Goal: Task Accomplishment & Management: Manage account settings

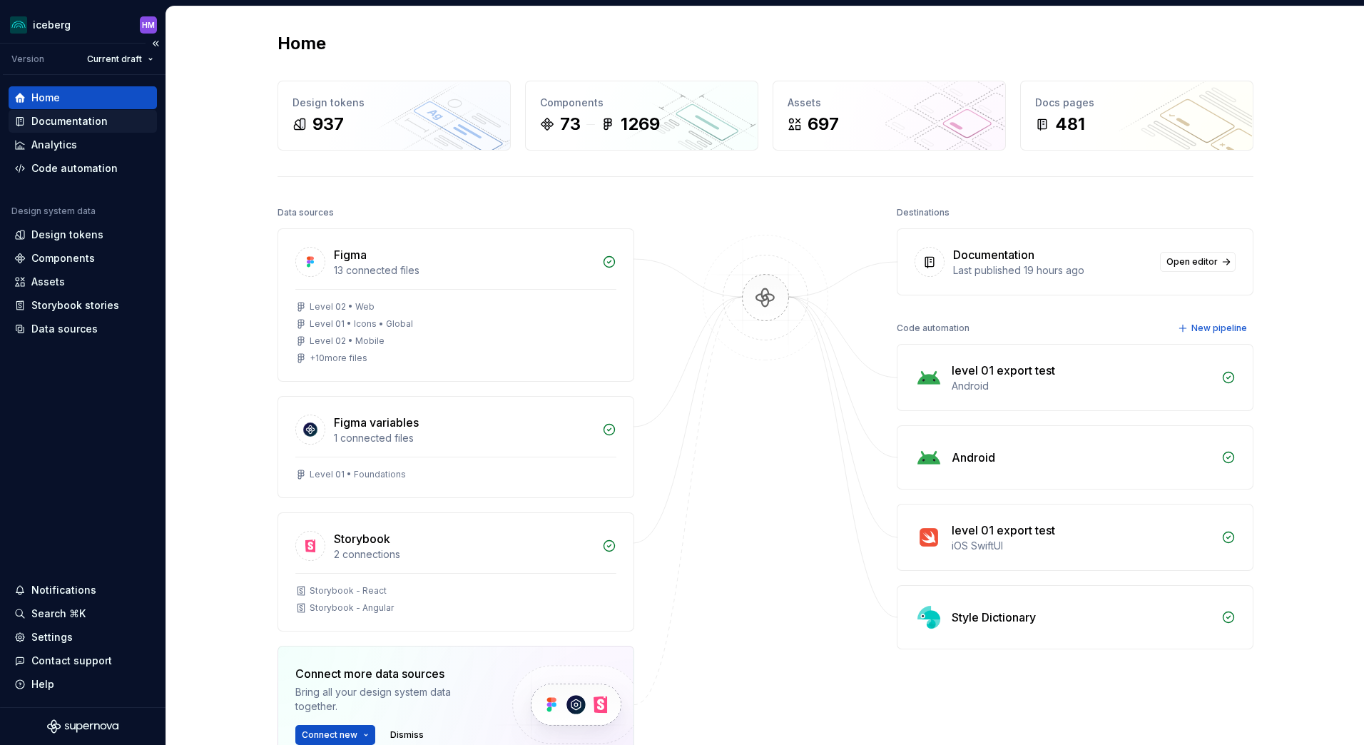
click at [57, 120] on div "Documentation" at bounding box center [69, 121] width 76 height 14
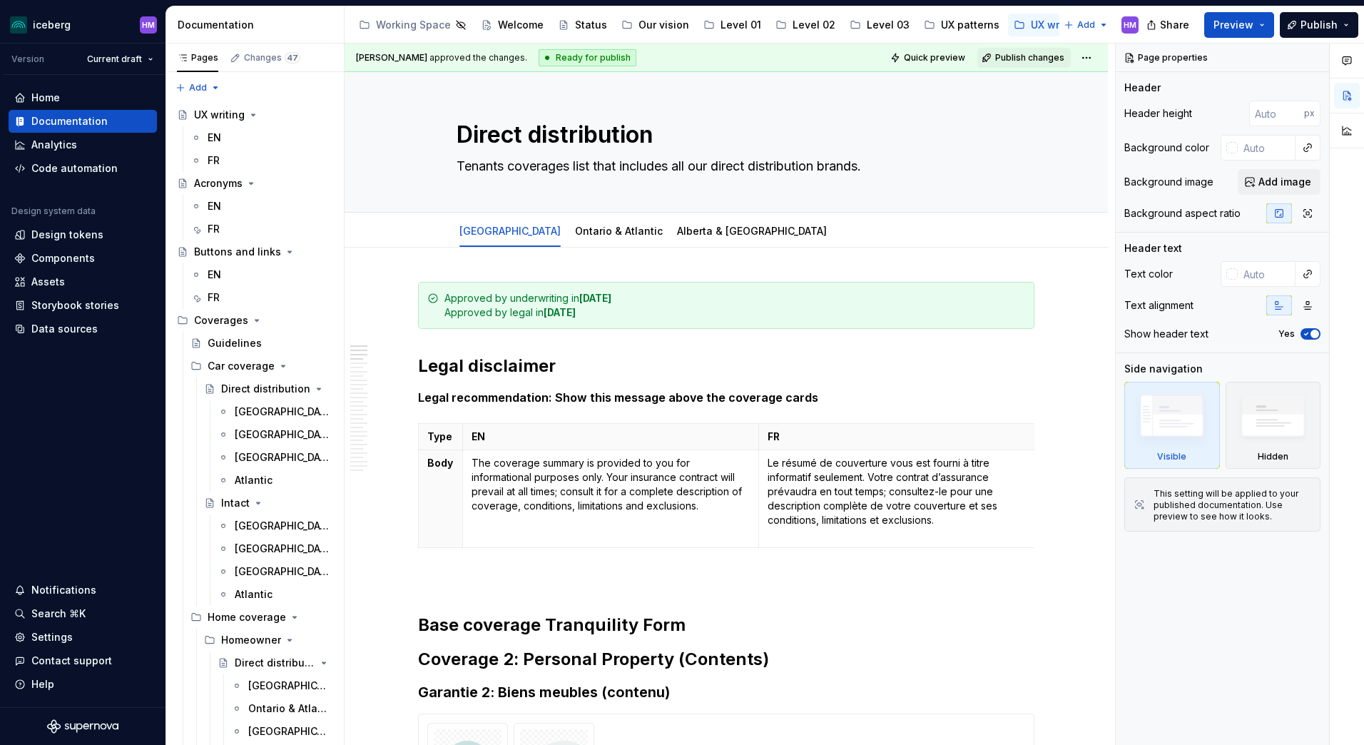
type textarea "*"
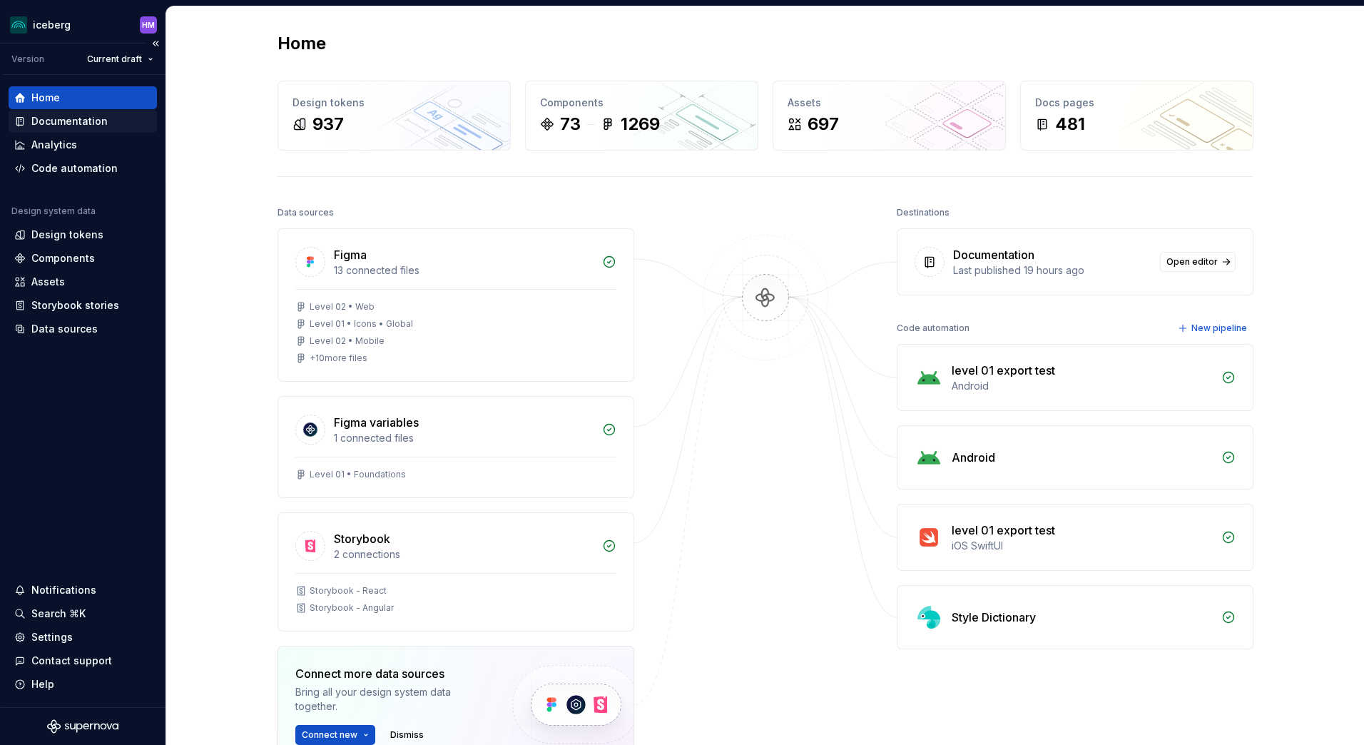
click at [76, 123] on div "Documentation" at bounding box center [69, 121] width 76 height 14
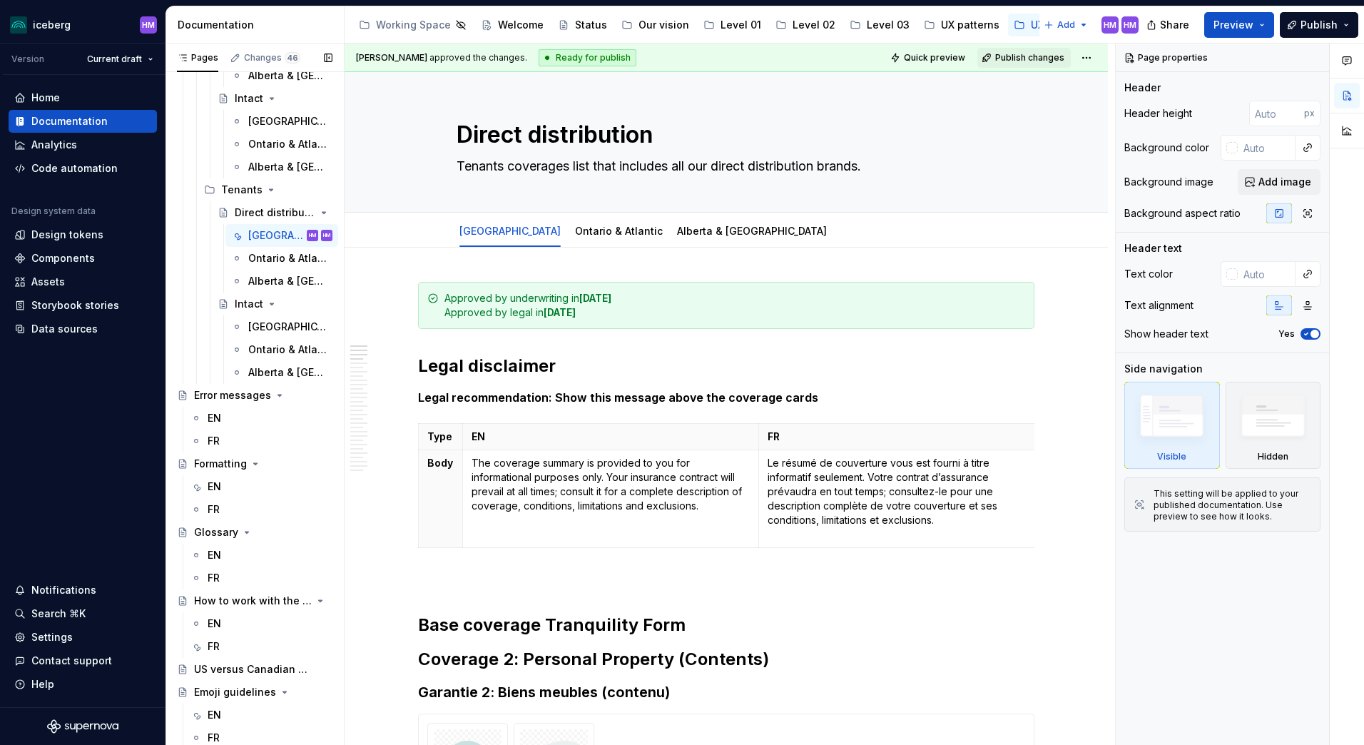
scroll to position [884, 0]
click at [213, 504] on div "FR" at bounding box center [214, 508] width 12 height 14
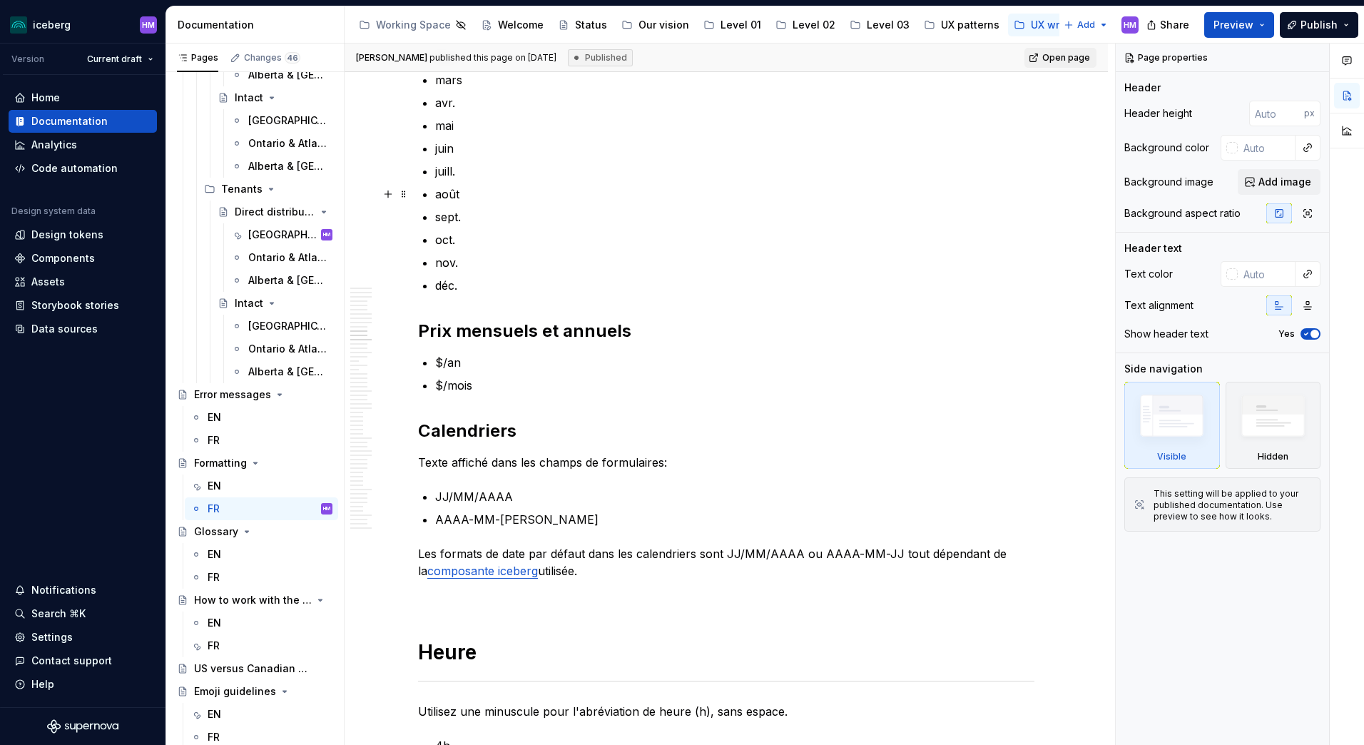
scroll to position [3067, 0]
click at [418, 325] on h2 "Prix mensuels et annuels" at bounding box center [726, 329] width 616 height 23
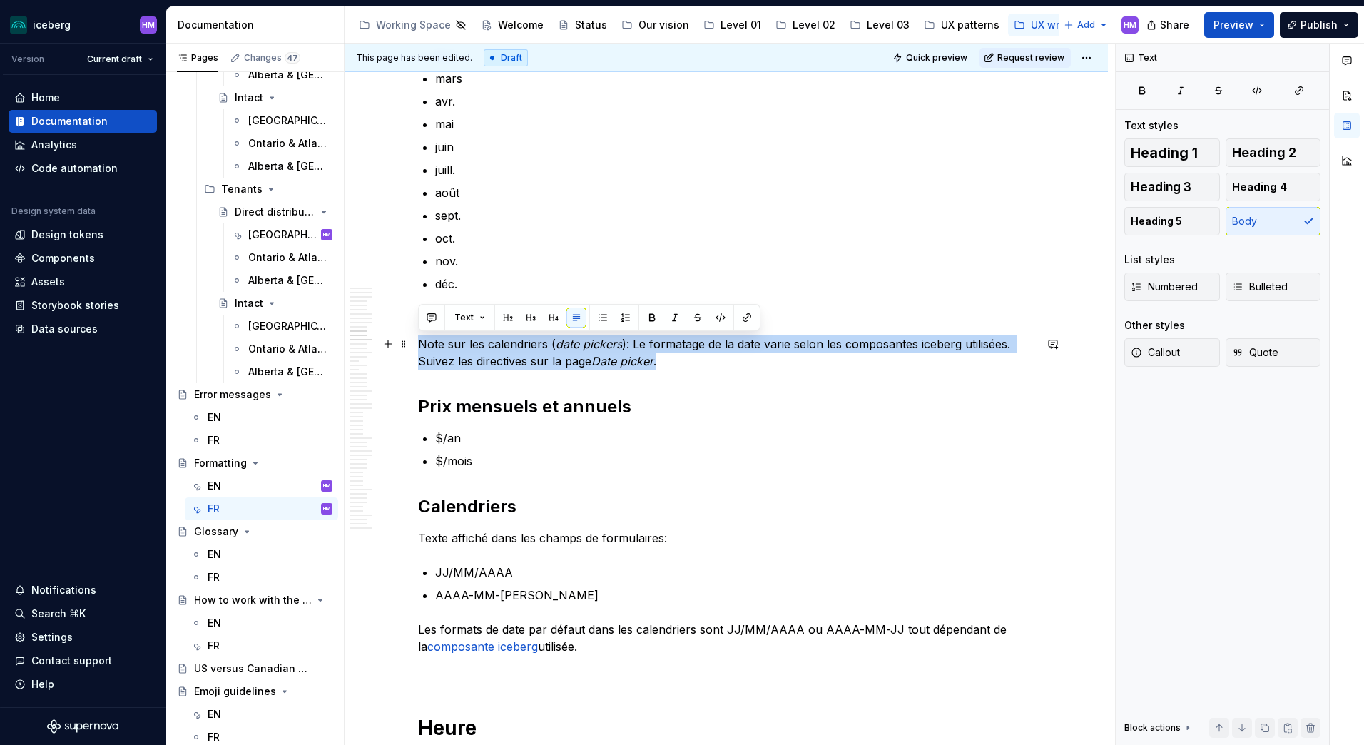
drag, startPoint x: 677, startPoint y: 369, endPoint x: 414, endPoint y: 343, distance: 263.7
copy p "Note sur les calendriers ( date pickers ): Le formatage de la date varie selon …"
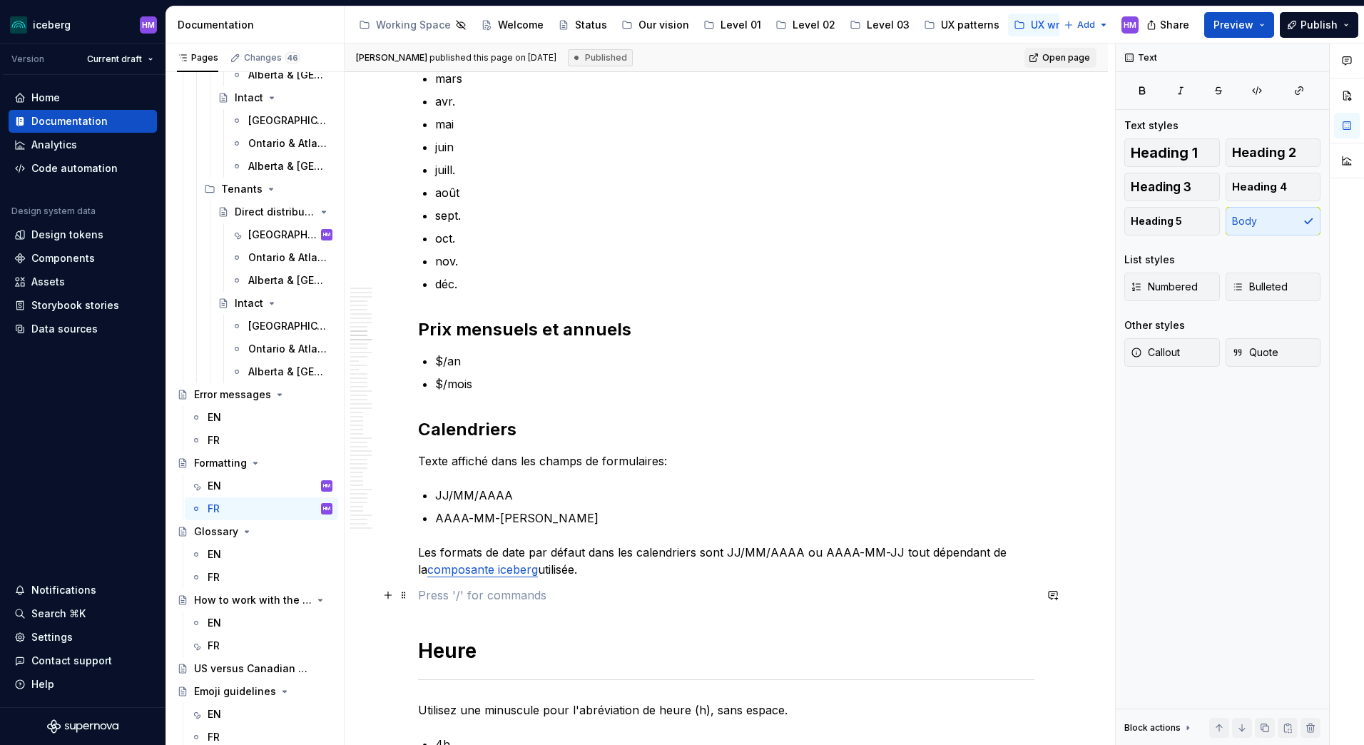
click at [457, 597] on p at bounding box center [726, 594] width 616 height 17
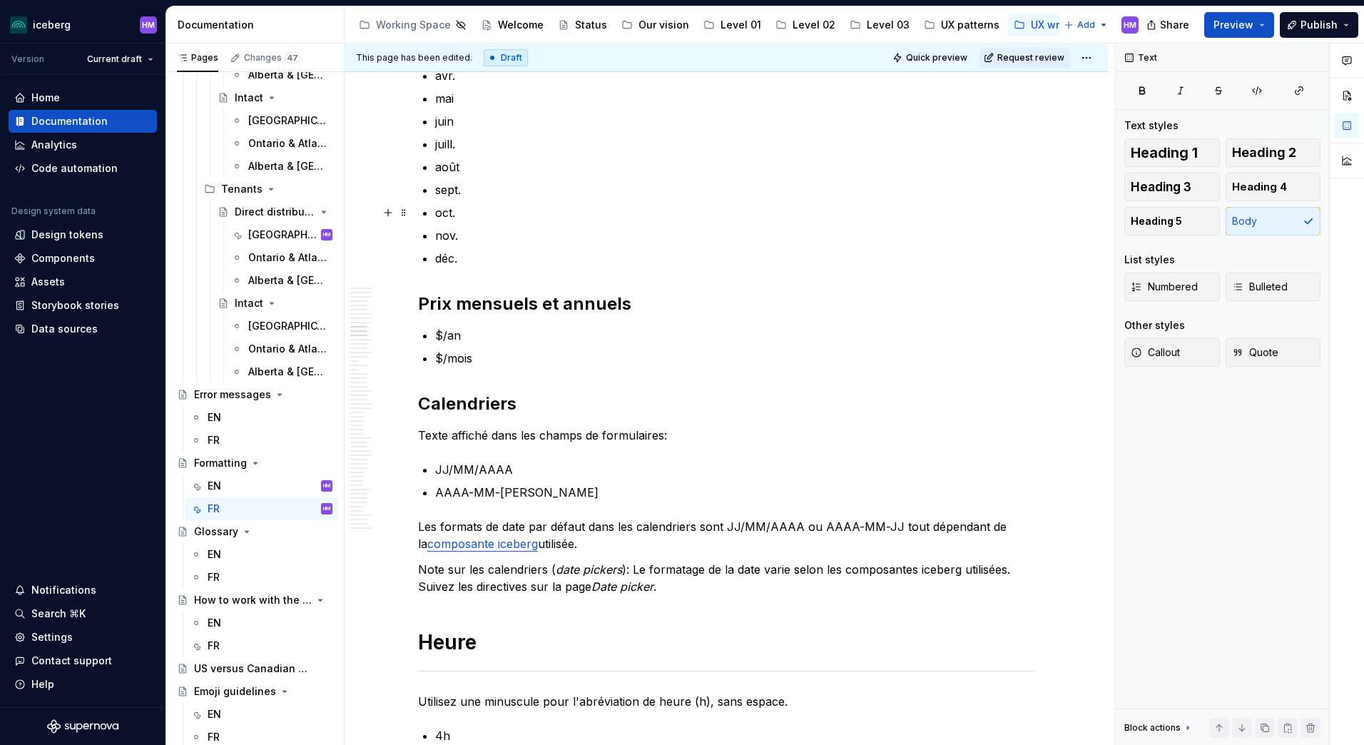
scroll to position [3138, 0]
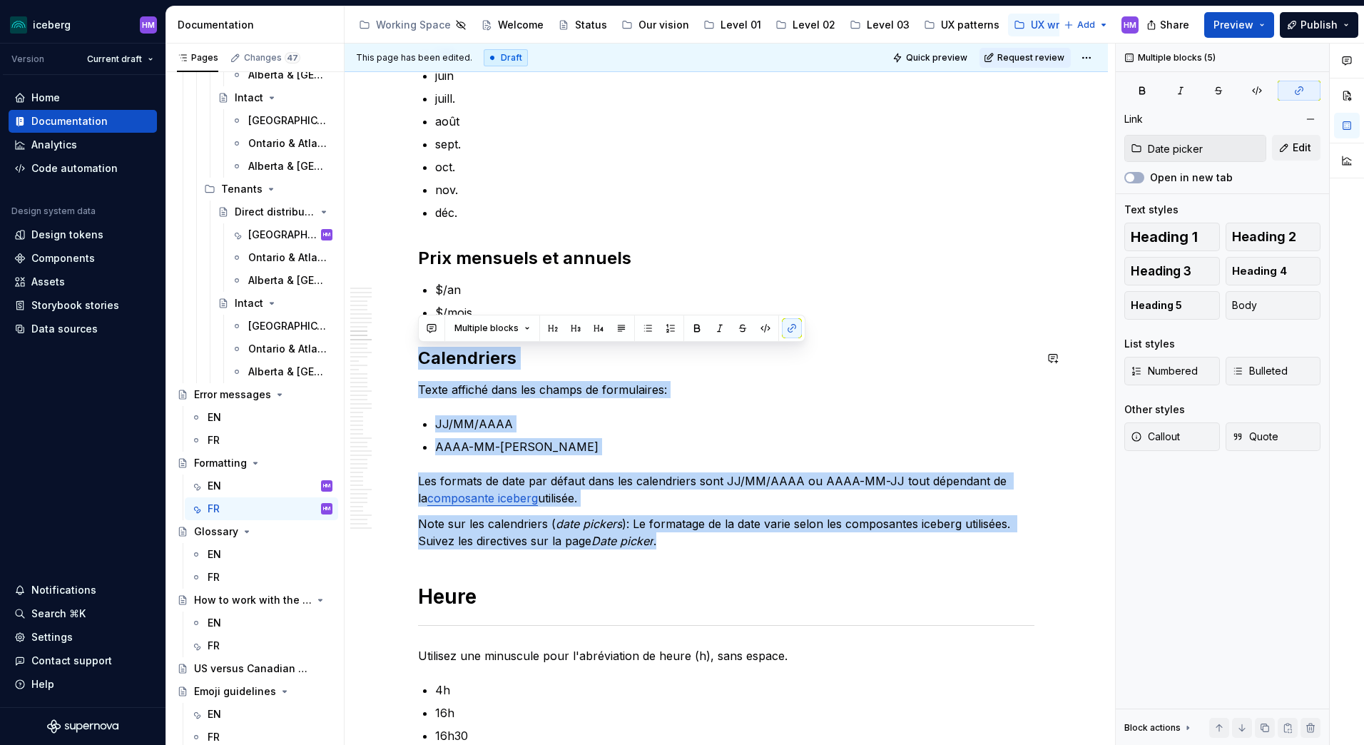
drag, startPoint x: 684, startPoint y: 544, endPoint x: 419, endPoint y: 344, distance: 331.5
copy div "Calendriers Texte affiché dans les champs de formulaires: JJ/MM/AAAA AAAA-MM-JJ…"
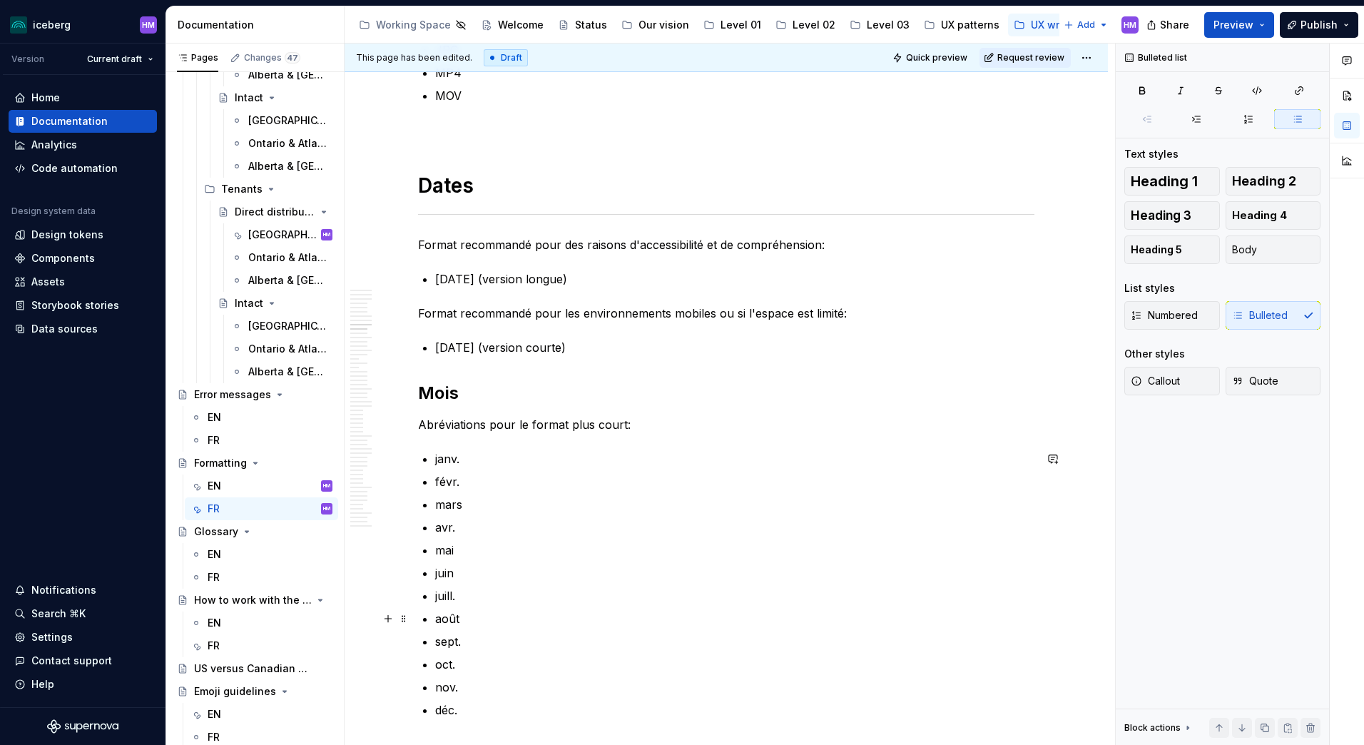
scroll to position [2639, 0]
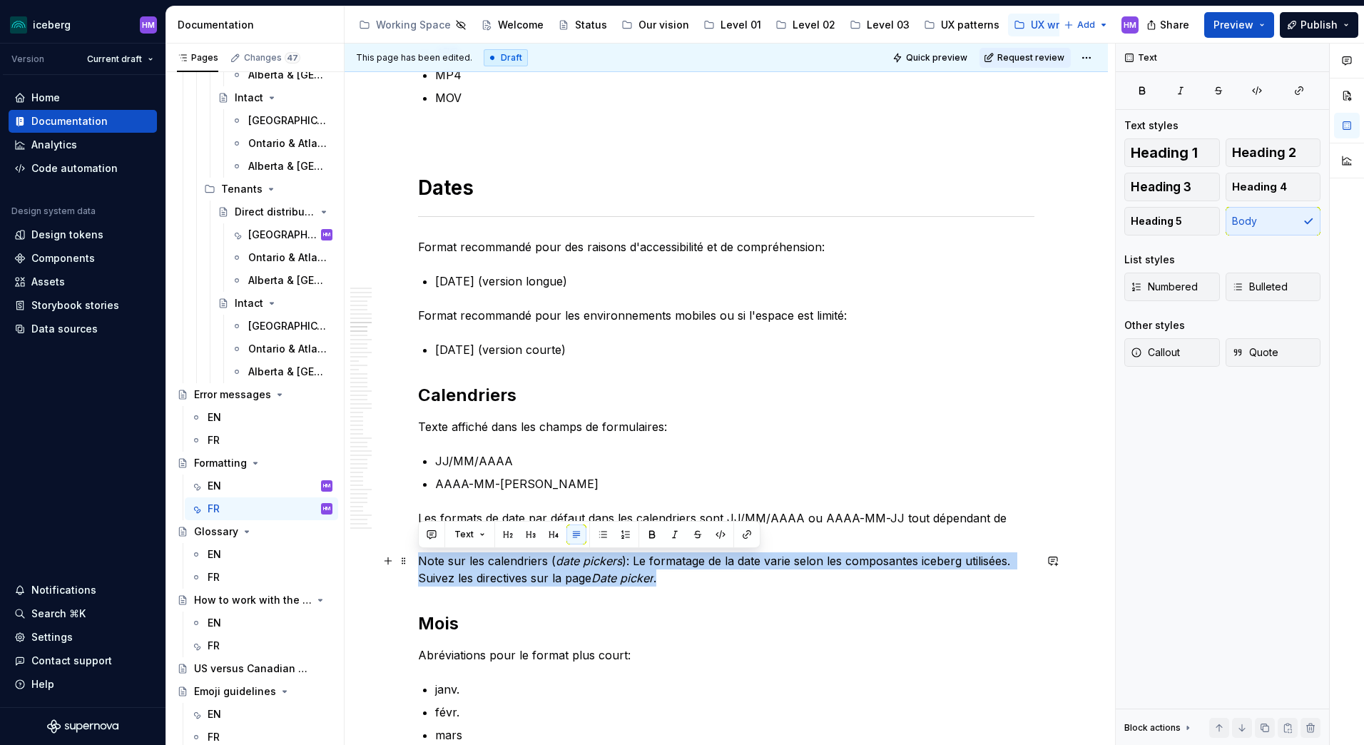
drag, startPoint x: 678, startPoint y: 576, endPoint x: 415, endPoint y: 555, distance: 264.1
copy p "Note sur les calendriers ( date pickers ): Le formatage de la date varie selon …"
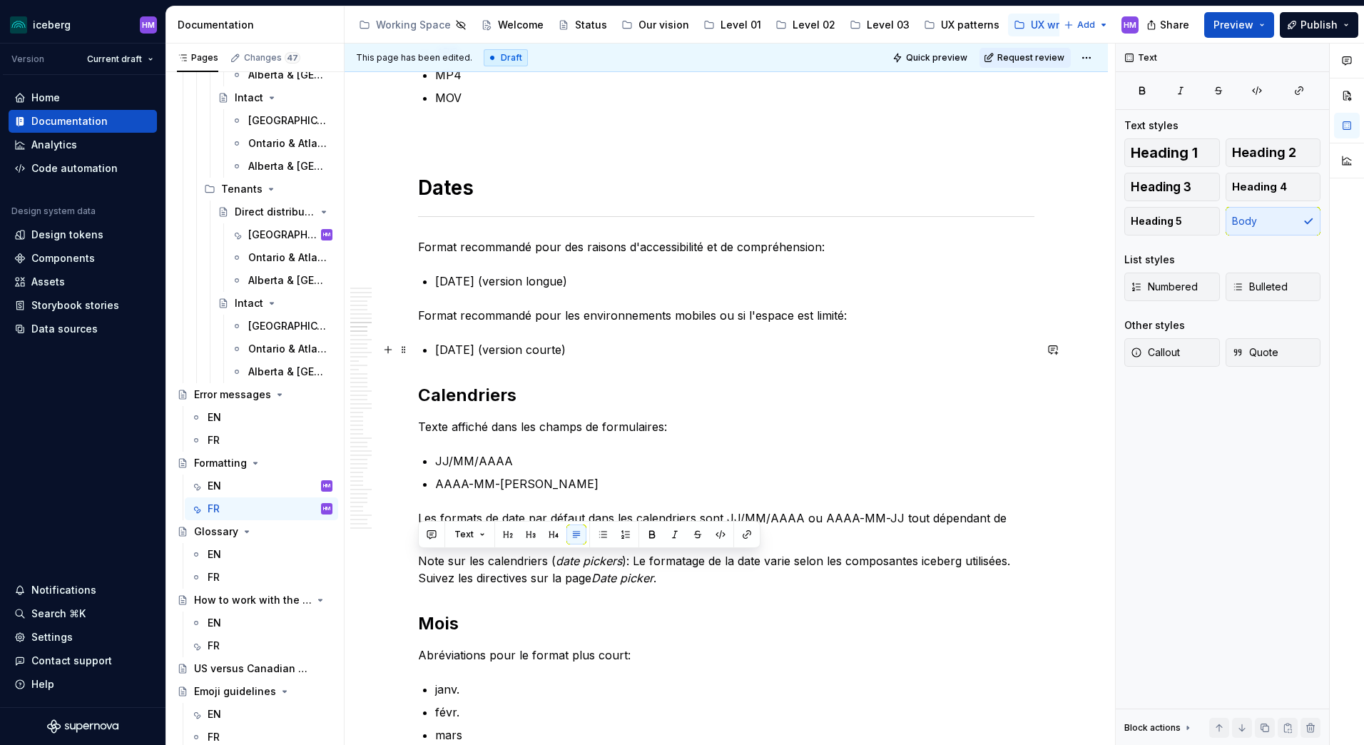
click at [652, 346] on p "8 janv. 2020 (version courte)" at bounding box center [734, 349] width 599 height 17
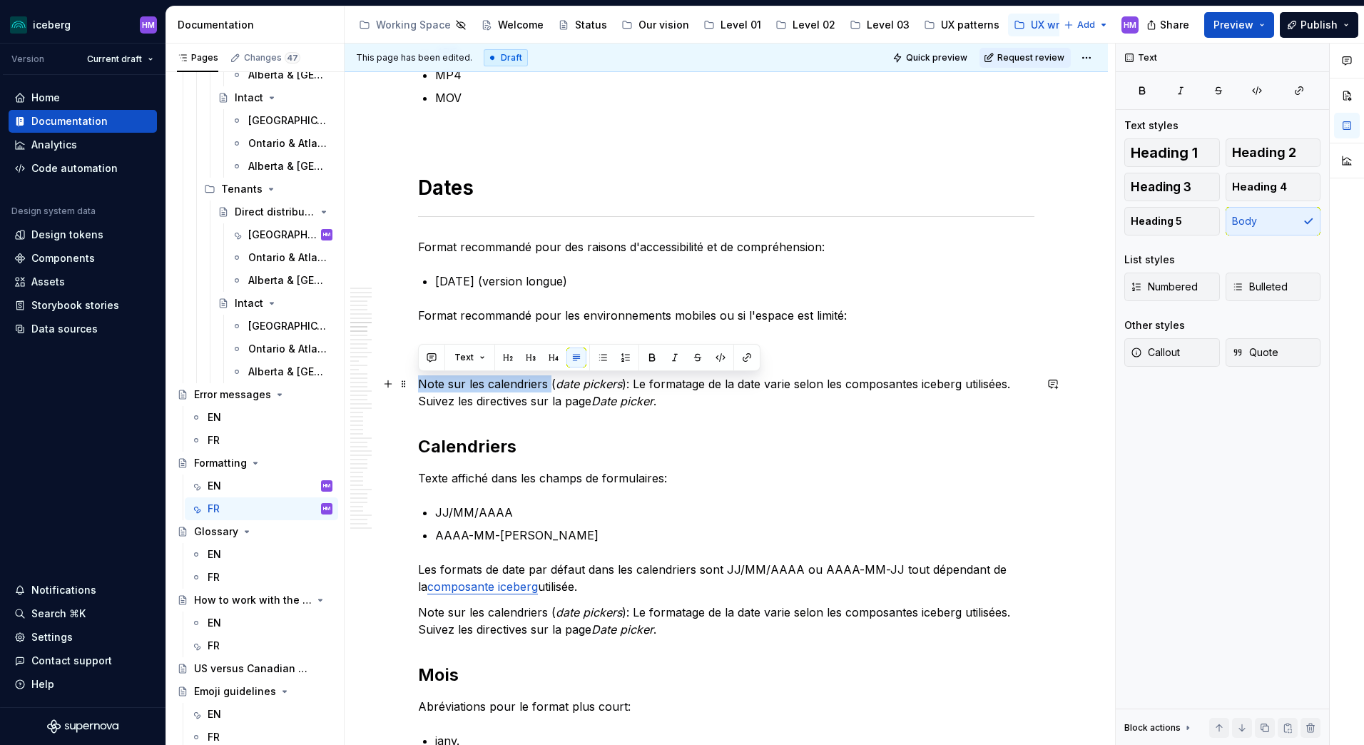
drag, startPoint x: 419, startPoint y: 384, endPoint x: 549, endPoint y: 384, distance: 129.8
click at [549, 384] on p "Note sur les calendriers ( date pickers ): Le formatage de la date varie selon …" at bounding box center [726, 392] width 616 height 34
click at [649, 359] on button "button" at bounding box center [652, 357] width 20 height 20
click at [651, 399] on em "Date picker" at bounding box center [622, 401] width 62 height 14
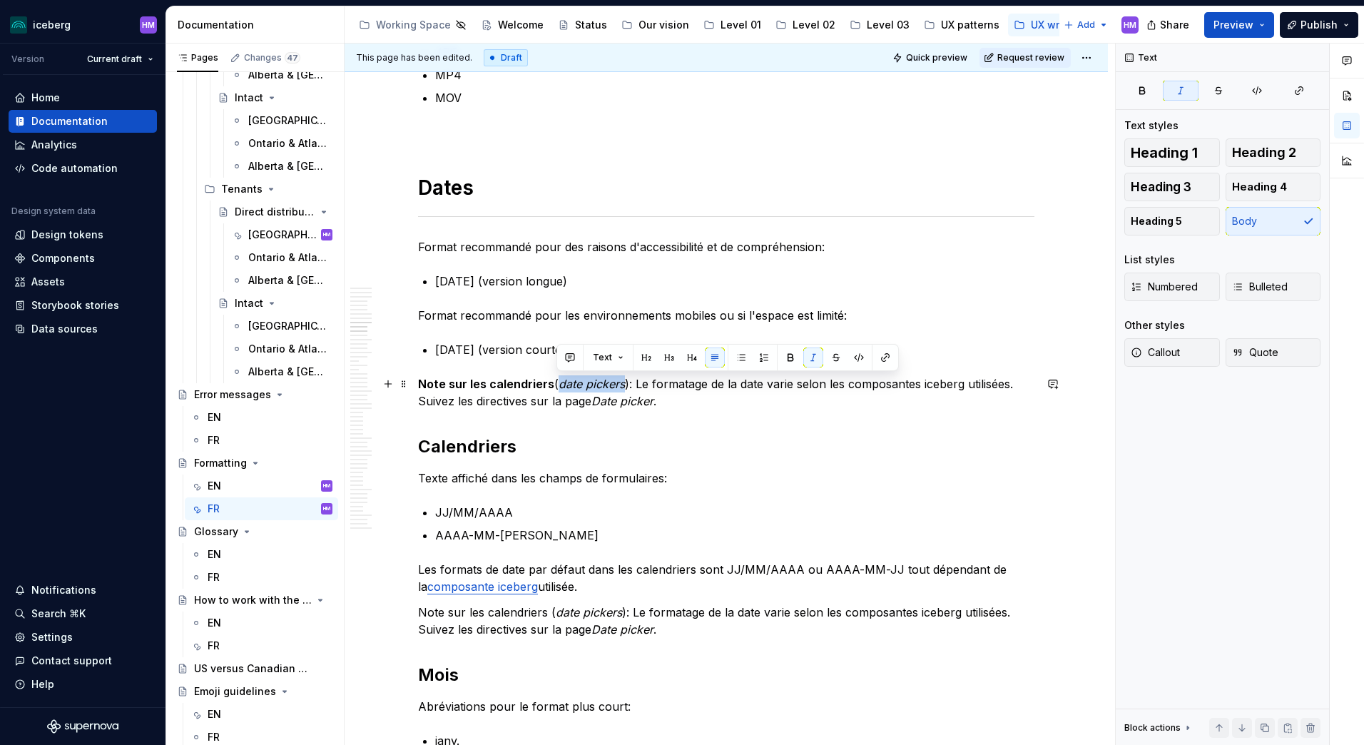
drag, startPoint x: 558, startPoint y: 384, endPoint x: 622, endPoint y: 386, distance: 63.5
click at [622, 386] on em "date pickers" at bounding box center [591, 384] width 66 height 14
click at [811, 358] on button "button" at bounding box center [813, 357] width 20 height 20
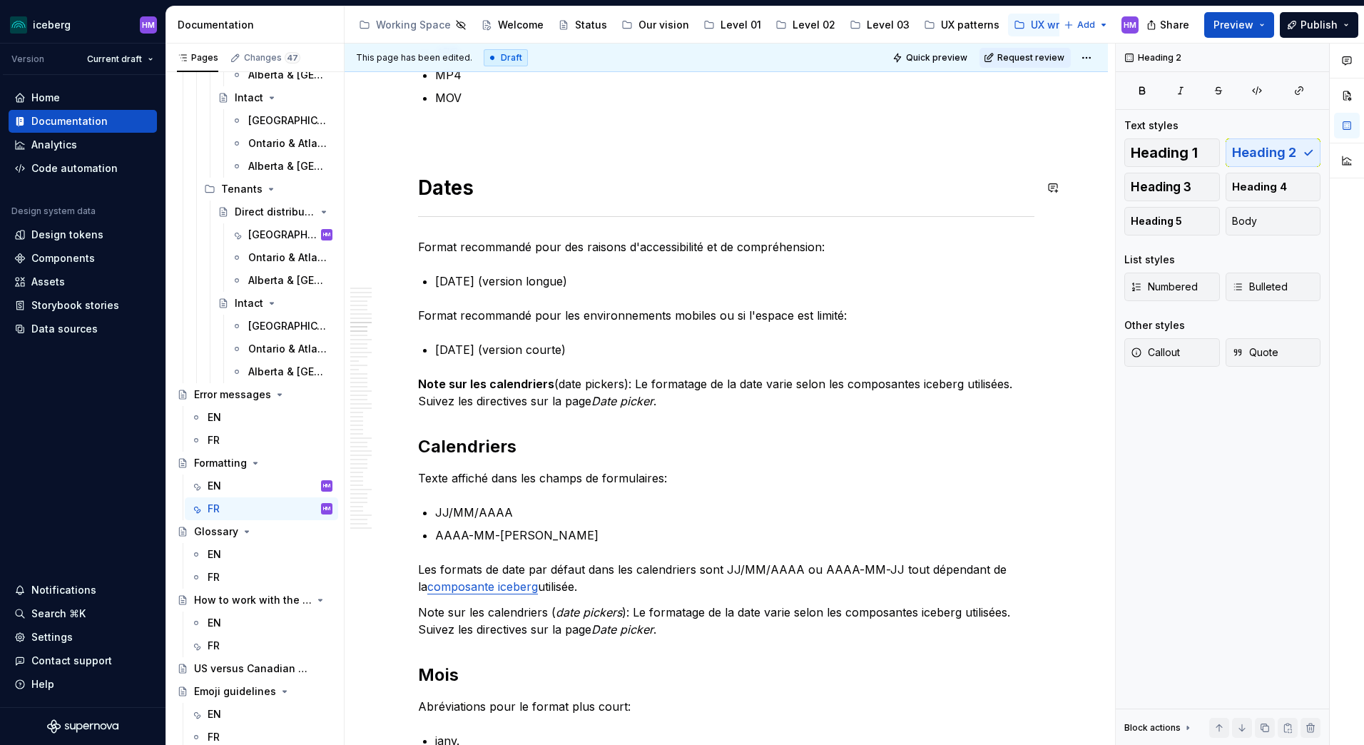
type textarea "*"
click at [685, 387] on p "Note sur les calendriers (date pickers): Le formatage de la date varie selon le…" at bounding box center [726, 392] width 616 height 34
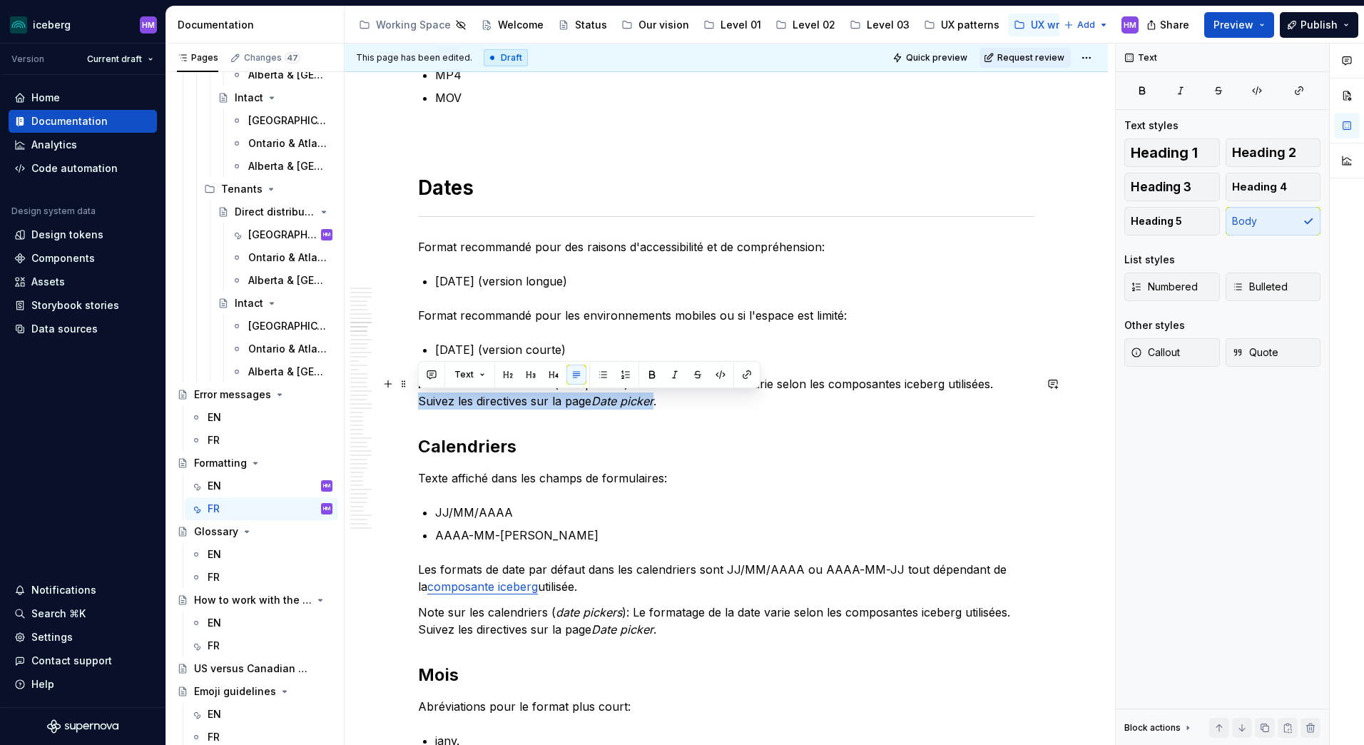
drag, startPoint x: 655, startPoint y: 405, endPoint x: 415, endPoint y: 406, distance: 240.4
click at [746, 376] on button "button" at bounding box center [747, 374] width 20 height 20
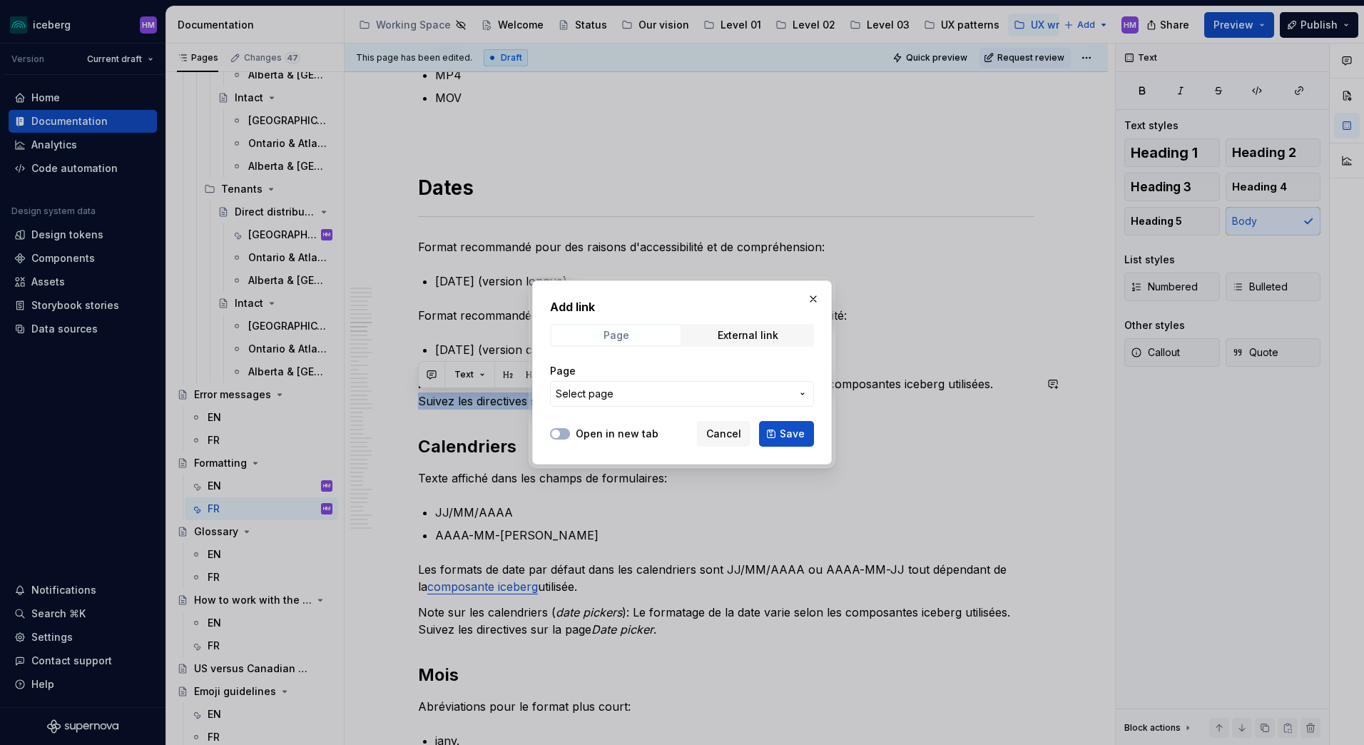
click at [601, 342] on span "Page" at bounding box center [615, 335] width 129 height 20
click at [598, 402] on button "Select page" at bounding box center [682, 394] width 264 height 26
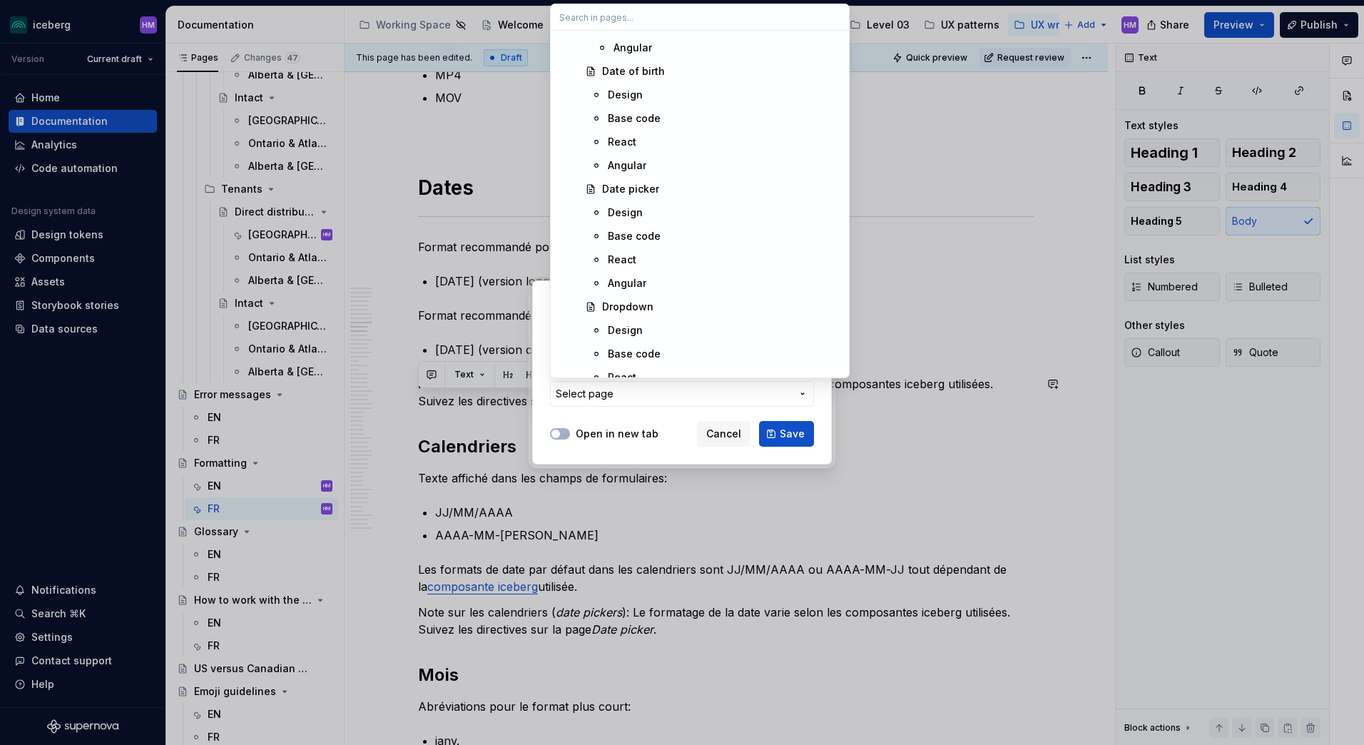
scroll to position [2996, 0]
click at [624, 178] on div "Date picker" at bounding box center [630, 180] width 57 height 14
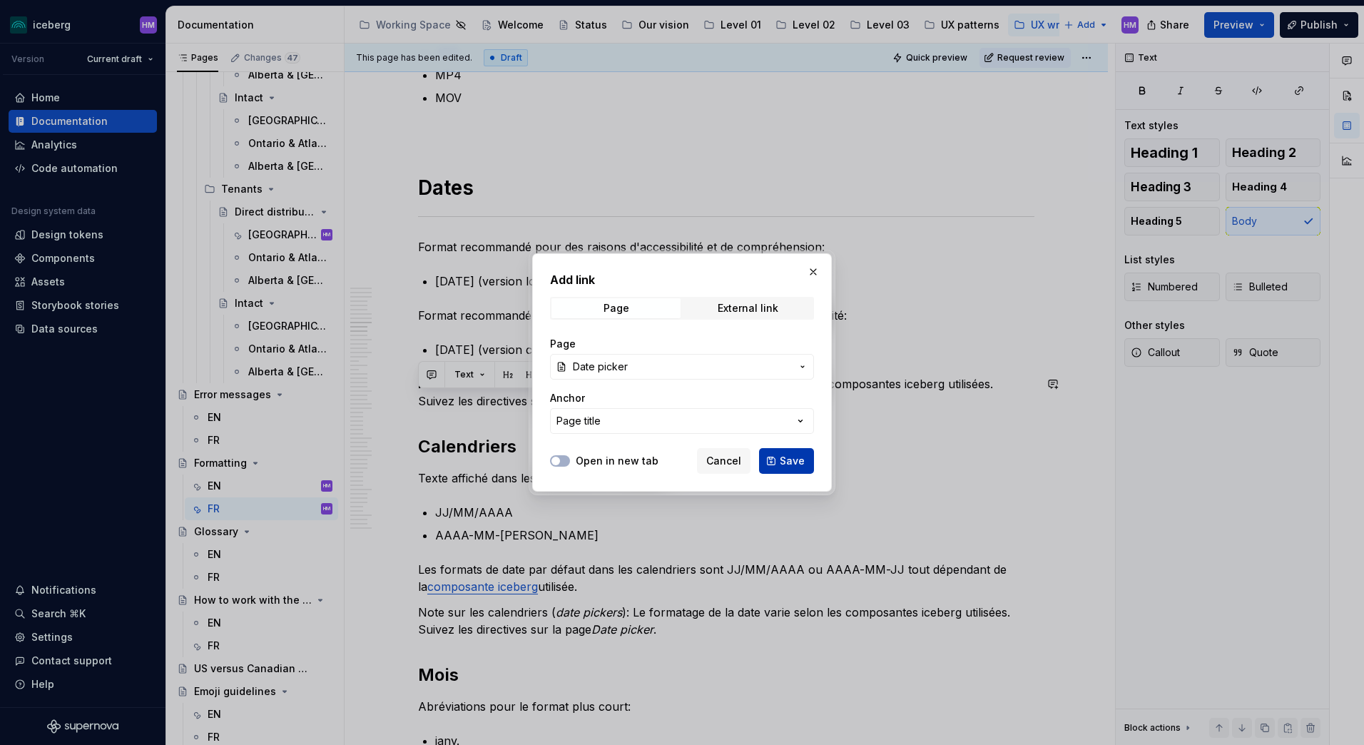
click at [789, 464] on span "Save" at bounding box center [792, 461] width 25 height 14
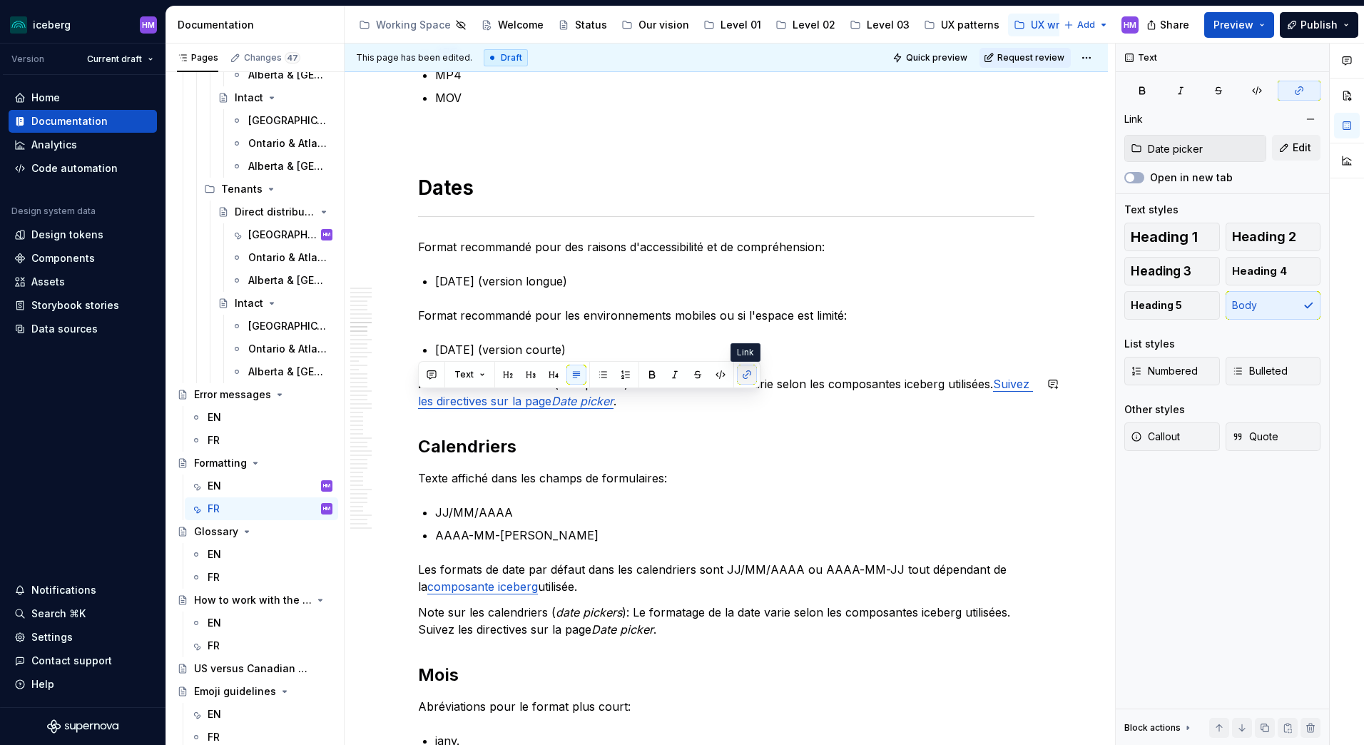
click at [752, 377] on button "button" at bounding box center [747, 374] width 20 height 20
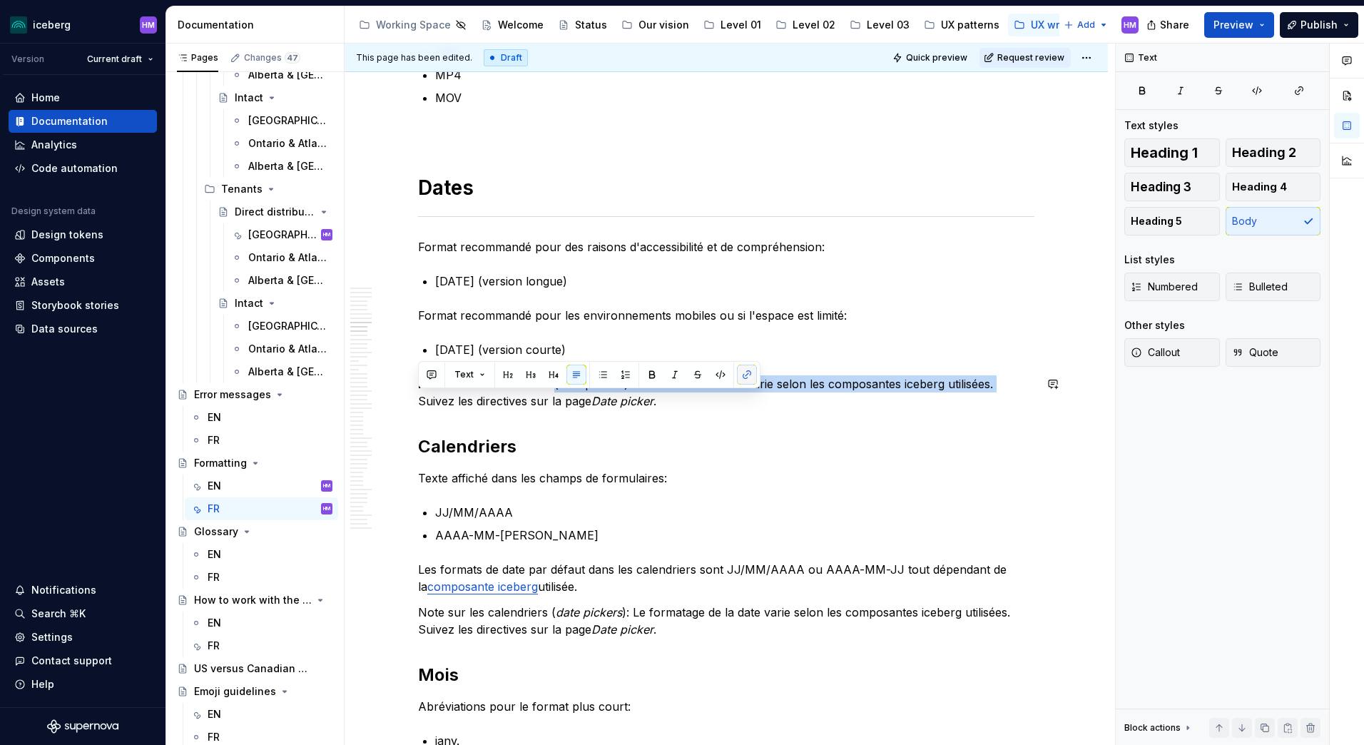
click at [747, 377] on button "button" at bounding box center [747, 374] width 20 height 20
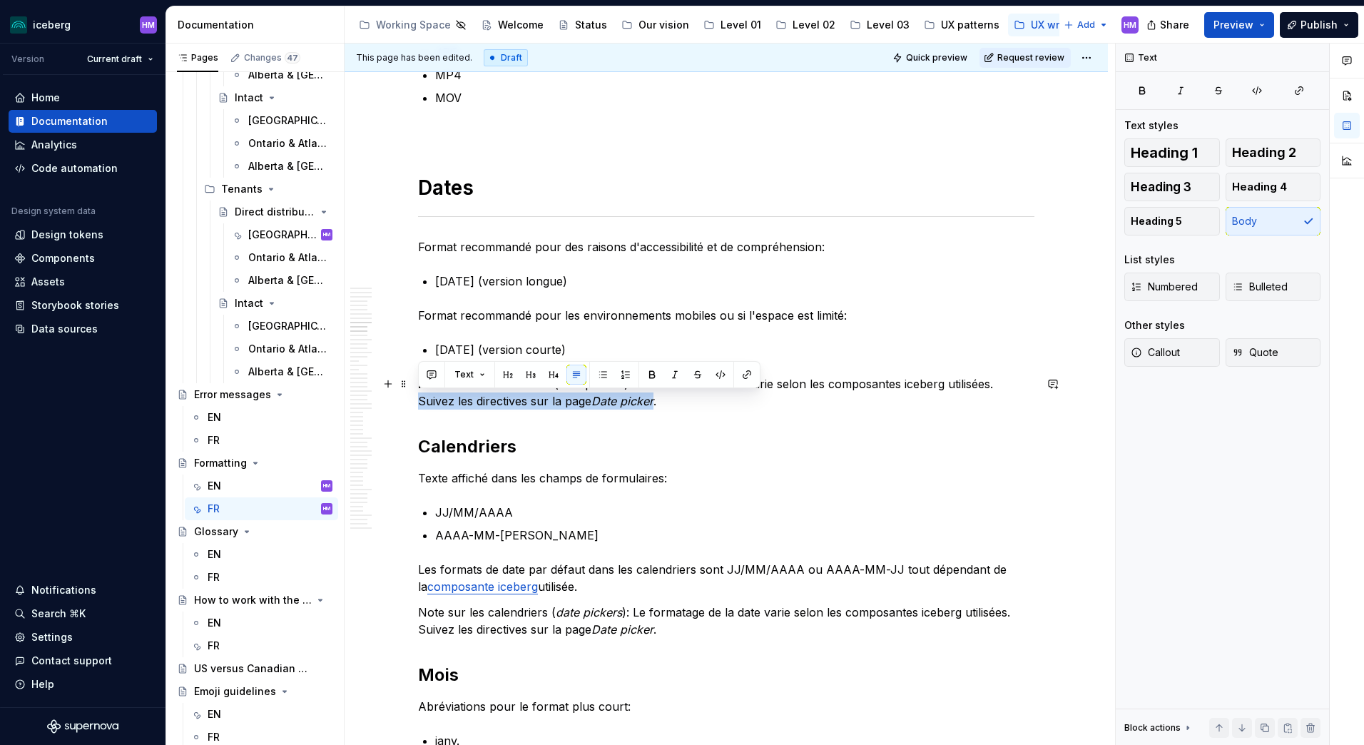
drag, startPoint x: 656, startPoint y: 402, endPoint x: 394, endPoint y: 402, distance: 262.5
click at [748, 375] on button "button" at bounding box center [747, 374] width 20 height 20
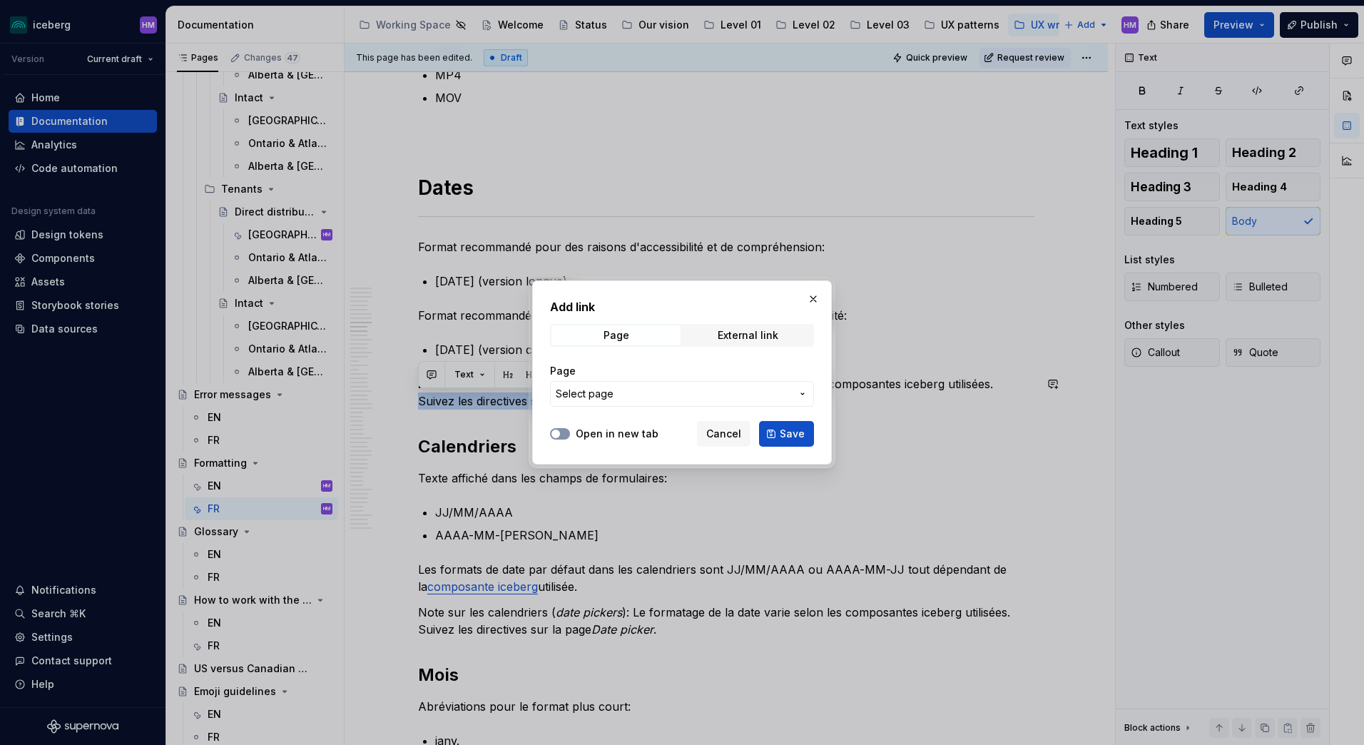
click at [563, 433] on button "Open in new tab" at bounding box center [560, 433] width 20 height 11
click at [715, 399] on span "Select page" at bounding box center [673, 394] width 235 height 14
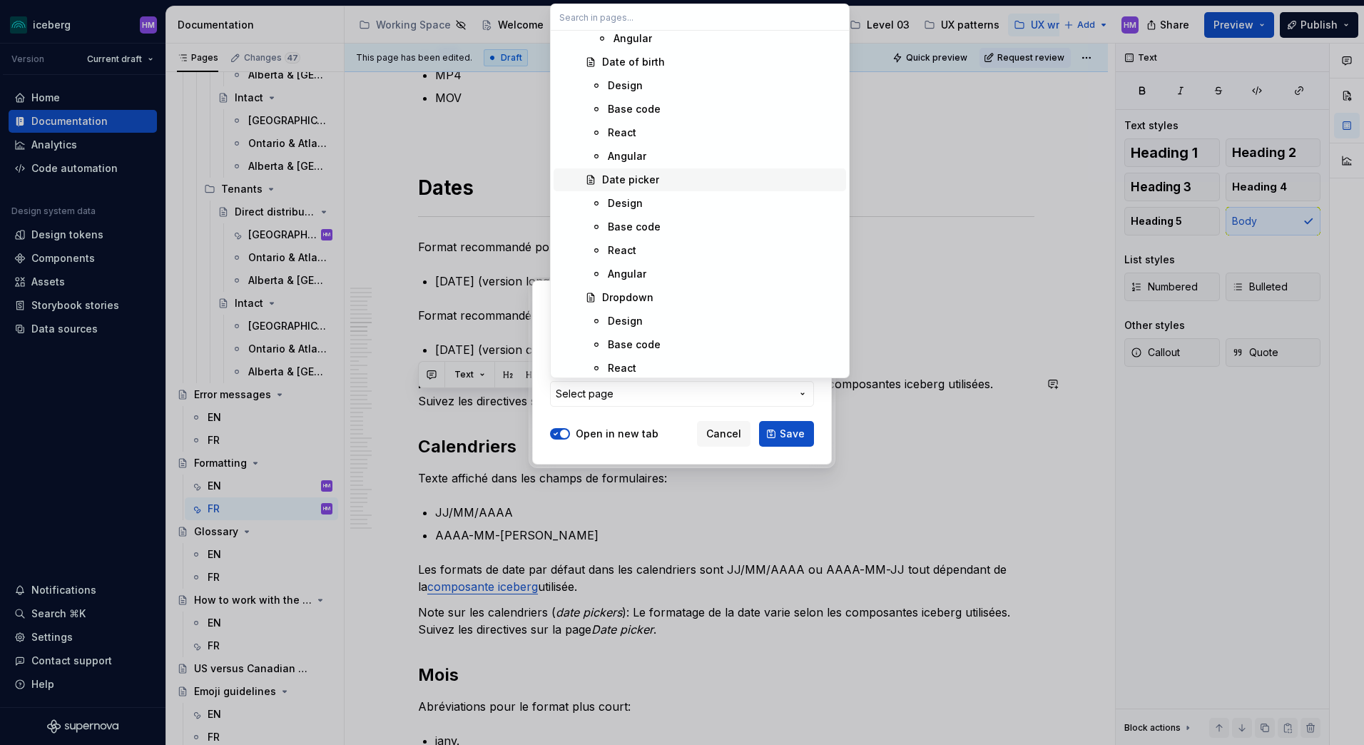
click at [638, 185] on div "Date picker" at bounding box center [630, 180] width 57 height 14
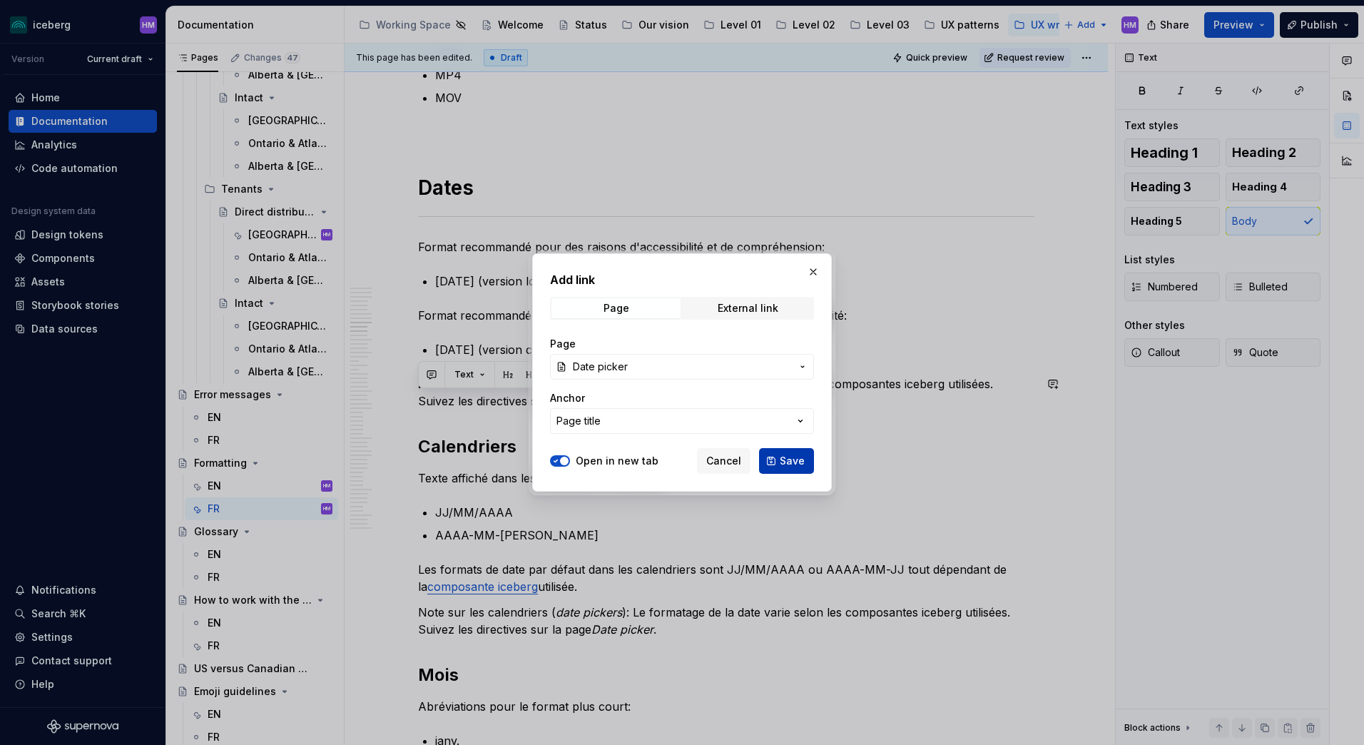
click at [785, 459] on span "Save" at bounding box center [792, 461] width 25 height 14
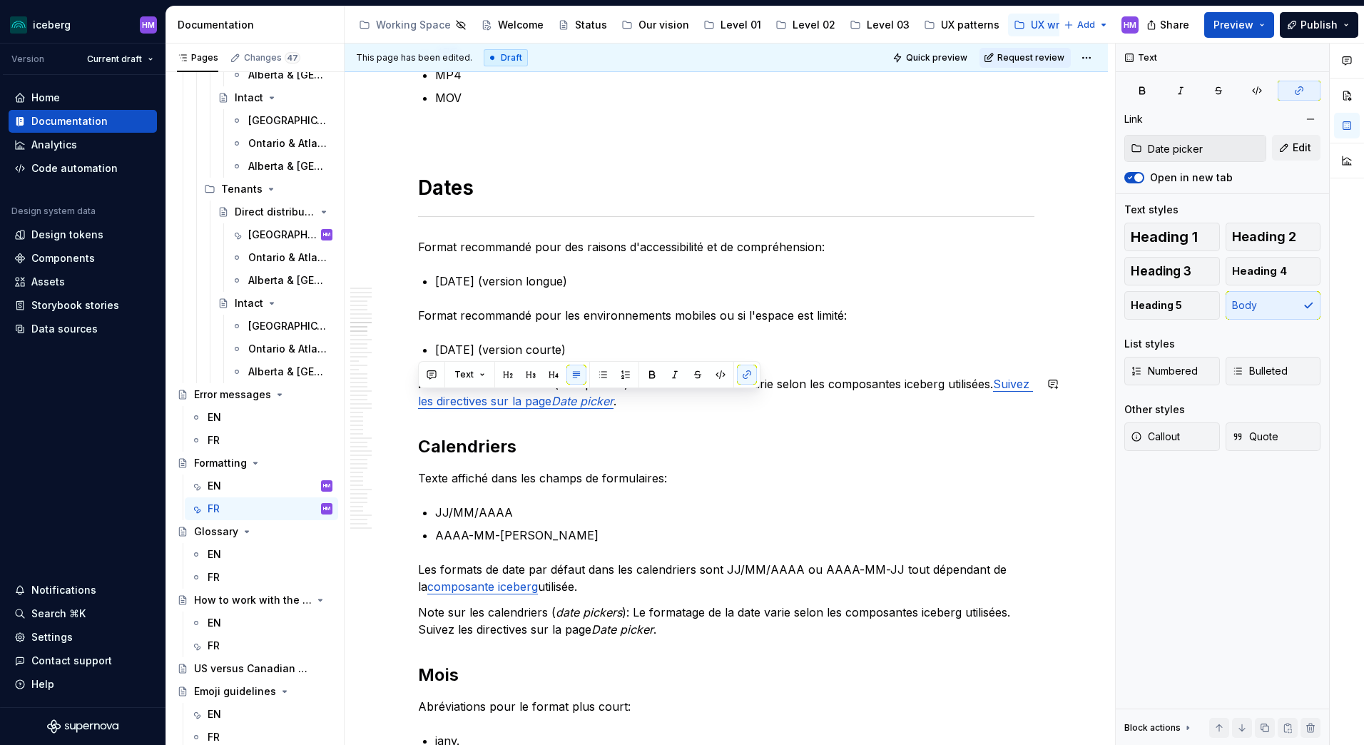
drag, startPoint x: 597, startPoint y: 401, endPoint x: 656, endPoint y: 399, distance: 59.2
click at [656, 399] on p "Note sur les calendriers (date pickers): Le format de la date varie selon les c…" at bounding box center [726, 392] width 616 height 34
click at [847, 374] on button "button" at bounding box center [851, 374] width 20 height 20
click at [721, 443] on h2 "Calendriers" at bounding box center [726, 446] width 616 height 23
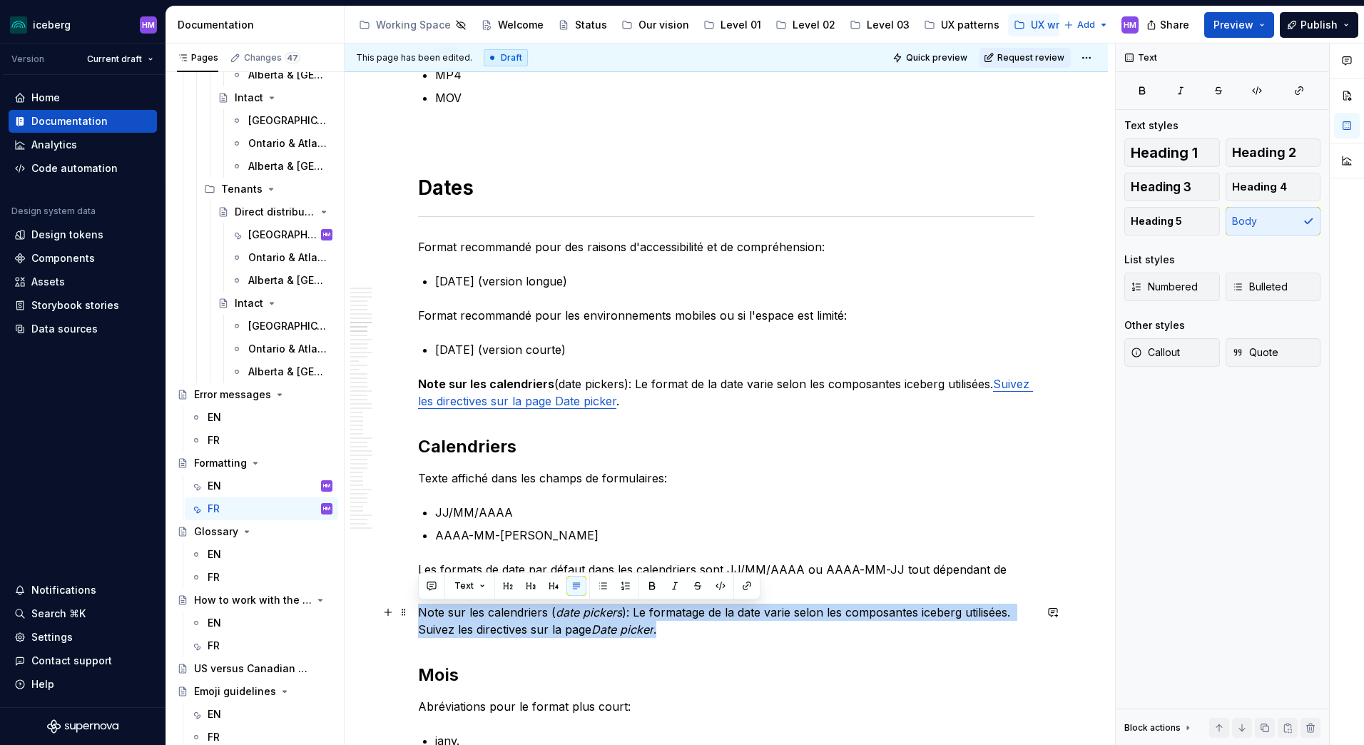
drag, startPoint x: 687, startPoint y: 623, endPoint x: 417, endPoint y: 615, distance: 270.4
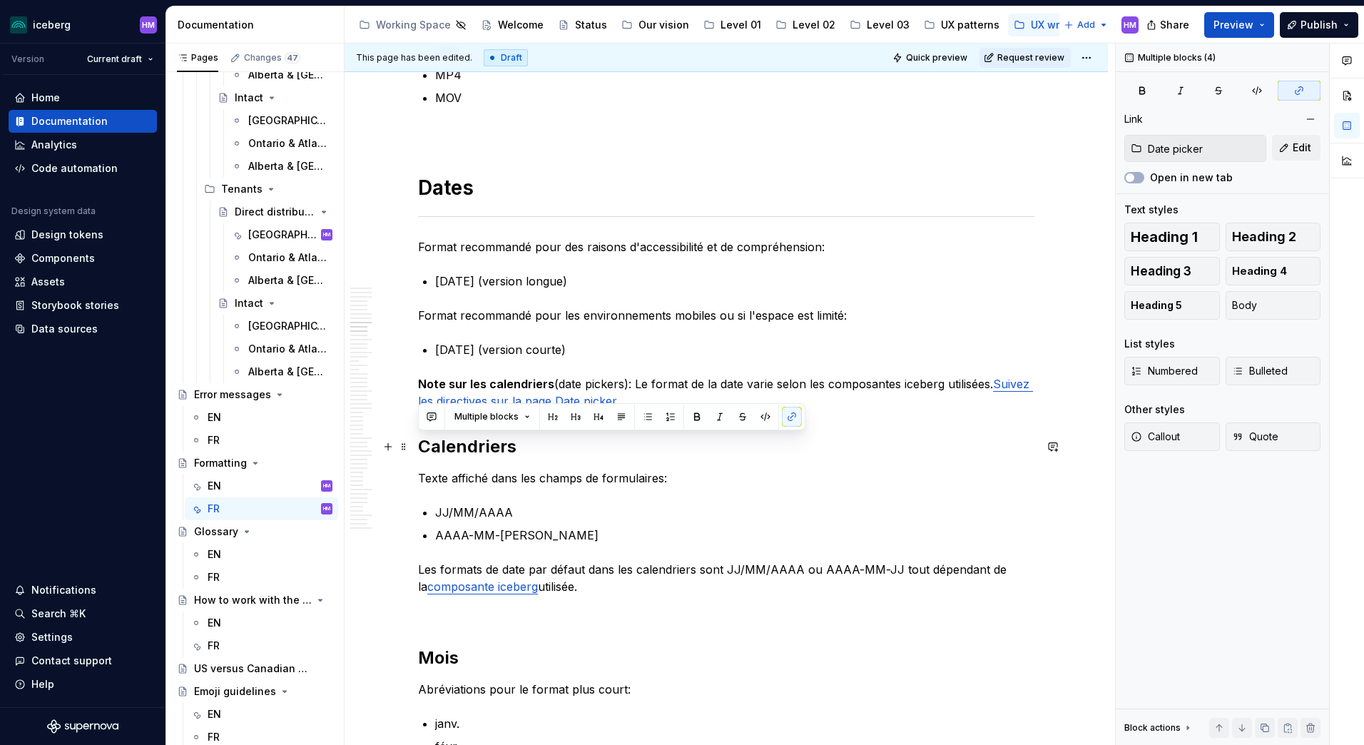
drag, startPoint x: 598, startPoint y: 586, endPoint x: 419, endPoint y: 446, distance: 227.0
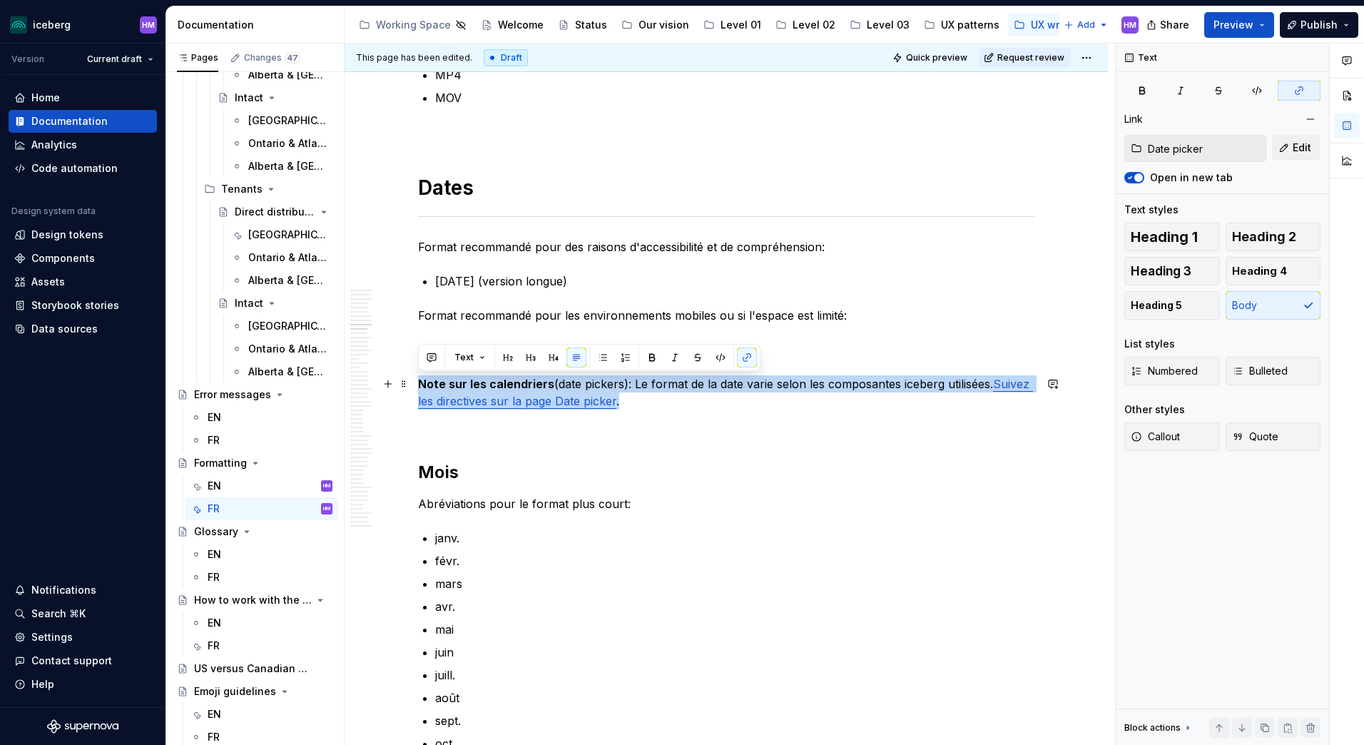
drag, startPoint x: 694, startPoint y: 399, endPoint x: 414, endPoint y: 379, distance: 280.3
copy p "Note sur les calendriers (date pickers): Le format de la date varie selon les c…"
click at [1086, 61] on html "iceberg HM Version Current draft Home Documentation Analytics Code automation D…" at bounding box center [682, 372] width 1364 height 745
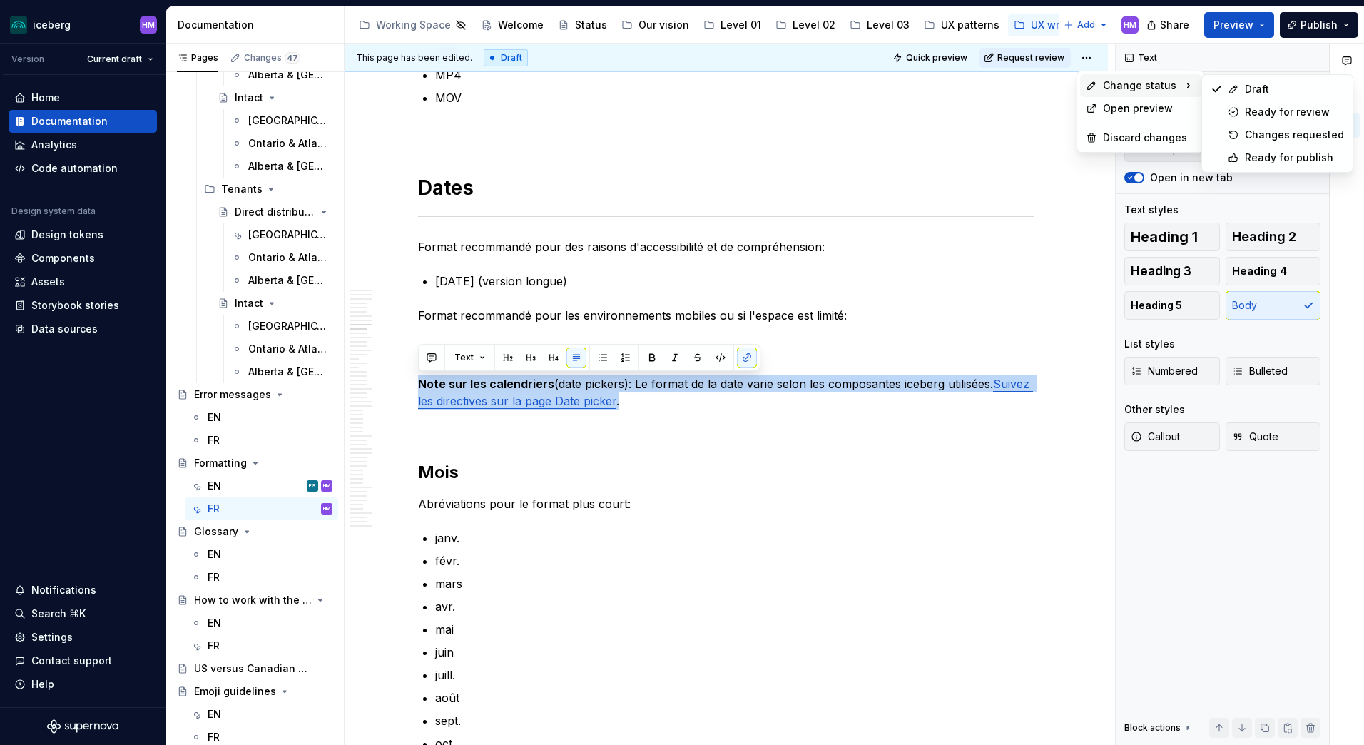
click at [1140, 81] on span "Change status" at bounding box center [1139, 85] width 73 height 14
click at [1274, 155] on div "Ready for publish" at bounding box center [1294, 158] width 99 height 14
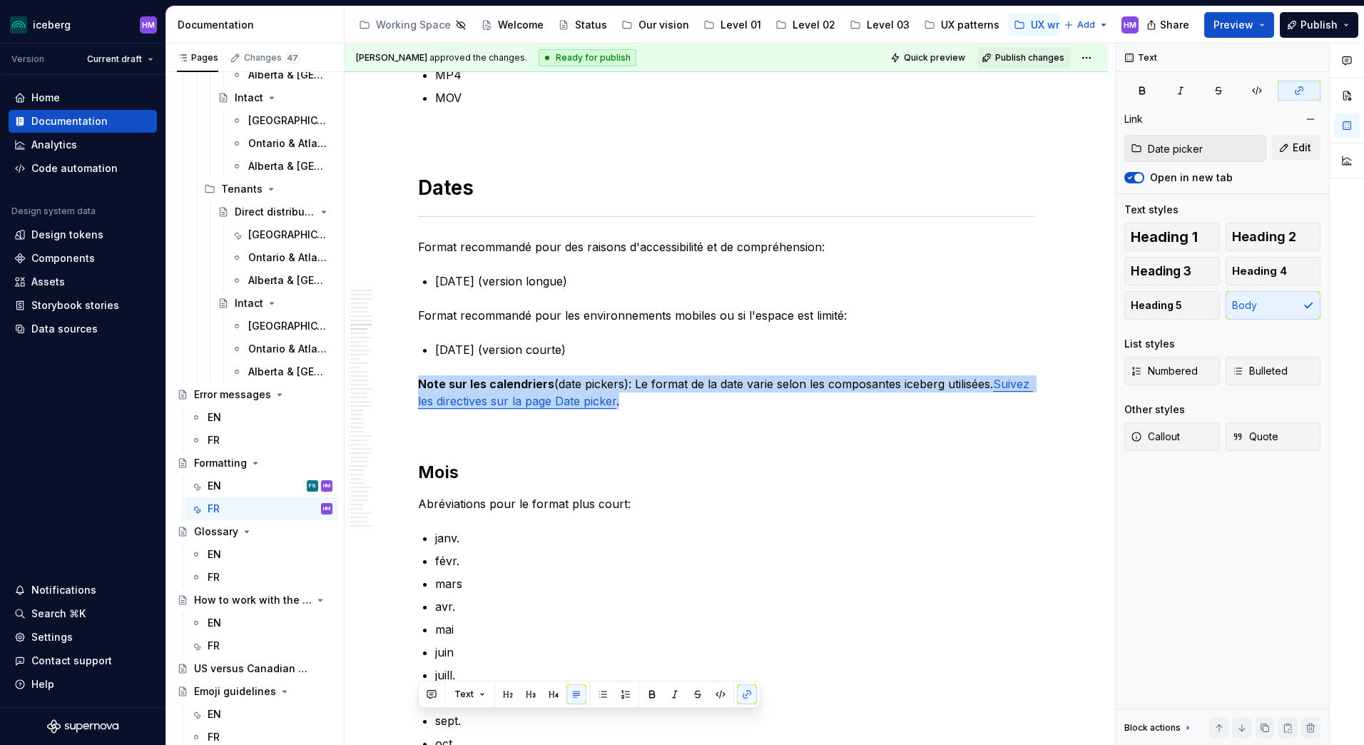
scroll to position [2302, 0]
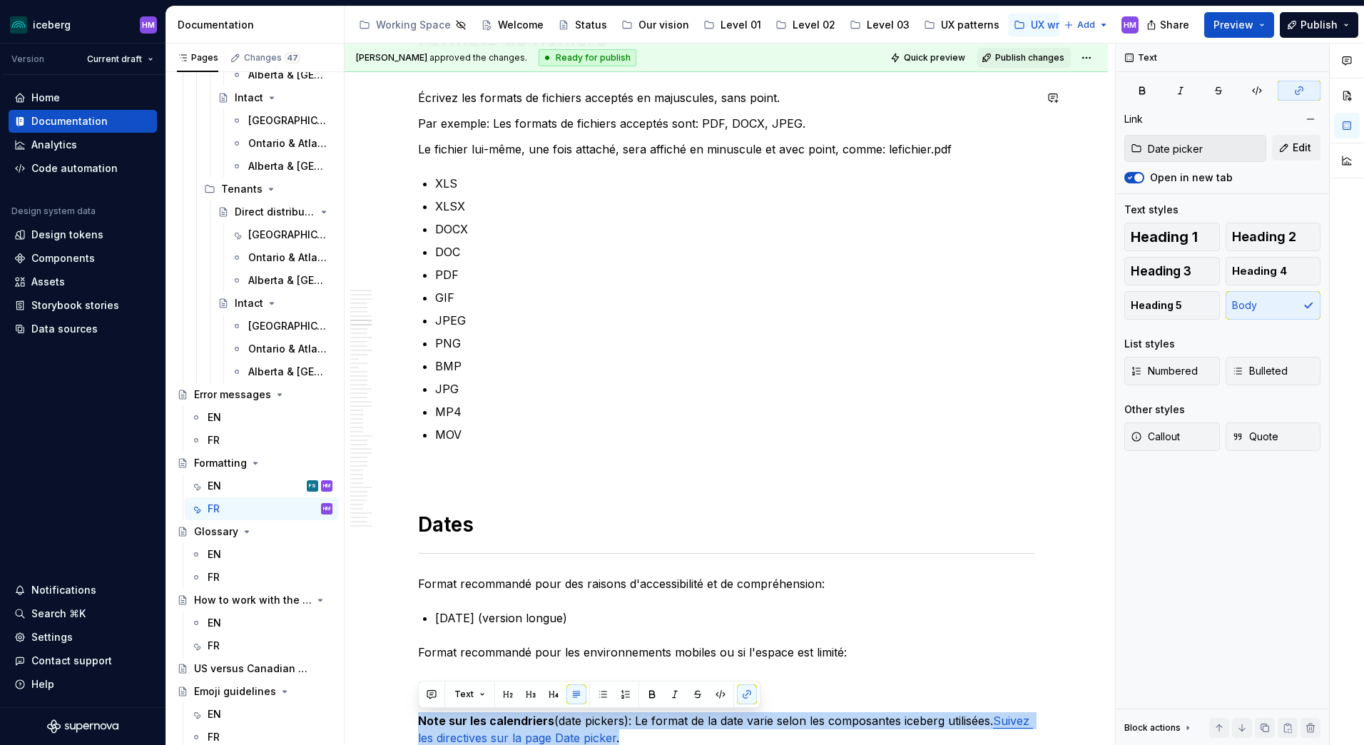
type textarea "*"
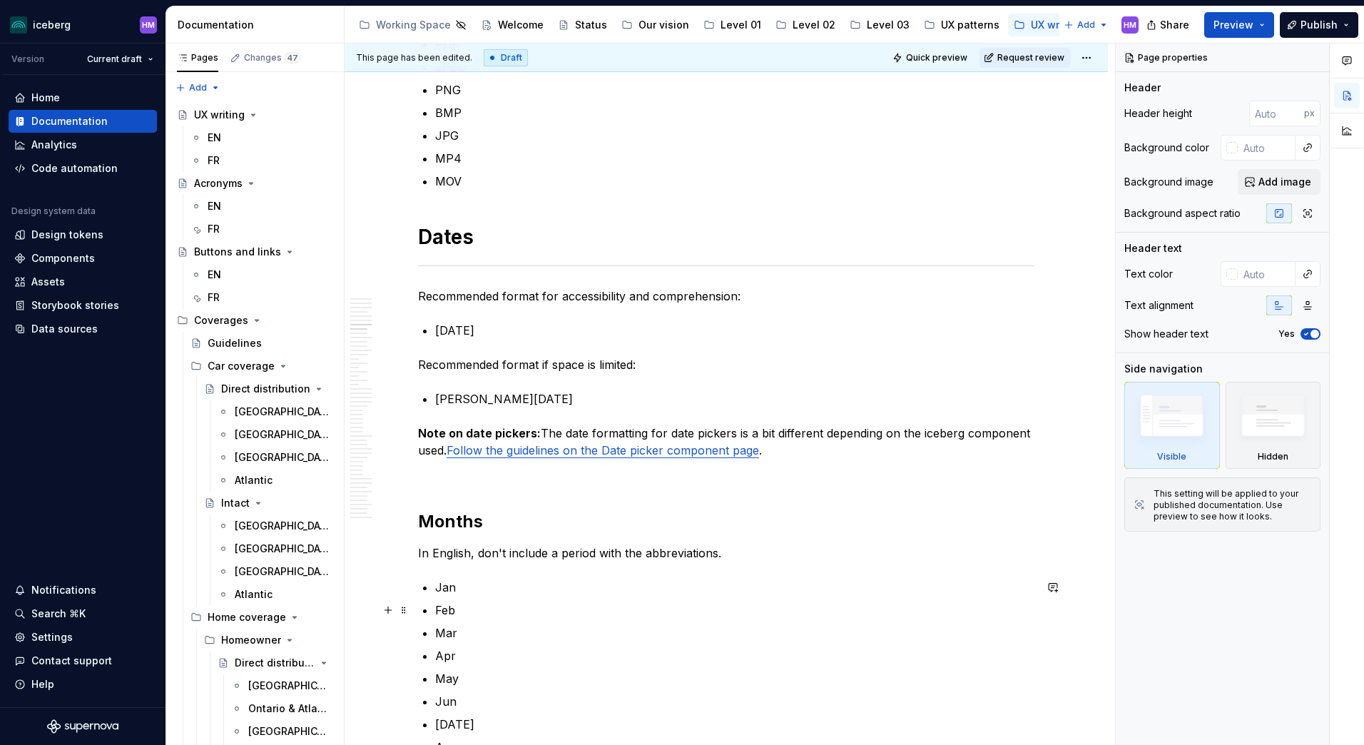
scroll to position [2354, 0]
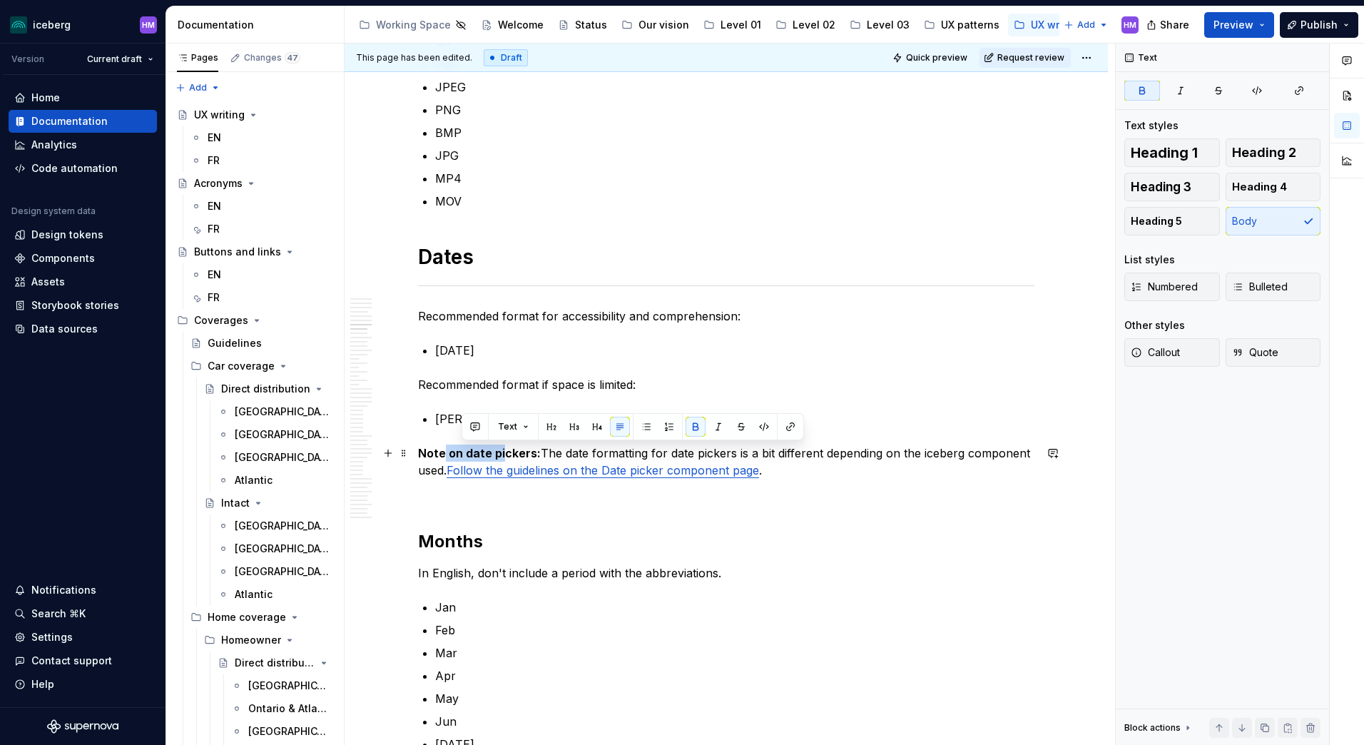
drag, startPoint x: 501, startPoint y: 454, endPoint x: 442, endPoint y: 451, distance: 59.3
click at [442, 451] on strong "Note on date pickers:" at bounding box center [479, 453] width 123 height 14
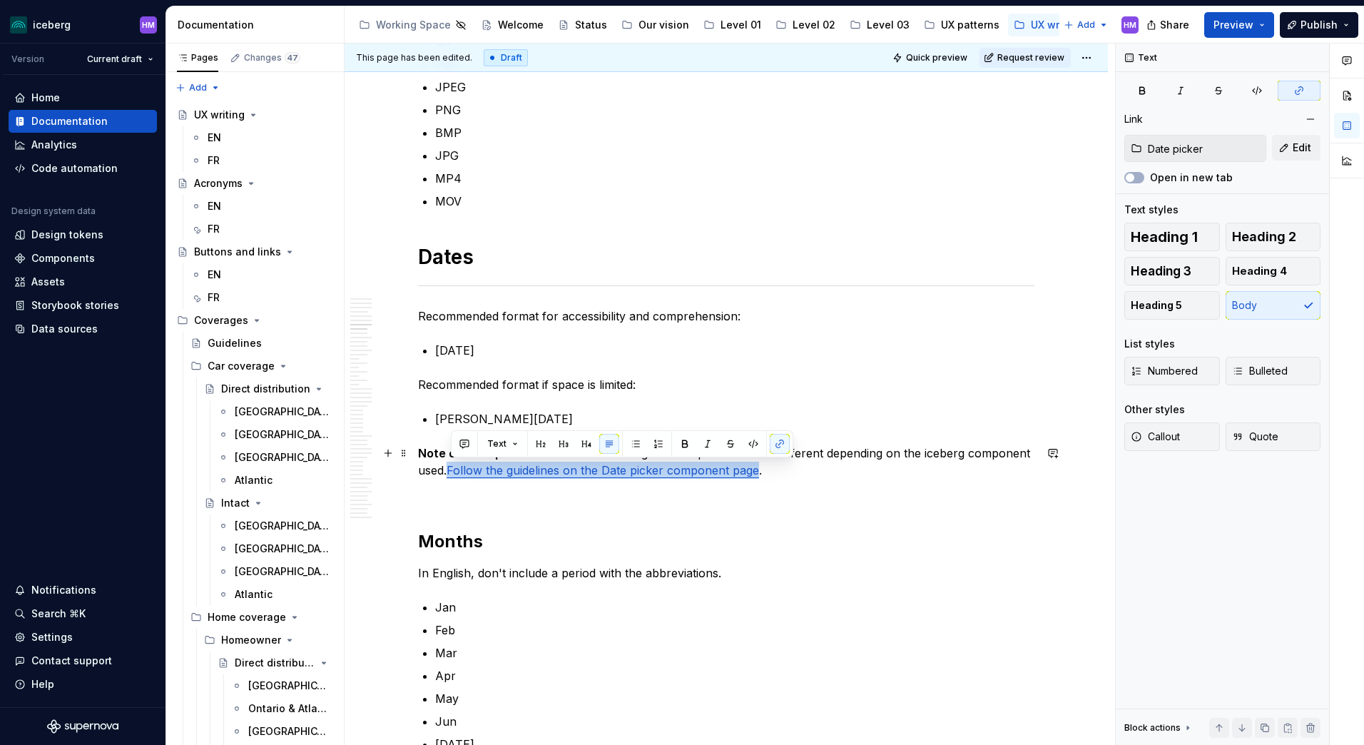
drag, startPoint x: 452, startPoint y: 472, endPoint x: 760, endPoint y: 475, distance: 308.1
click at [759, 475] on link "Follow the guidelines on the Date picker component page" at bounding box center [603, 470] width 312 height 14
click at [782, 444] on button "button" at bounding box center [780, 444] width 20 height 20
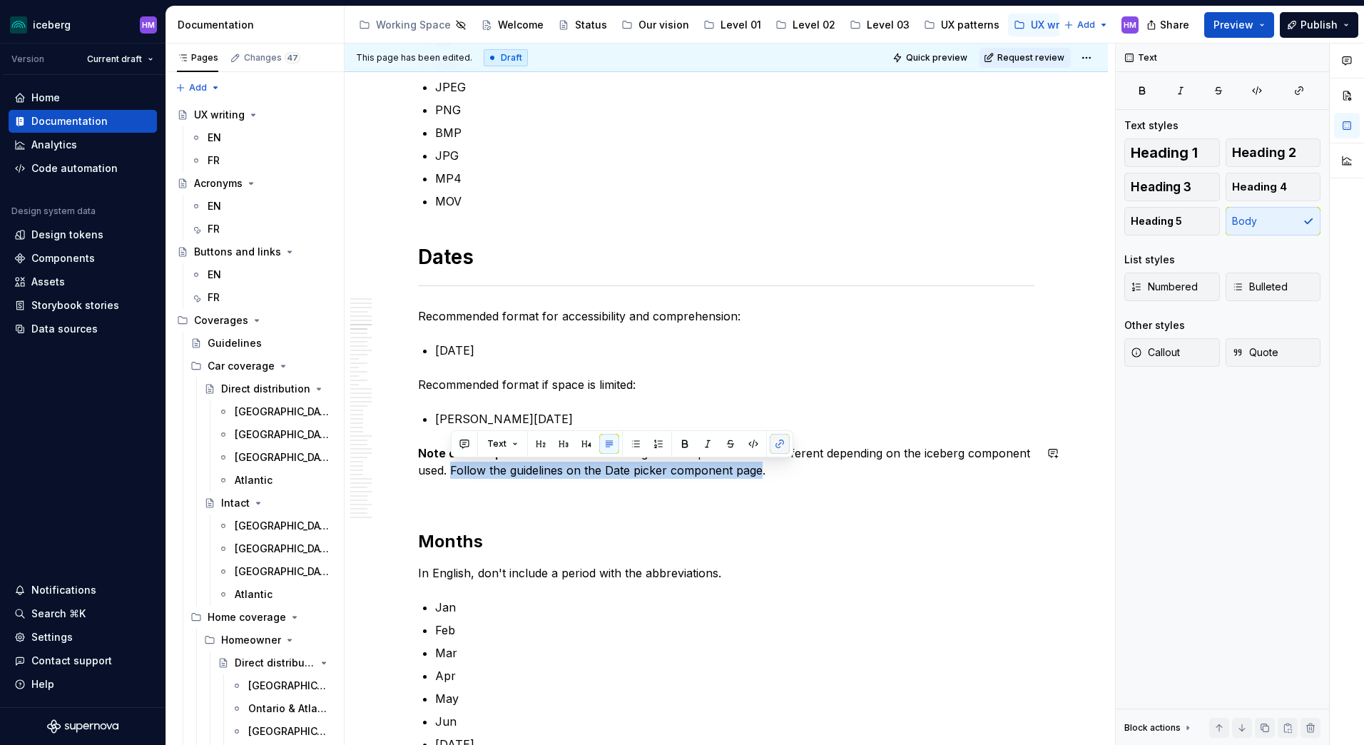
click at [782, 444] on button "button" at bounding box center [780, 444] width 20 height 20
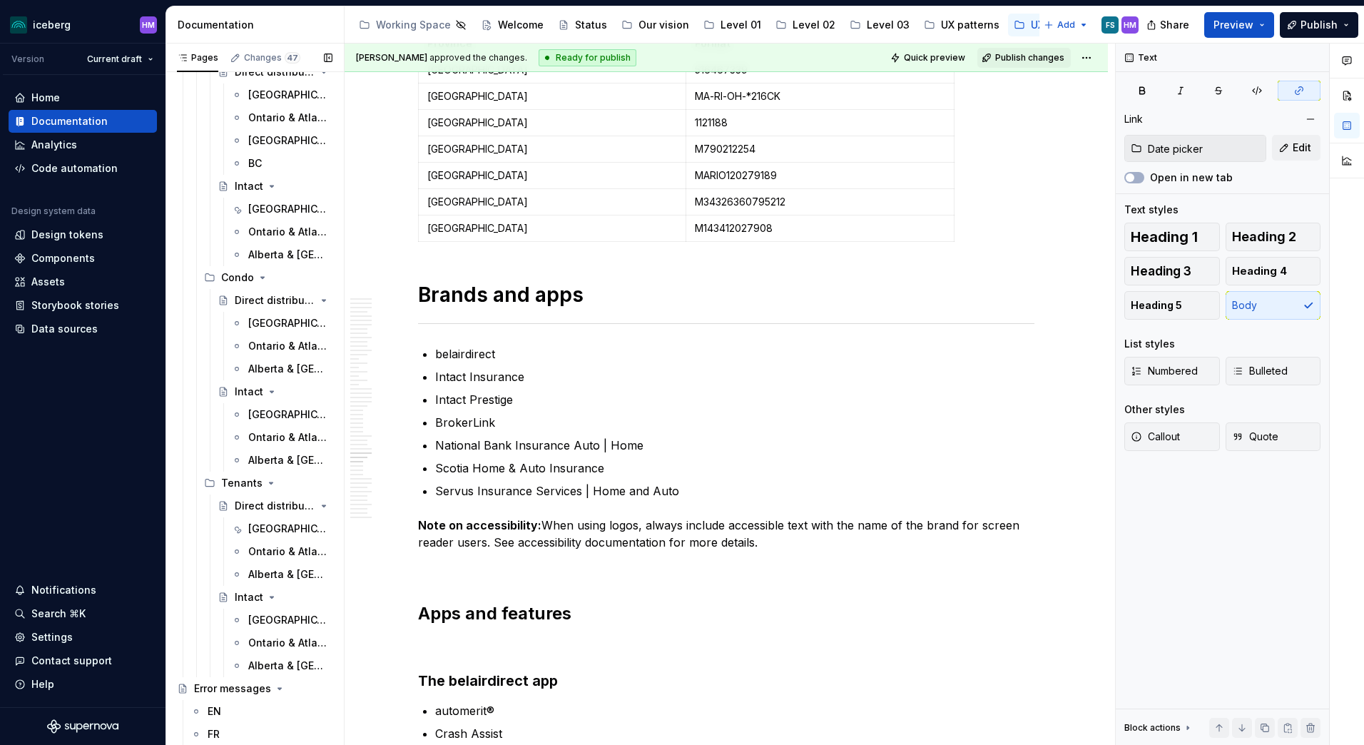
scroll to position [856, 0]
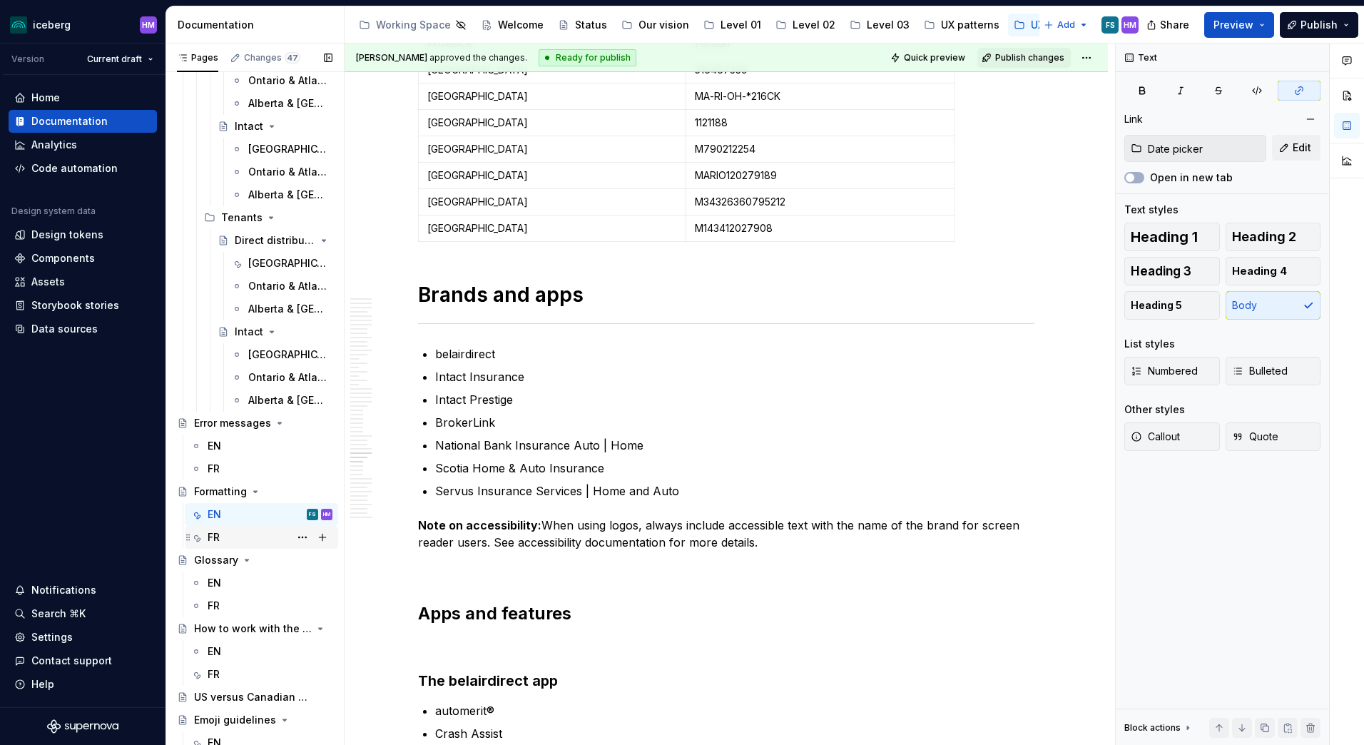
click at [215, 536] on div "FR" at bounding box center [214, 537] width 12 height 14
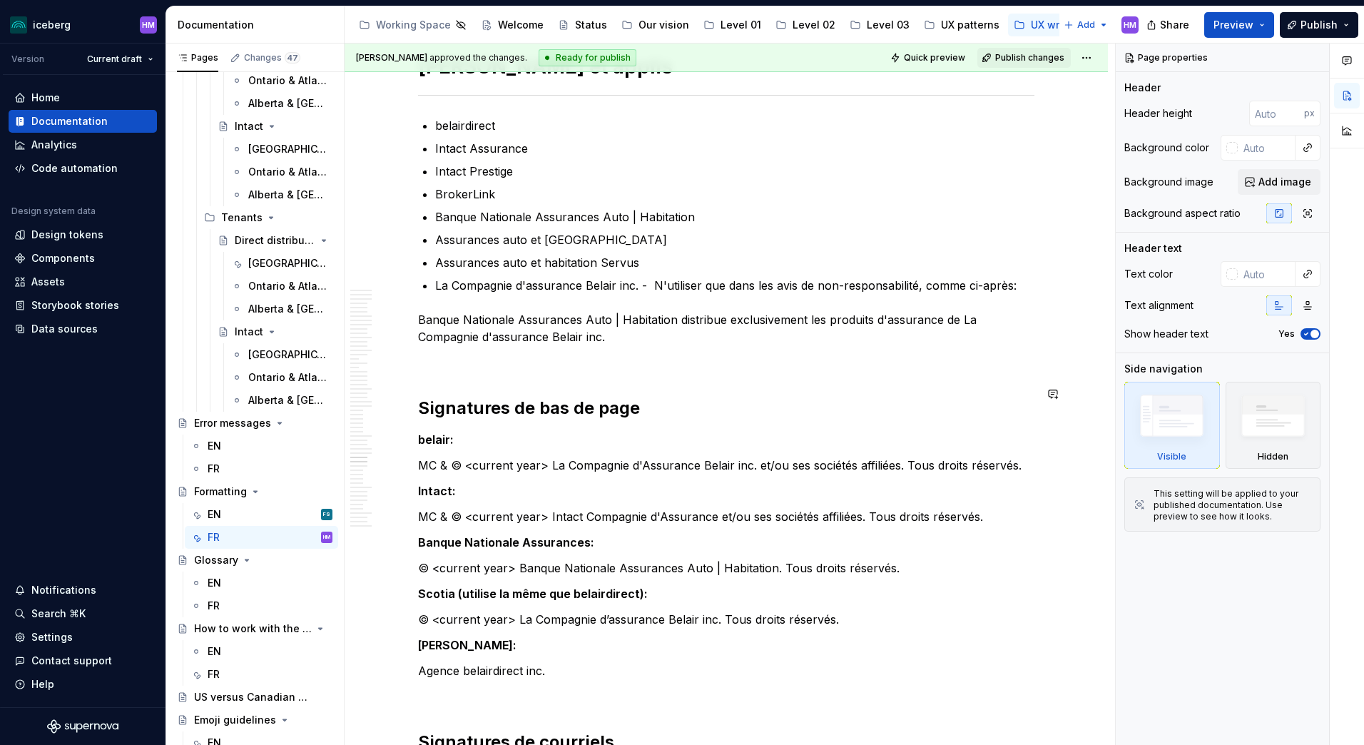
scroll to position [8417, 0]
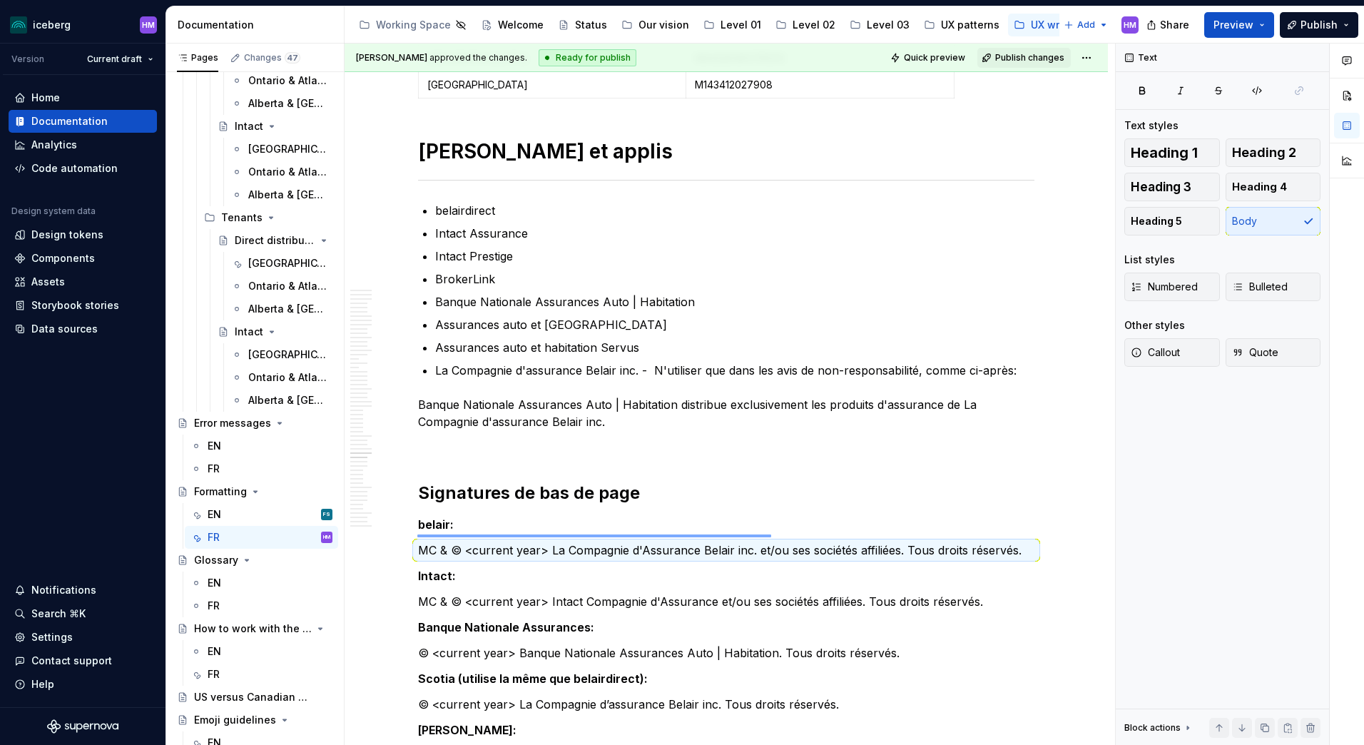
drag, startPoint x: 417, startPoint y: 534, endPoint x: 771, endPoint y: 534, distance: 353.8
click at [771, 534] on div "Hélène Marion approved the changes. Ready for publish Quick preview Publish cha…" at bounding box center [730, 395] width 770 height 702
click at [759, 541] on p "MC & © <current year> La Compagnie d'Assurance Belair inc. et/ou ses sociétés a…" at bounding box center [726, 549] width 616 height 17
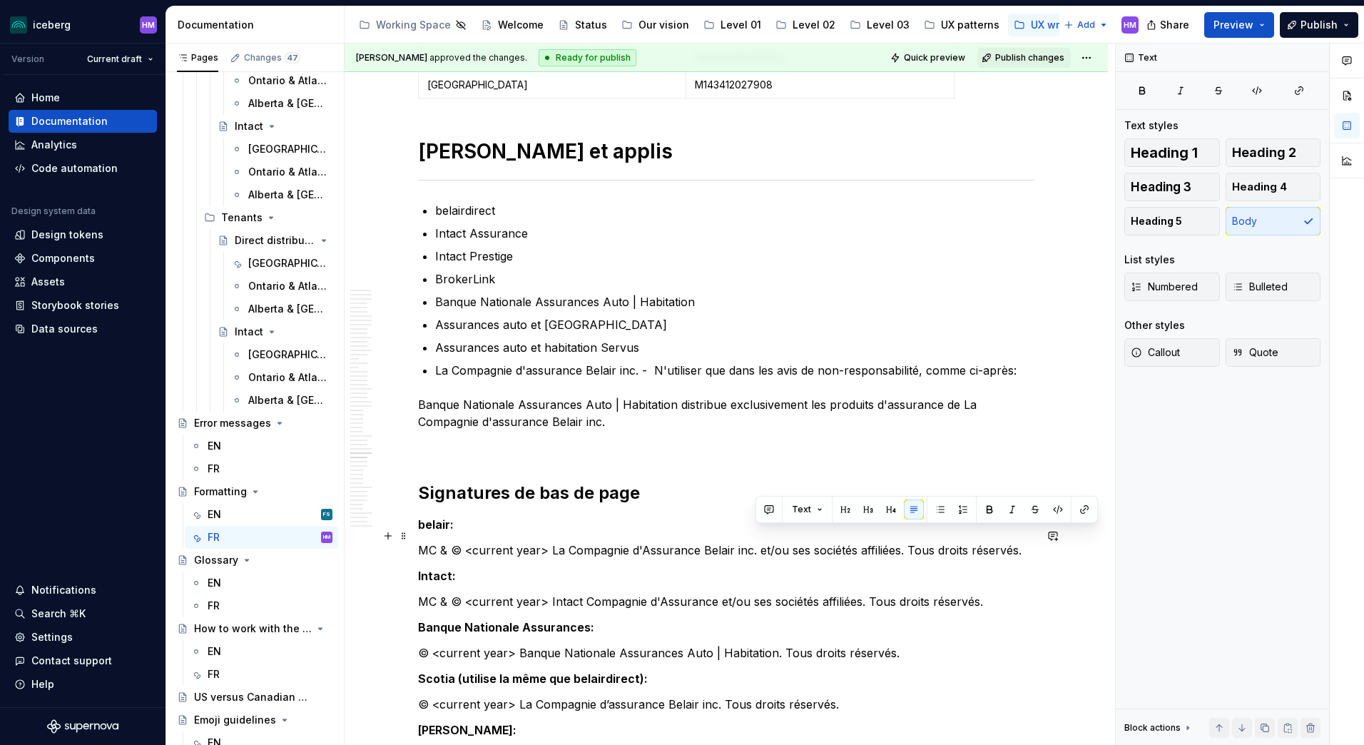
click at [759, 541] on p "MC & © <current year> La Compagnie d'Assurance Belair inc. et/ou ses sociétés a…" at bounding box center [726, 549] width 616 height 17
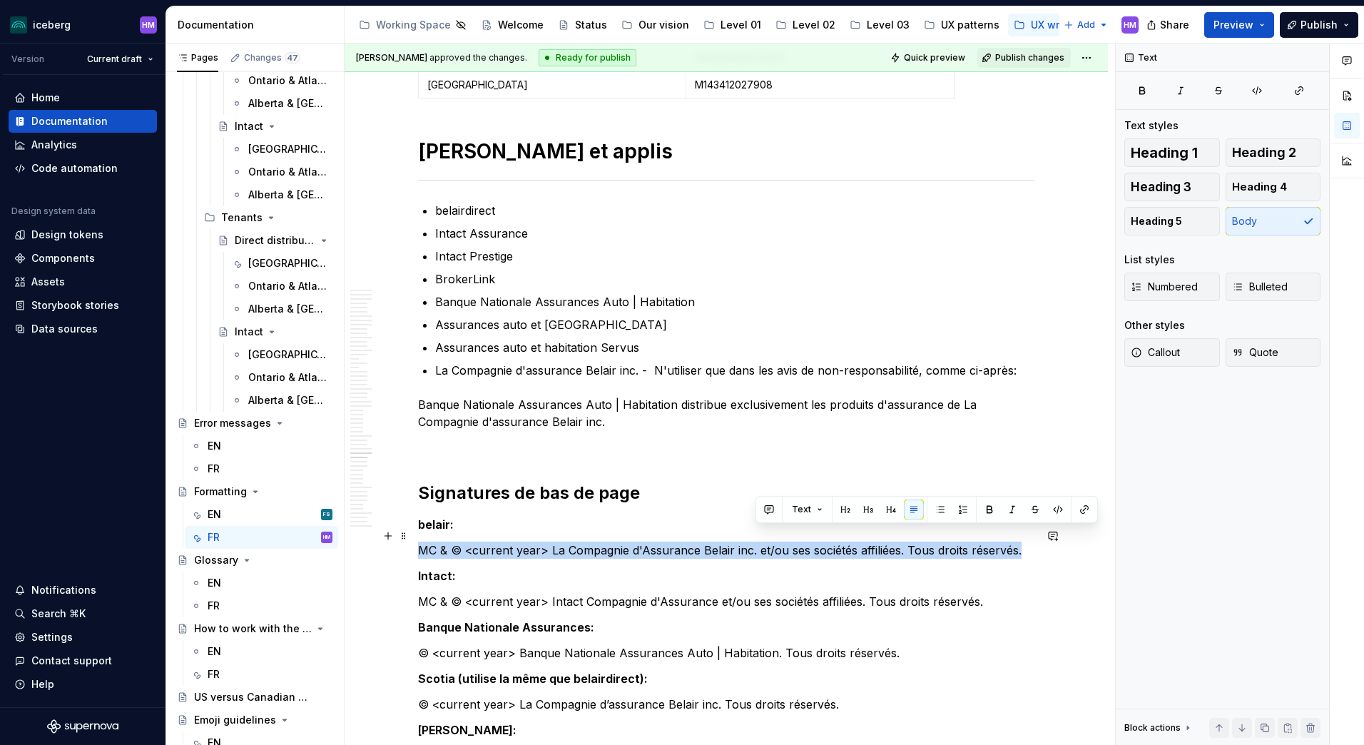
click at [759, 541] on p "MC & © <current year> La Compagnie d'Assurance Belair inc. et/ou ses sociétés a…" at bounding box center [726, 549] width 616 height 17
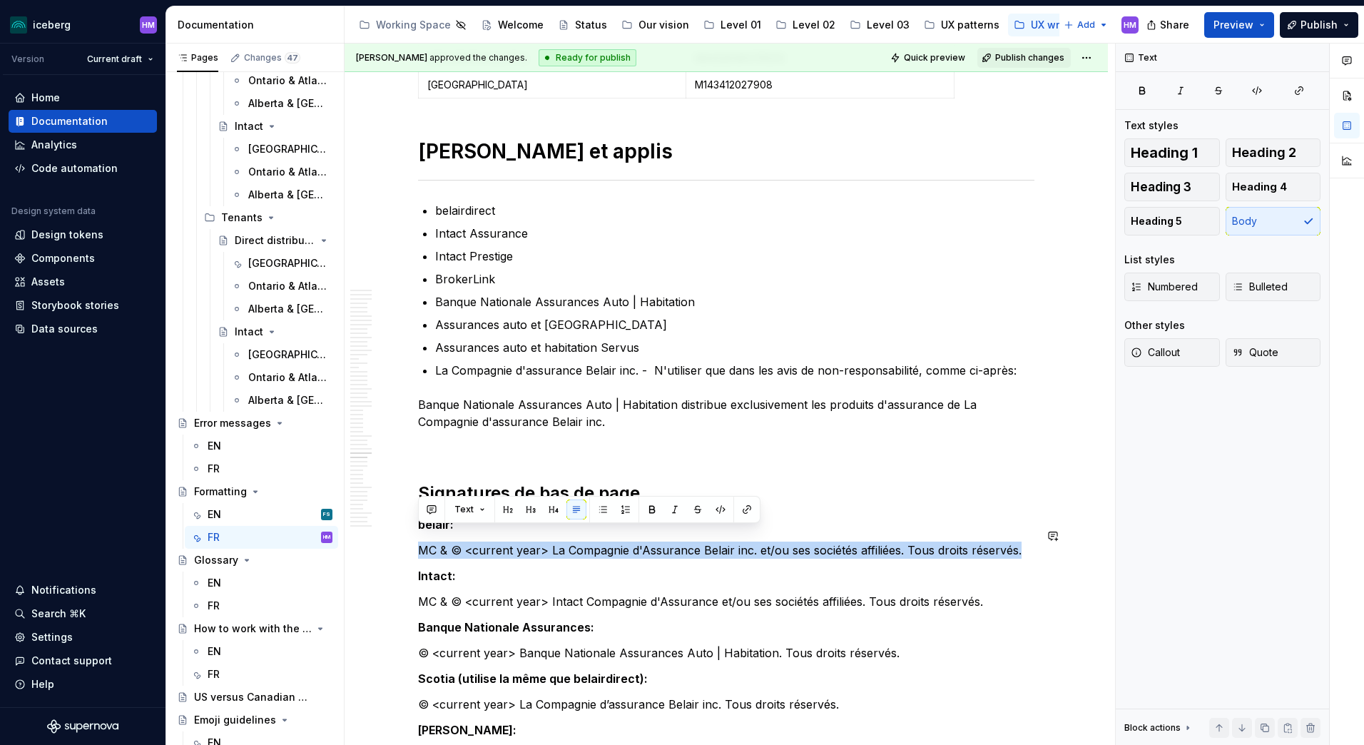
copy p "MC & © <current year> La Compagnie d'Assurance Belair inc. et/ou ses sociétés a…"
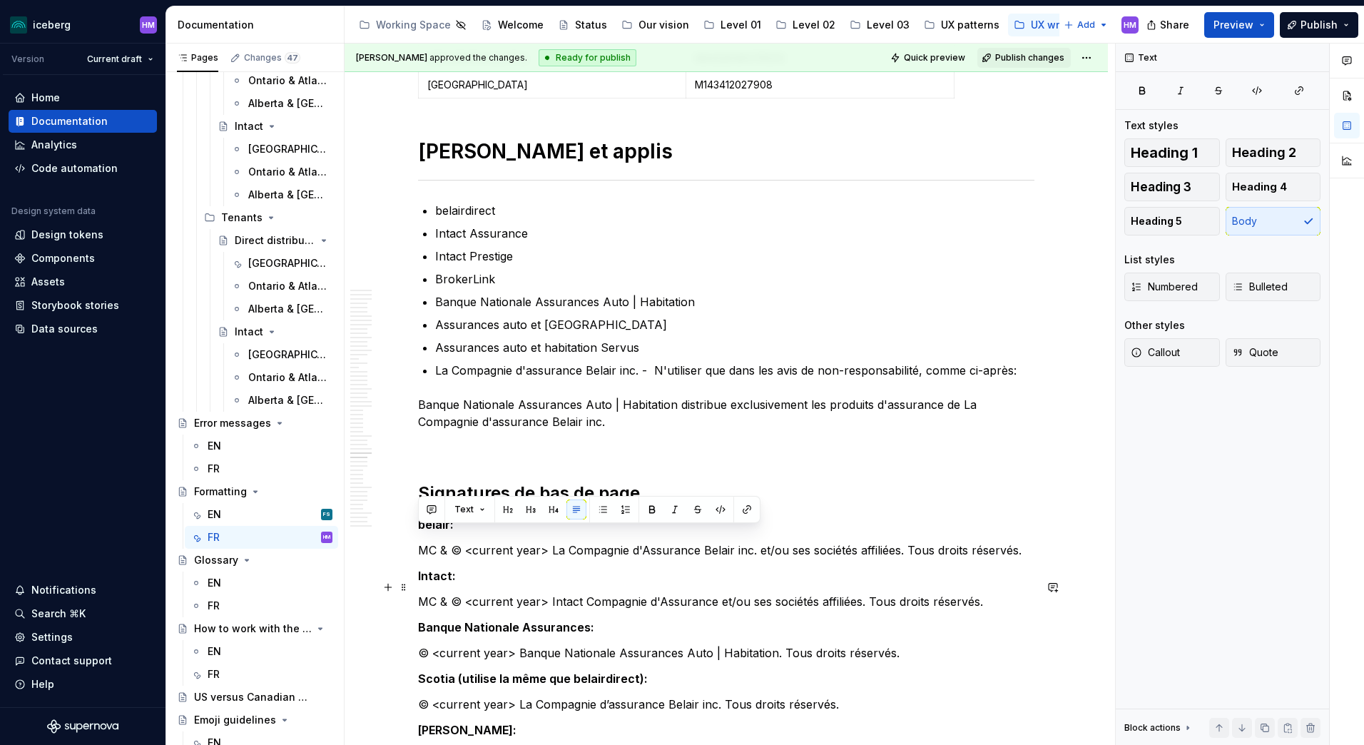
click at [486, 593] on p "MC & © <current year> Intact Compagnie d'Assurance et/ou ses sociétés affiliées…" at bounding box center [726, 601] width 616 height 17
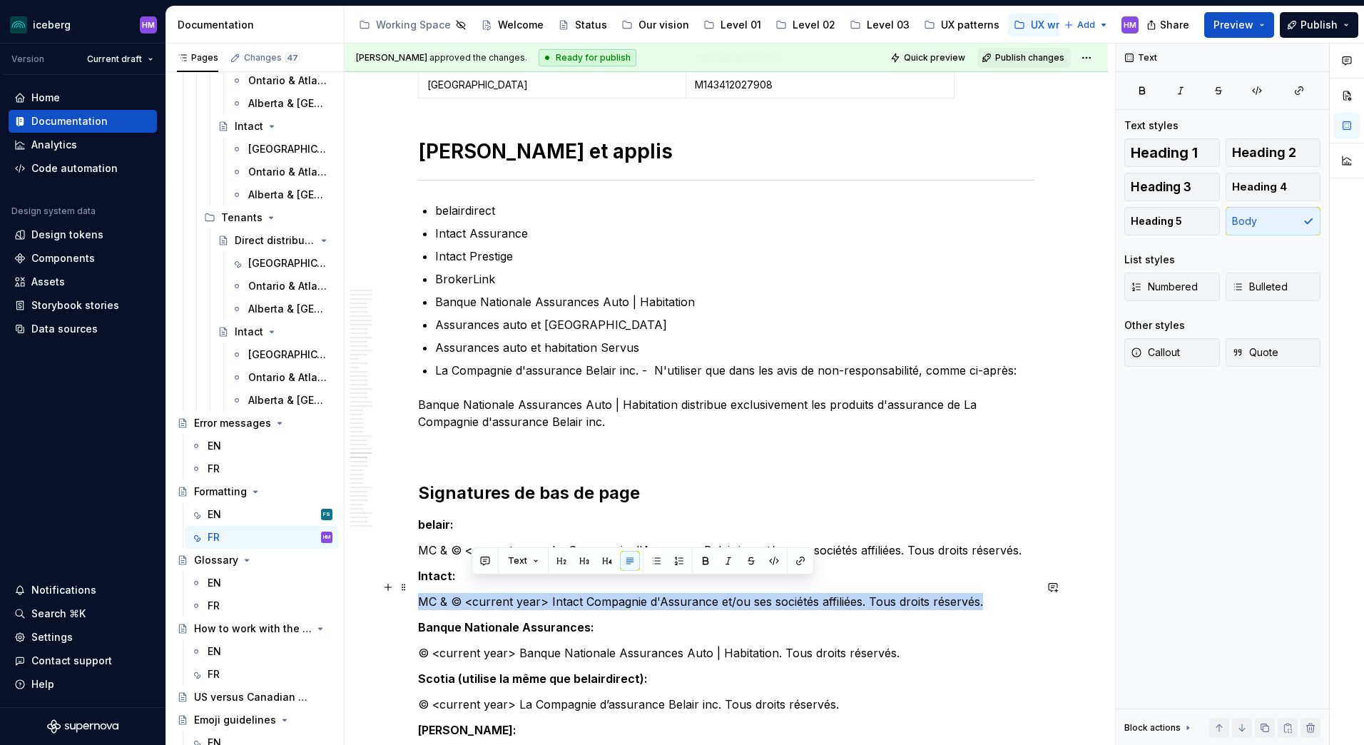
click at [486, 593] on p "MC & © <current year> Intact Compagnie d'Assurance et/ou ses sociétés affiliées…" at bounding box center [726, 601] width 616 height 17
copy p "MC & © <current year> Intact Compagnie d'Assurance et/ou ses sociétés affiliées…"
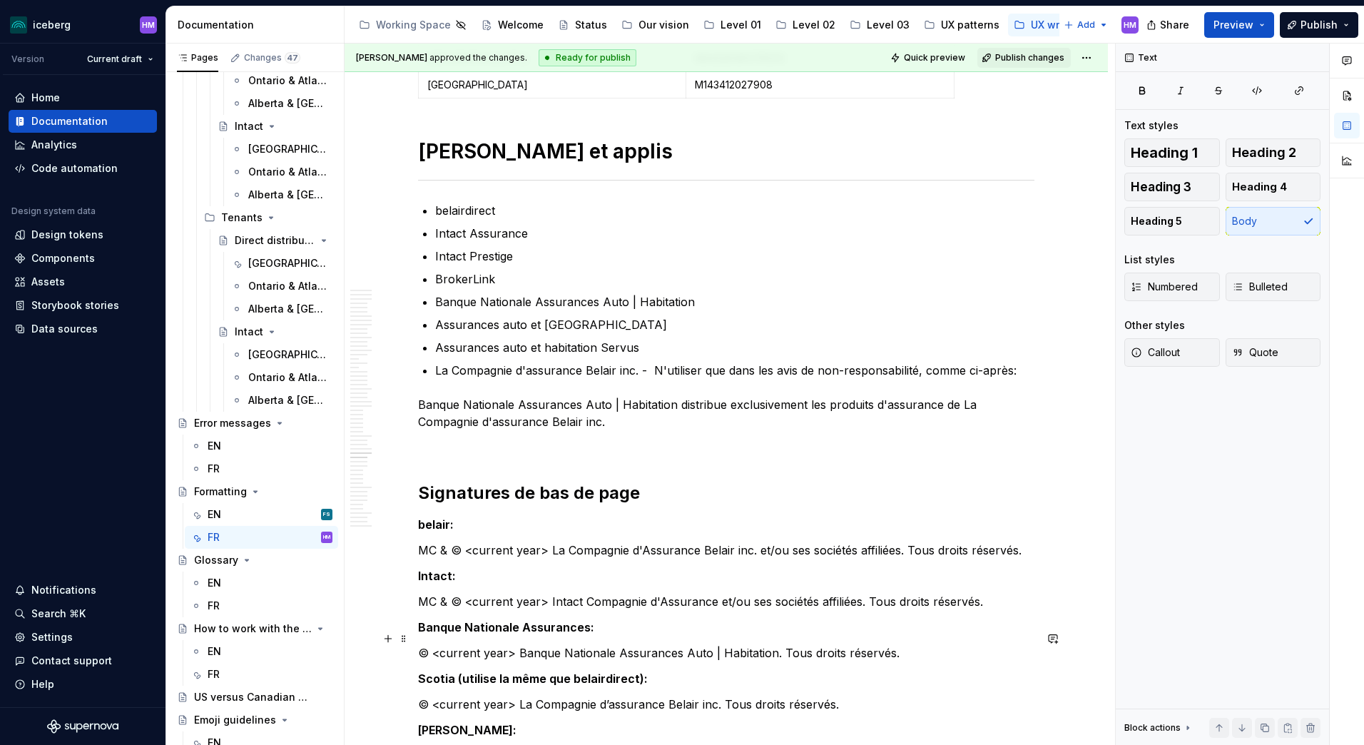
click at [492, 644] on p "© <current year> Banque Nationale Assurances Auto | Habitation. Tous droits rés…" at bounding box center [726, 652] width 616 height 17
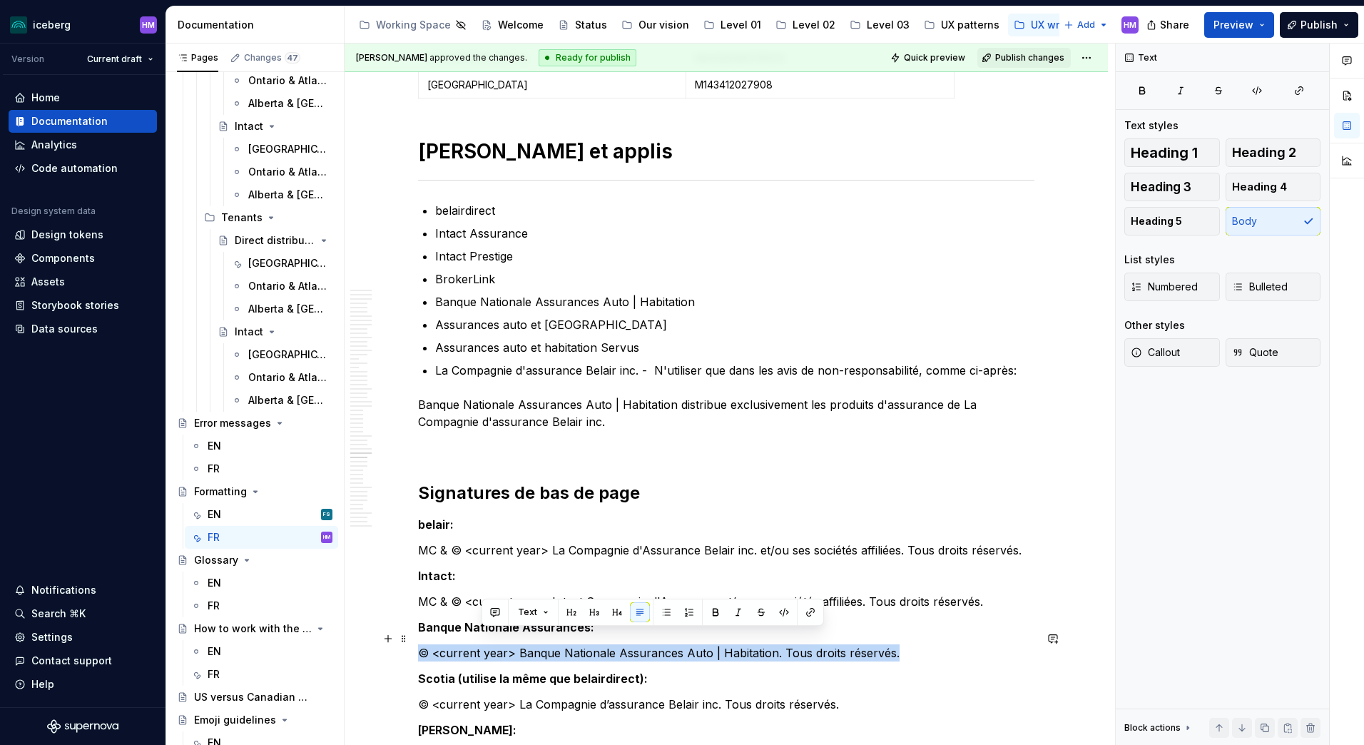
click at [492, 644] on p "© <current year> Banque Nationale Assurances Auto | Habitation. Tous droits rés…" at bounding box center [726, 652] width 616 height 17
copy p "© <current year> Banque Nationale Assurances Auto | Habitation. Tous droits rés…"
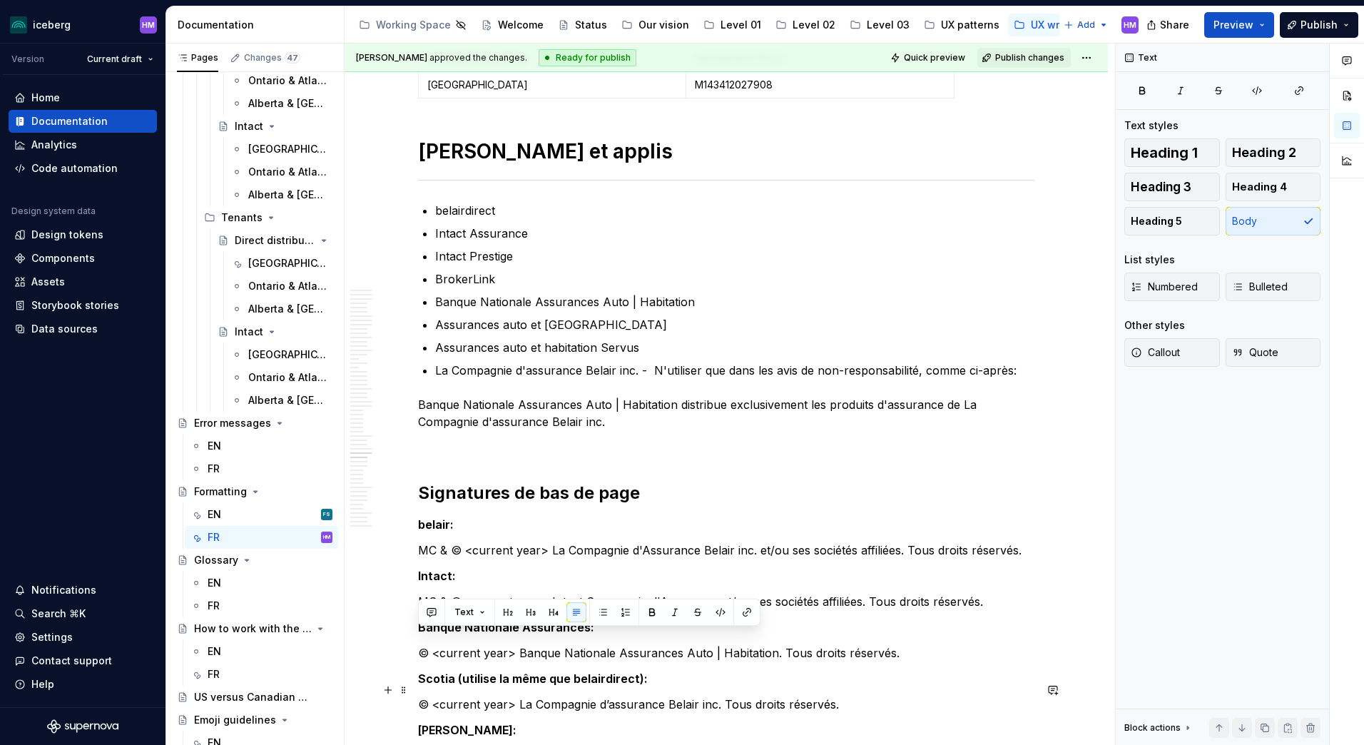
click at [481, 695] on p "© <current year> La Compagnie d’assurance Belair inc. Tous droits réservés." at bounding box center [726, 703] width 616 height 17
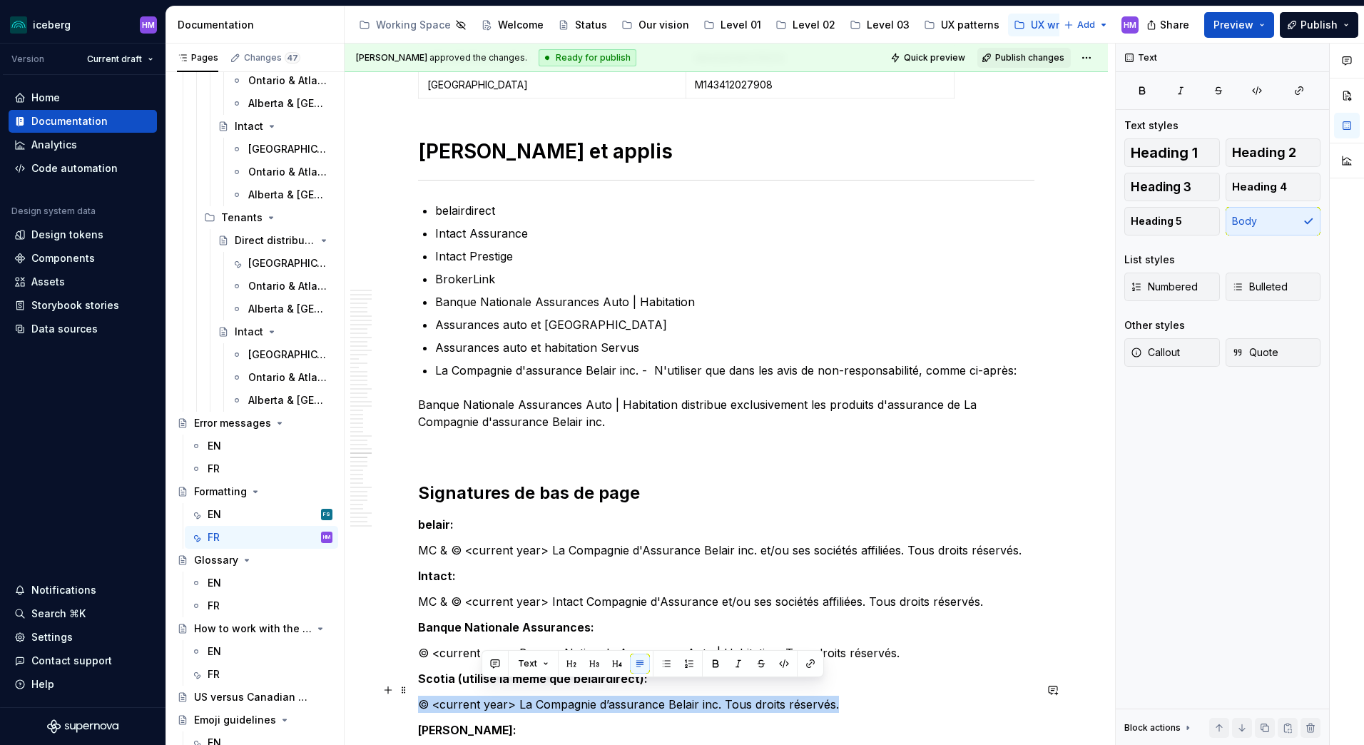
click at [481, 695] on p "© <current year> La Compagnie d’assurance Belair inc. Tous droits réservés." at bounding box center [726, 703] width 616 height 17
copy p "© <current year> La Compagnie d’assurance Belair inc. Tous droits réservés."
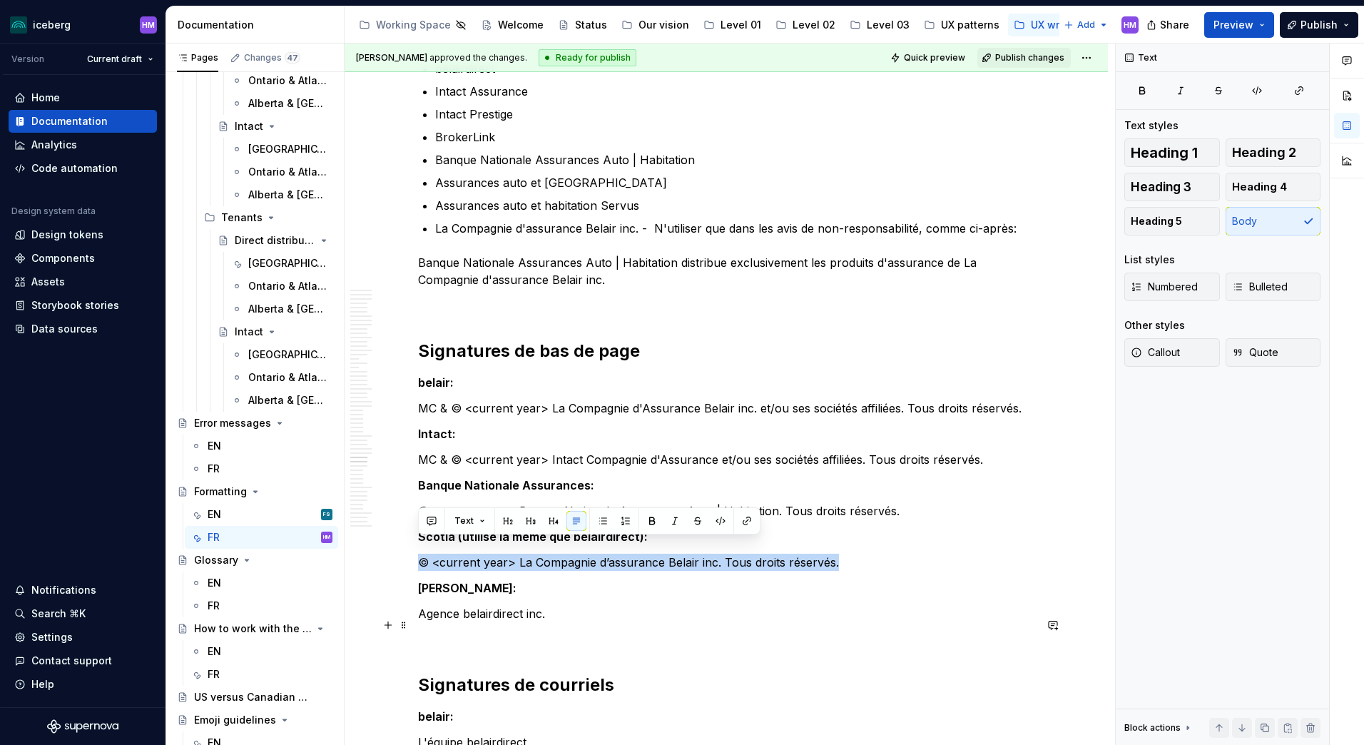
scroll to position [8559, 0]
click at [486, 604] on p "Agence belairdirect inc." at bounding box center [726, 612] width 616 height 17
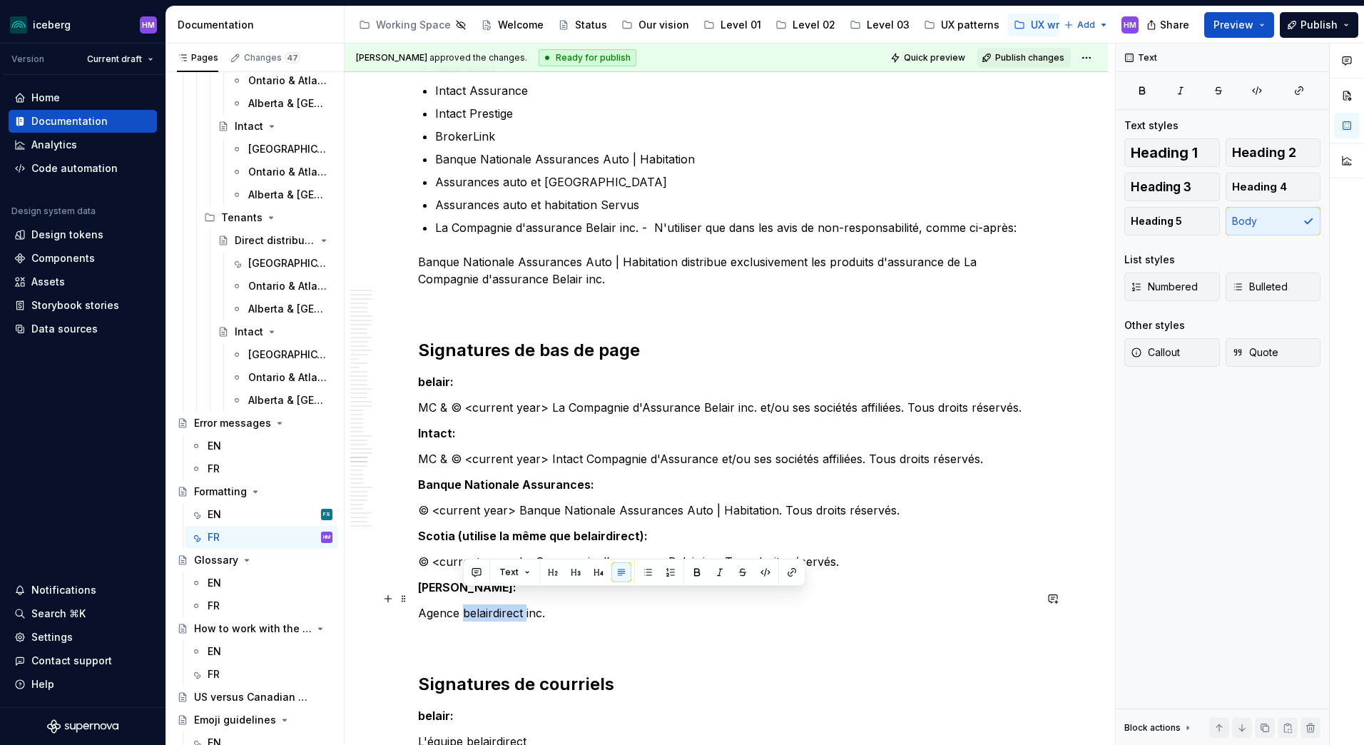
click at [486, 604] on p "Agence belairdirect inc." at bounding box center [726, 612] width 616 height 17
copy p "Agence belairdirect inc."
click at [543, 339] on h2 "Signatures de bas de page" at bounding box center [726, 350] width 616 height 23
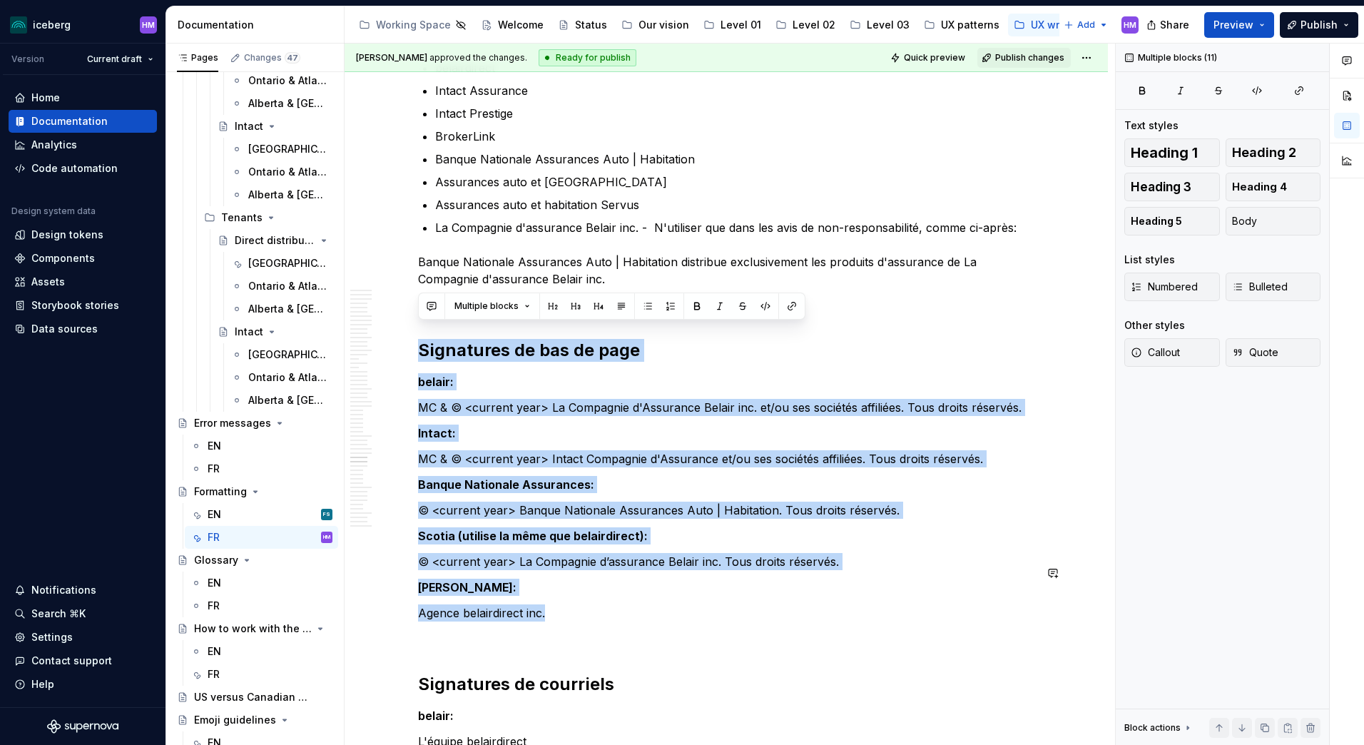
drag, startPoint x: 419, startPoint y: 336, endPoint x: 665, endPoint y: 585, distance: 350.0
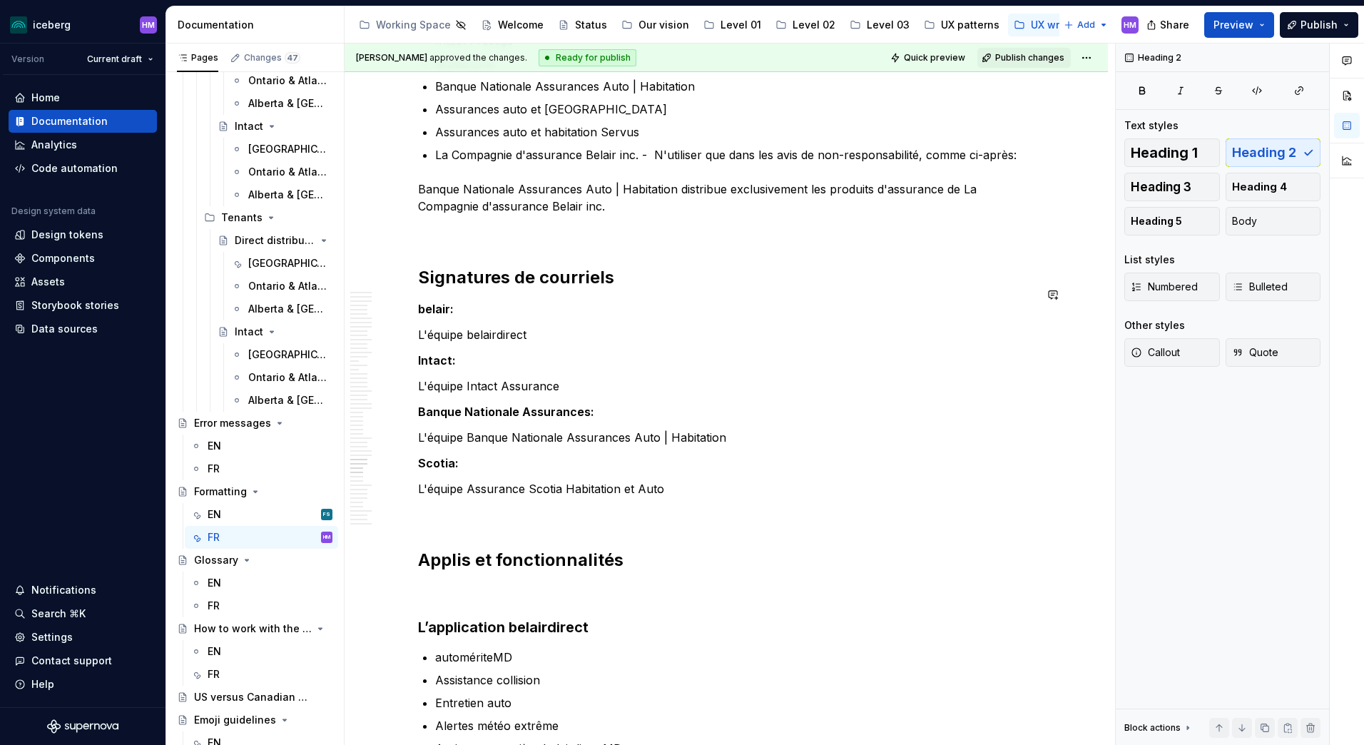
scroll to position [8702, 0]
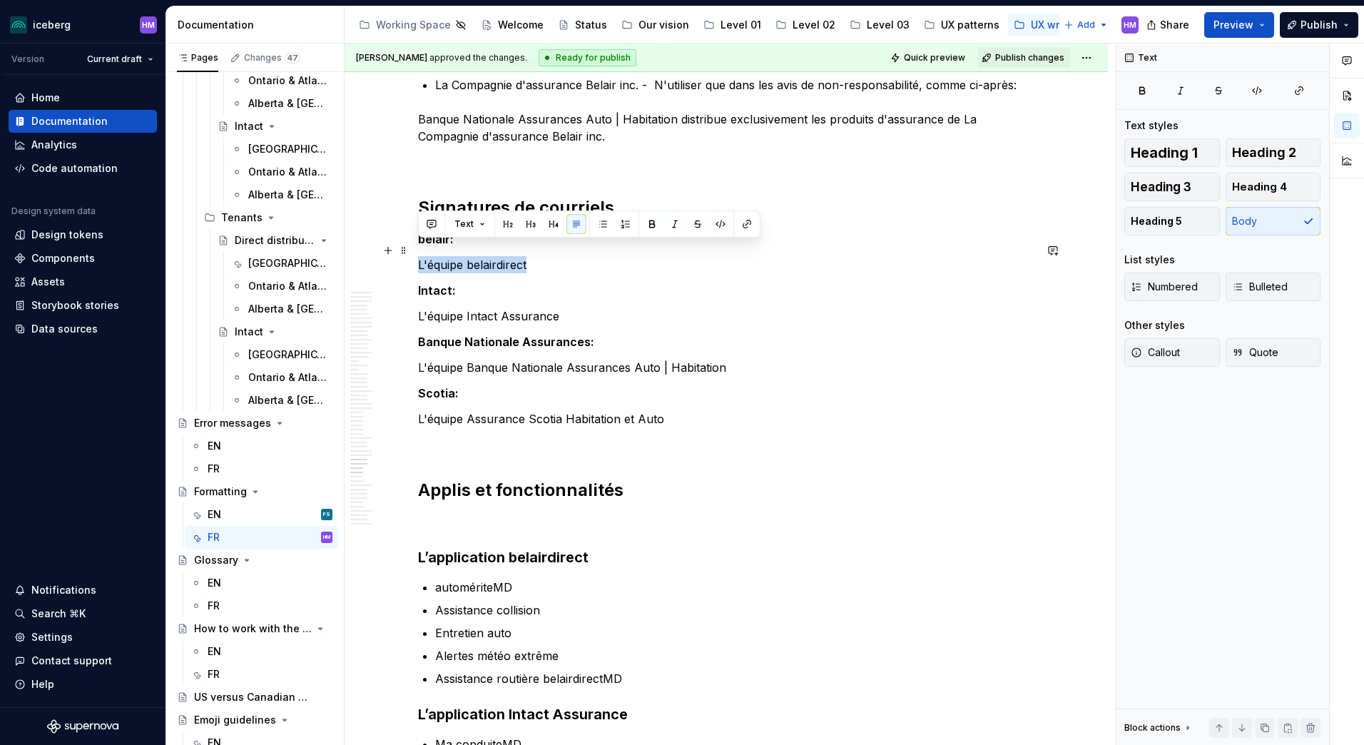
drag, startPoint x: 543, startPoint y: 248, endPoint x: 418, endPoint y: 248, distance: 124.8
click at [418, 256] on p "L'équipe belairdirect" at bounding box center [726, 264] width 616 height 17
copy p "L'équipe belairdirect"
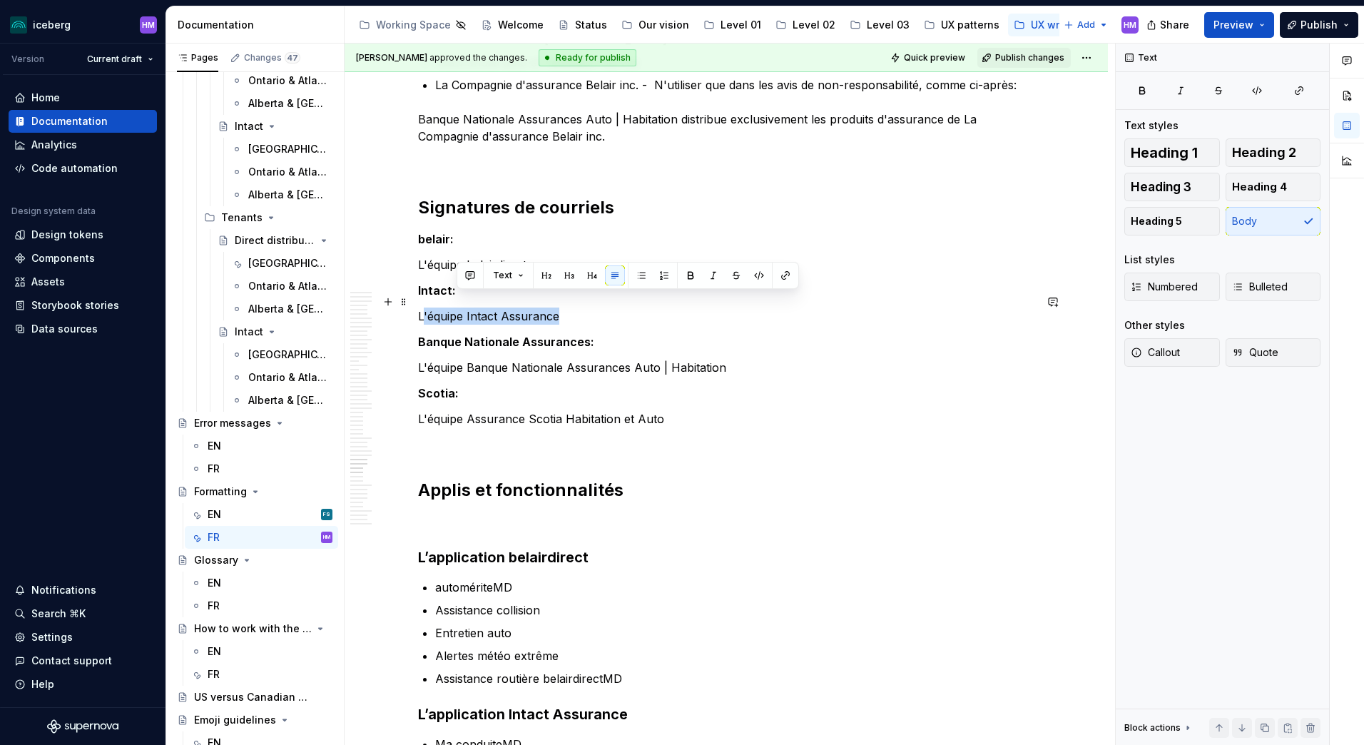
drag, startPoint x: 566, startPoint y: 294, endPoint x: 412, endPoint y: 297, distance: 154.1
click at [412, 297] on div "Hélène Marion approved the changes. Ready for publish Quick preview Publish cha…" at bounding box center [730, 395] width 770 height 702
copy p "L'équipe Intact Assurance"
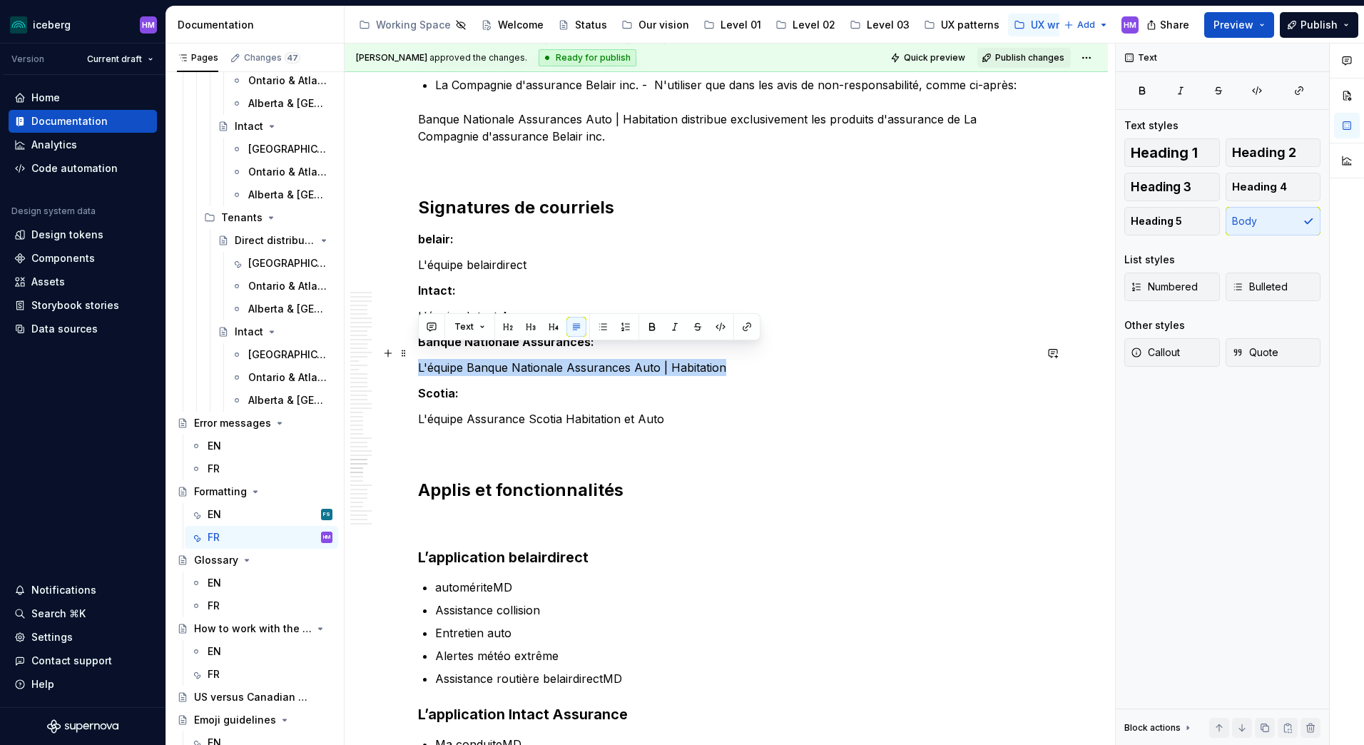
drag, startPoint x: 726, startPoint y: 350, endPoint x: 419, endPoint y: 359, distance: 306.8
click at [419, 359] on p "L'équipe Banque Nationale Assurances Auto | Habitation" at bounding box center [726, 367] width 616 height 17
copy p "L'équipe Banque Nationale Assurances Auto | Habitation"
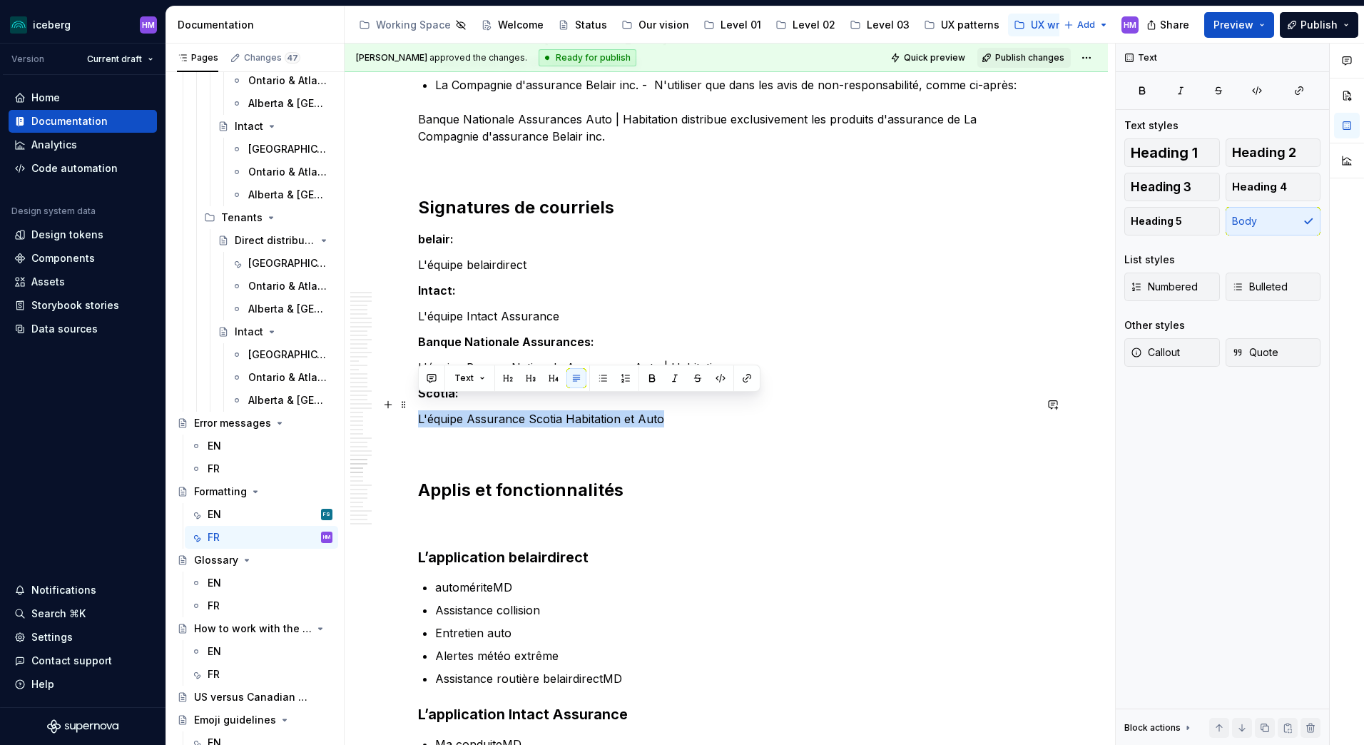
drag, startPoint x: 675, startPoint y: 399, endPoint x: 419, endPoint y: 399, distance: 256.1
click at [419, 410] on p "L'équipe Assurance Scotia Habitation et Auto" at bounding box center [726, 418] width 616 height 17
copy p "L'équipe Assurance Scotia Habitation et Auto"
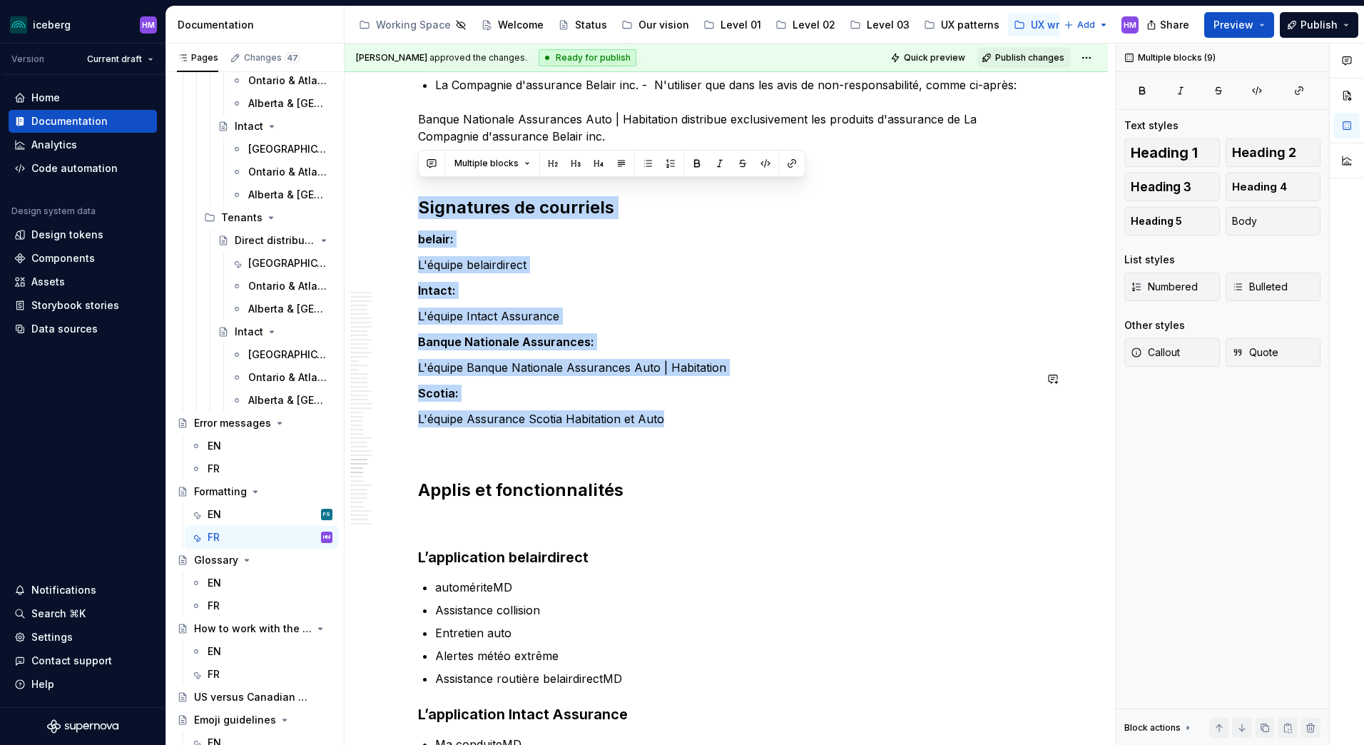
drag, startPoint x: 419, startPoint y: 189, endPoint x: 685, endPoint y: 394, distance: 336.7
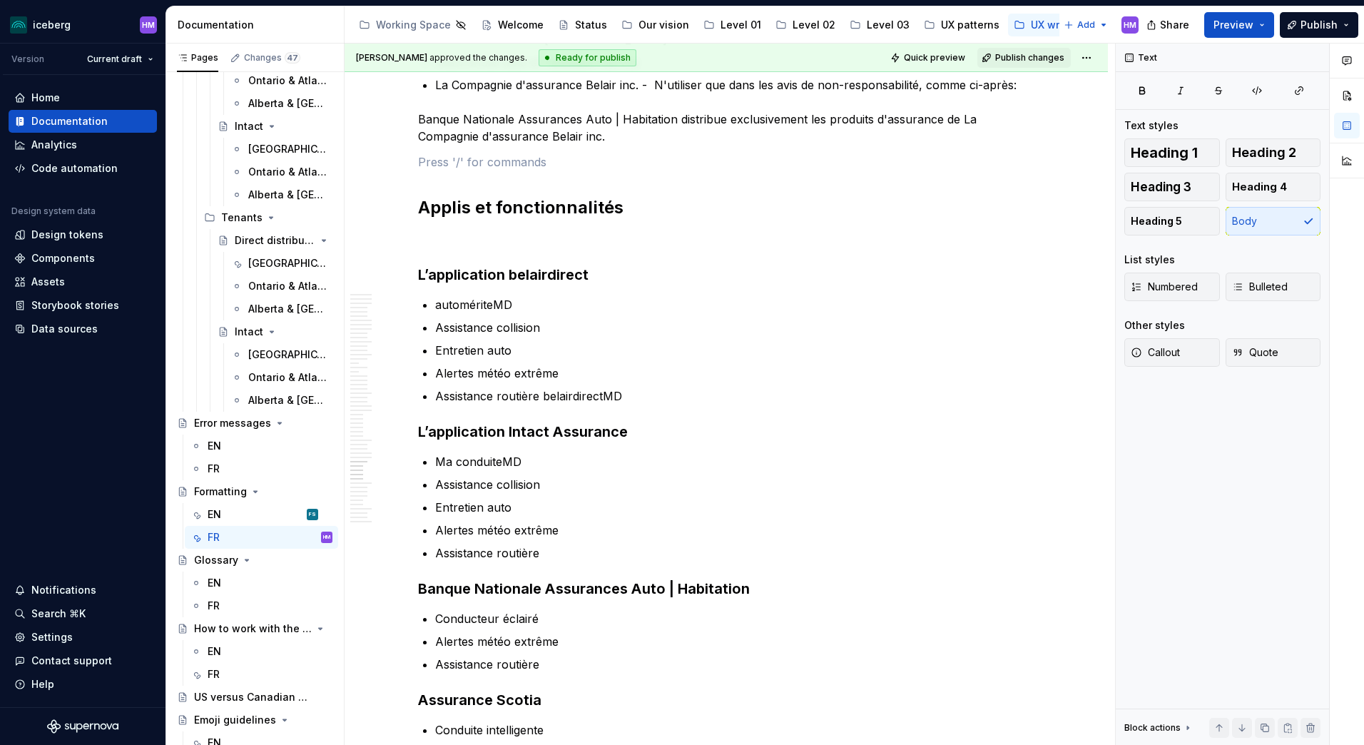
type textarea "*"
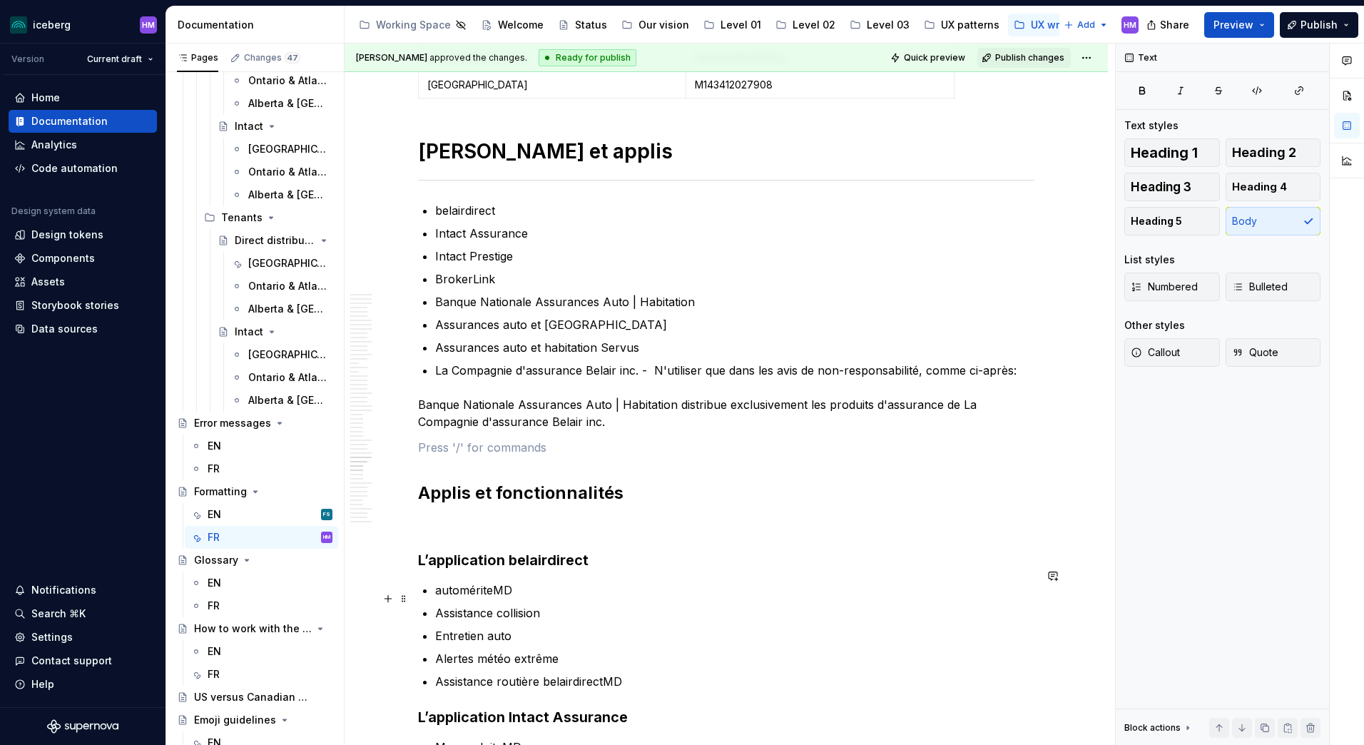
scroll to position [8345, 0]
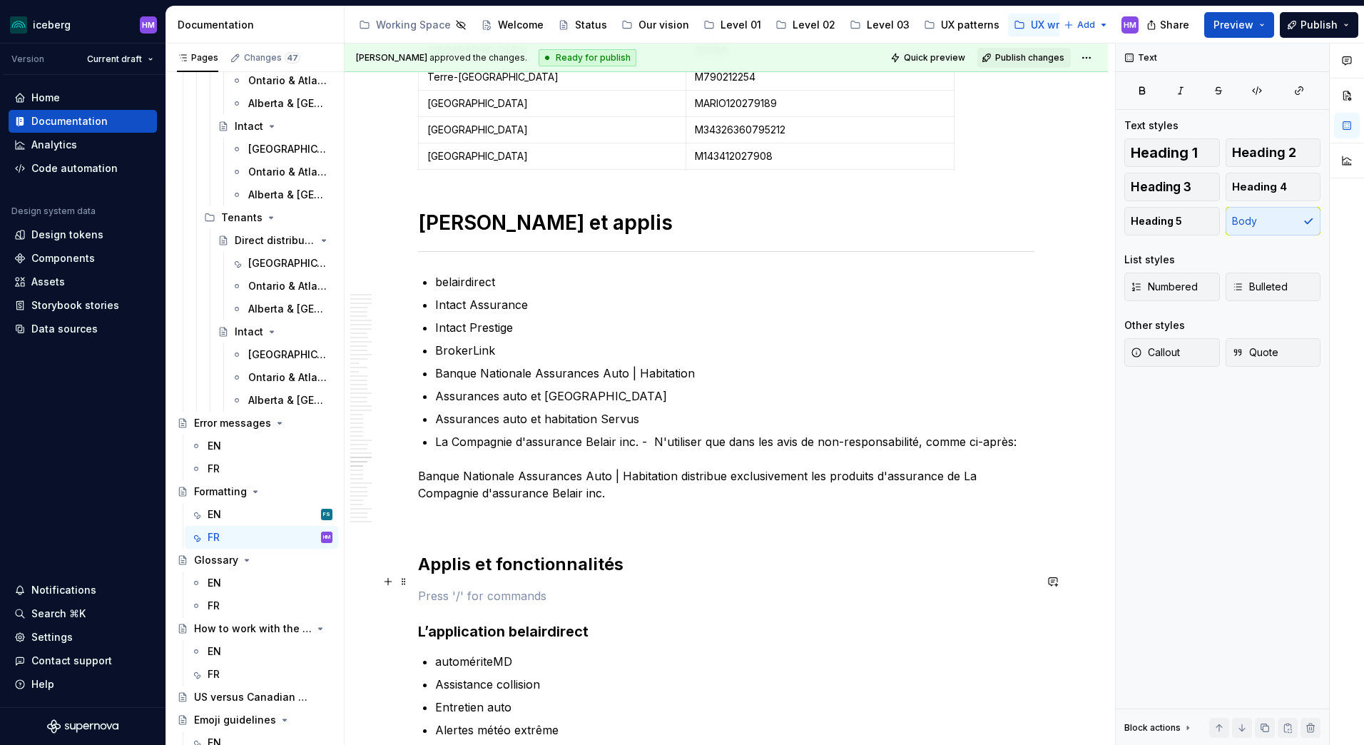
click at [463, 587] on p at bounding box center [726, 595] width 616 height 17
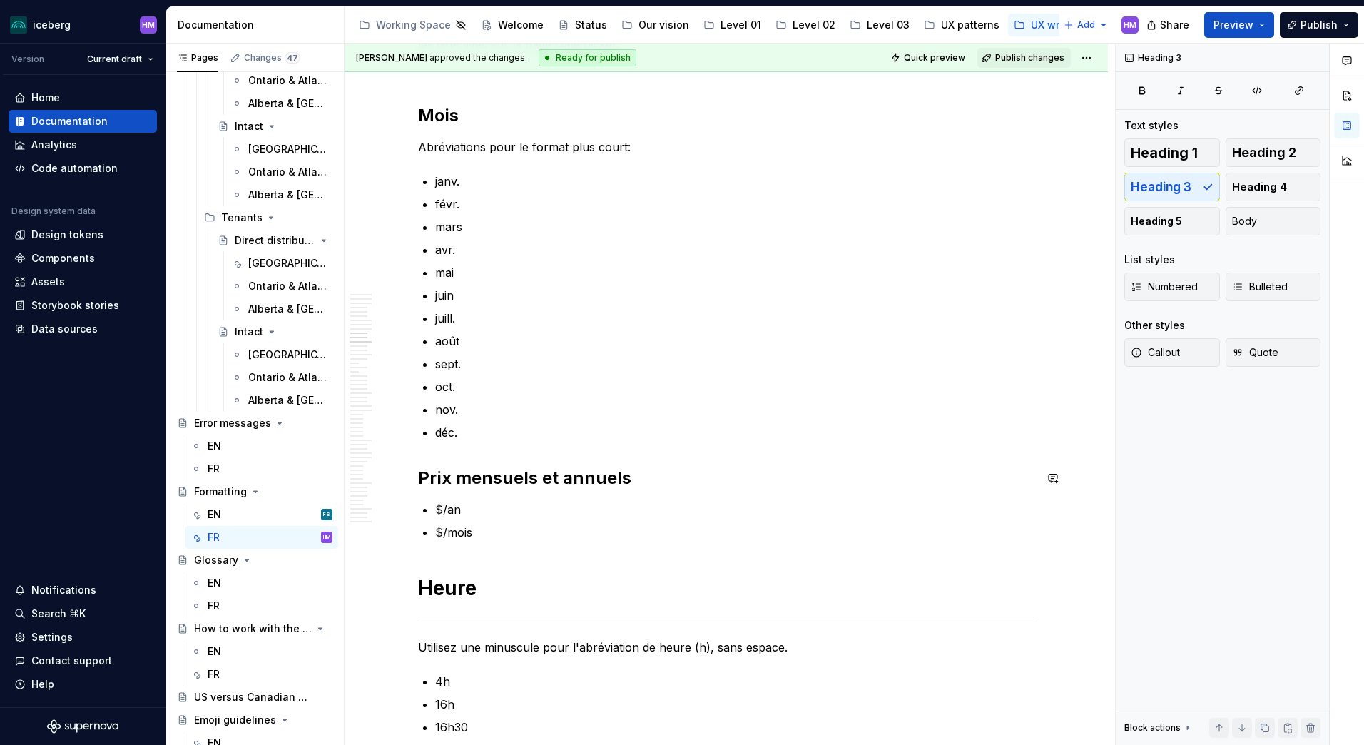
scroll to position [2568, 0]
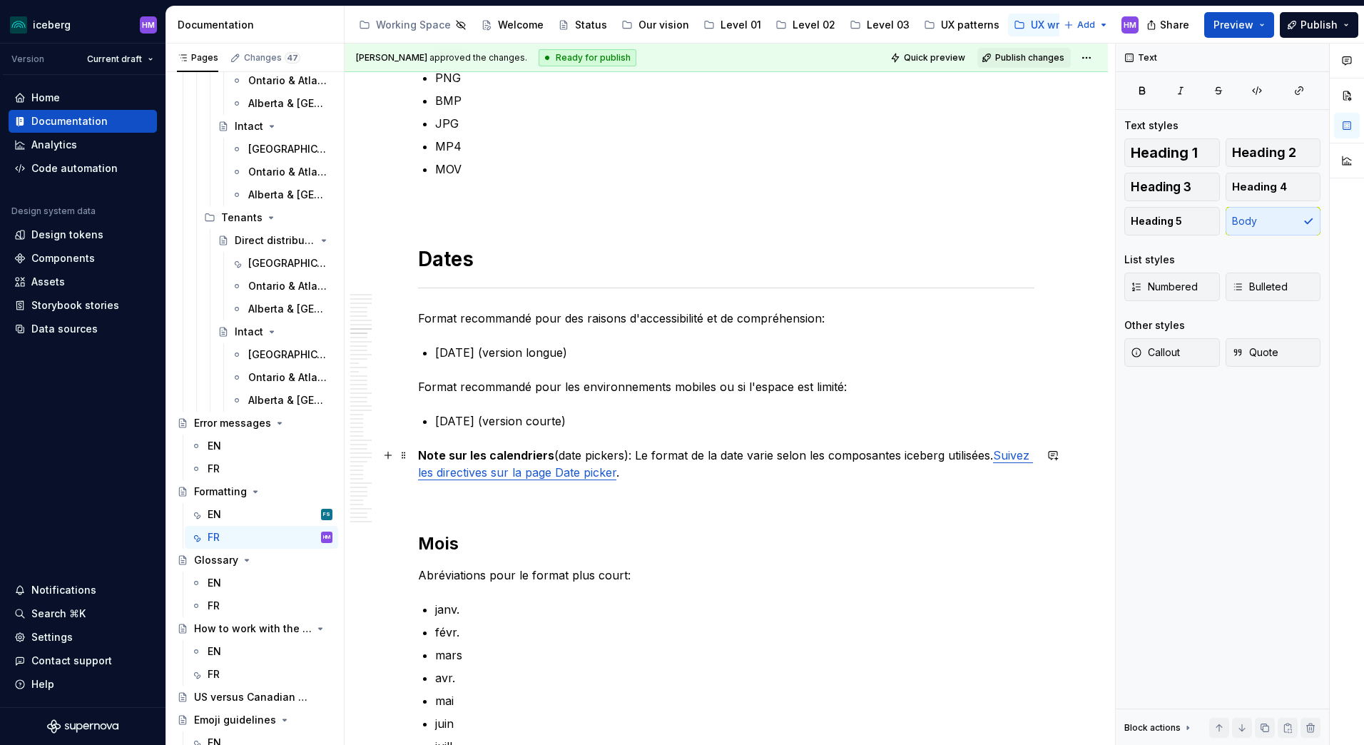
click at [816, 454] on p "Note sur les calendriers (date pickers): Le format de la date varie selon les c…" at bounding box center [726, 464] width 616 height 34
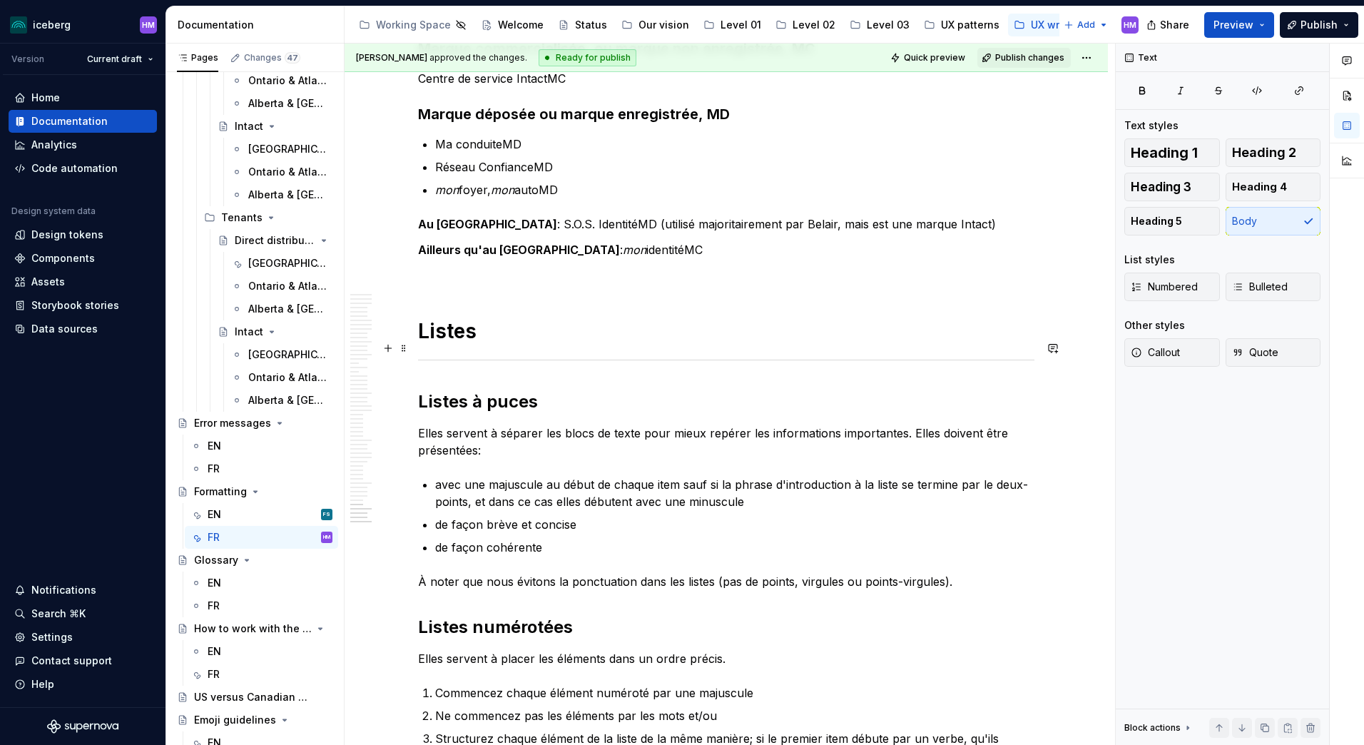
scroll to position [10342, 0]
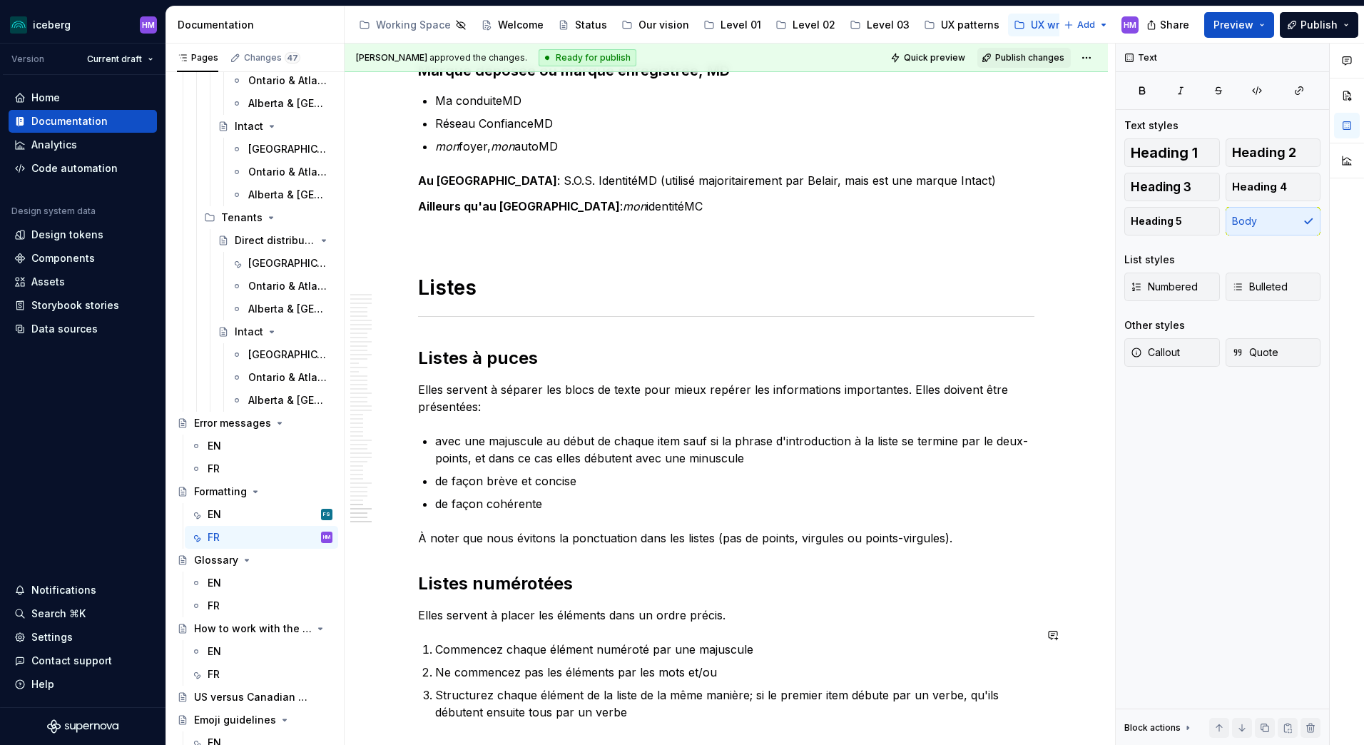
type textarea "*"
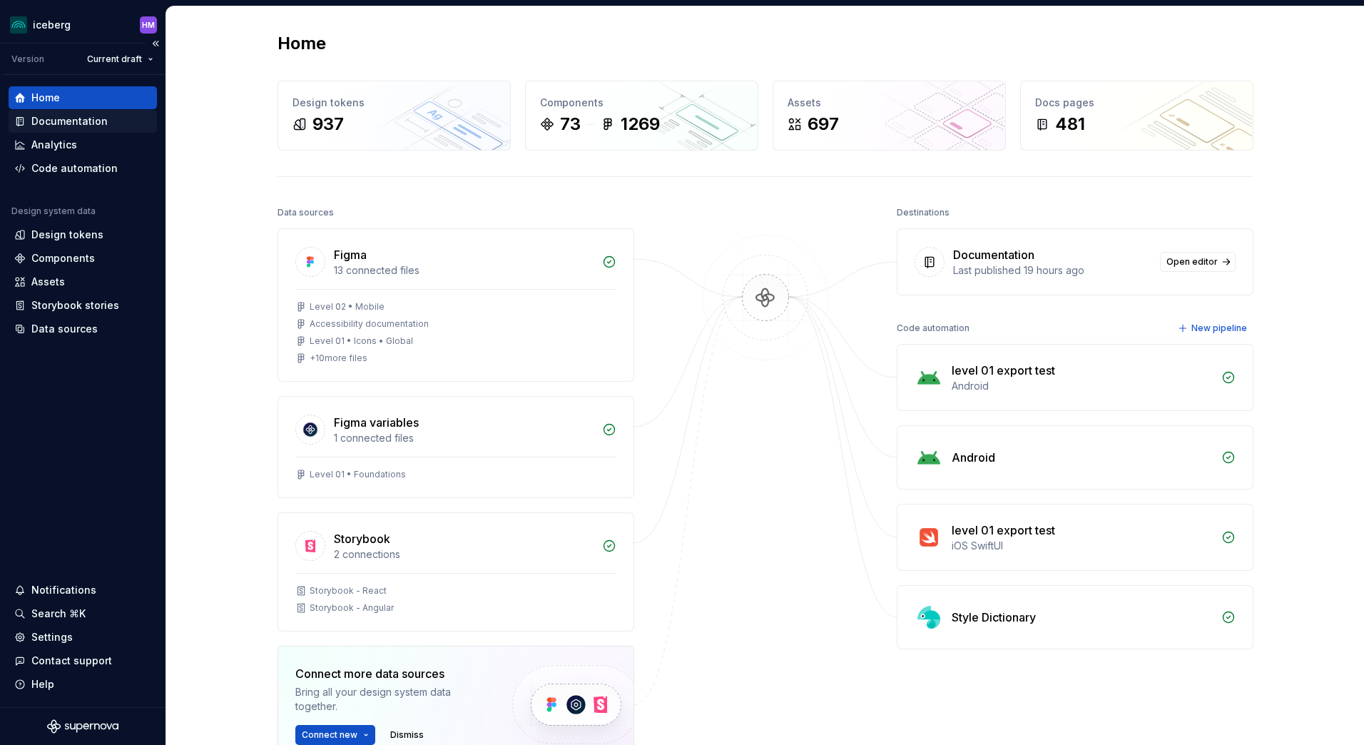
drag, startPoint x: 83, startPoint y: 121, endPoint x: 88, endPoint y: 112, distance: 10.9
click at [83, 121] on div "Documentation" at bounding box center [69, 121] width 76 height 14
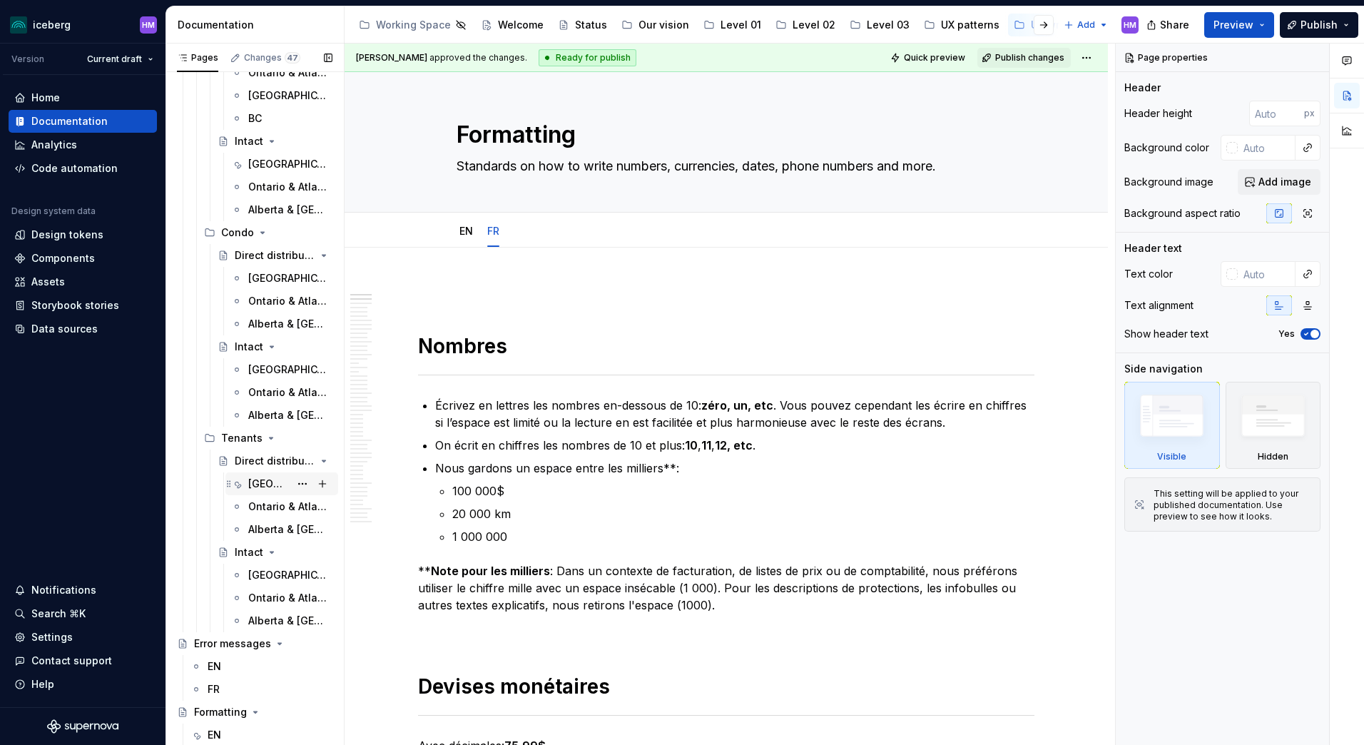
scroll to position [642, 0]
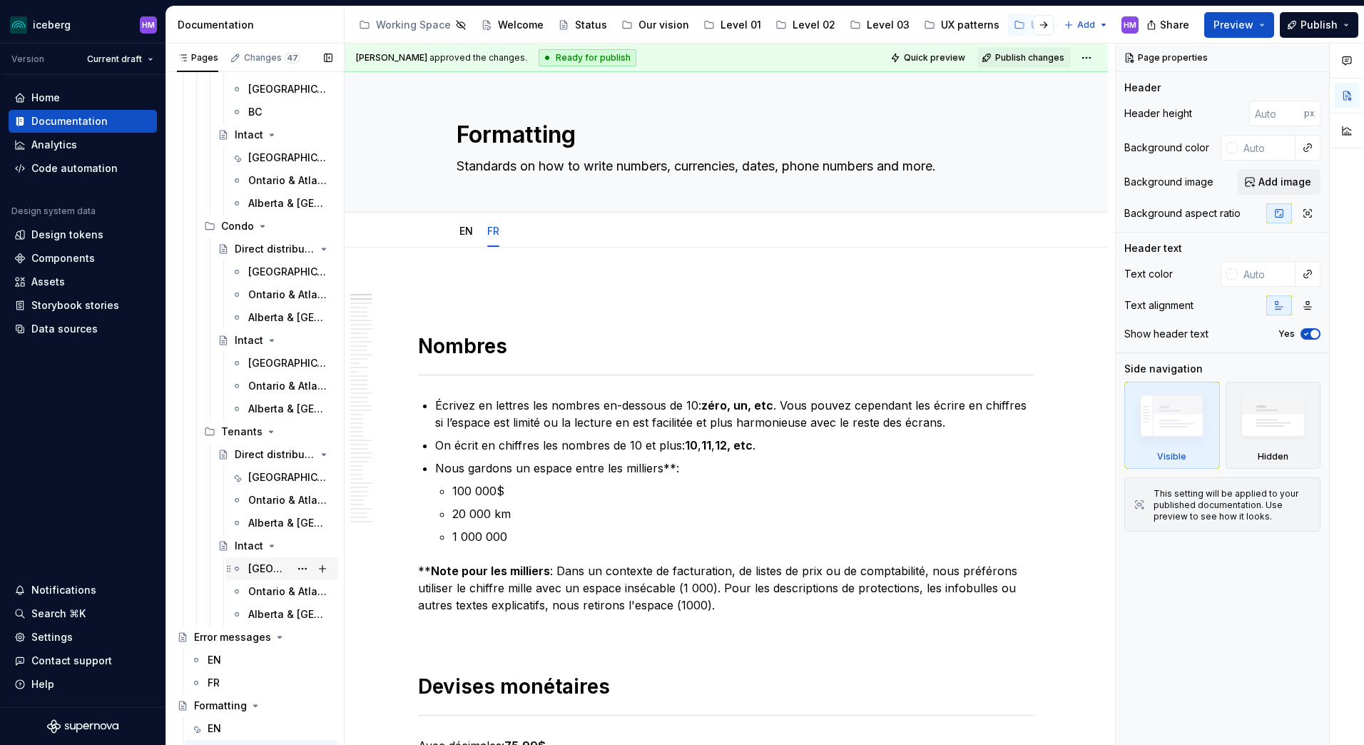
click at [260, 563] on div "[GEOGRAPHIC_DATA]" at bounding box center [268, 568] width 41 height 14
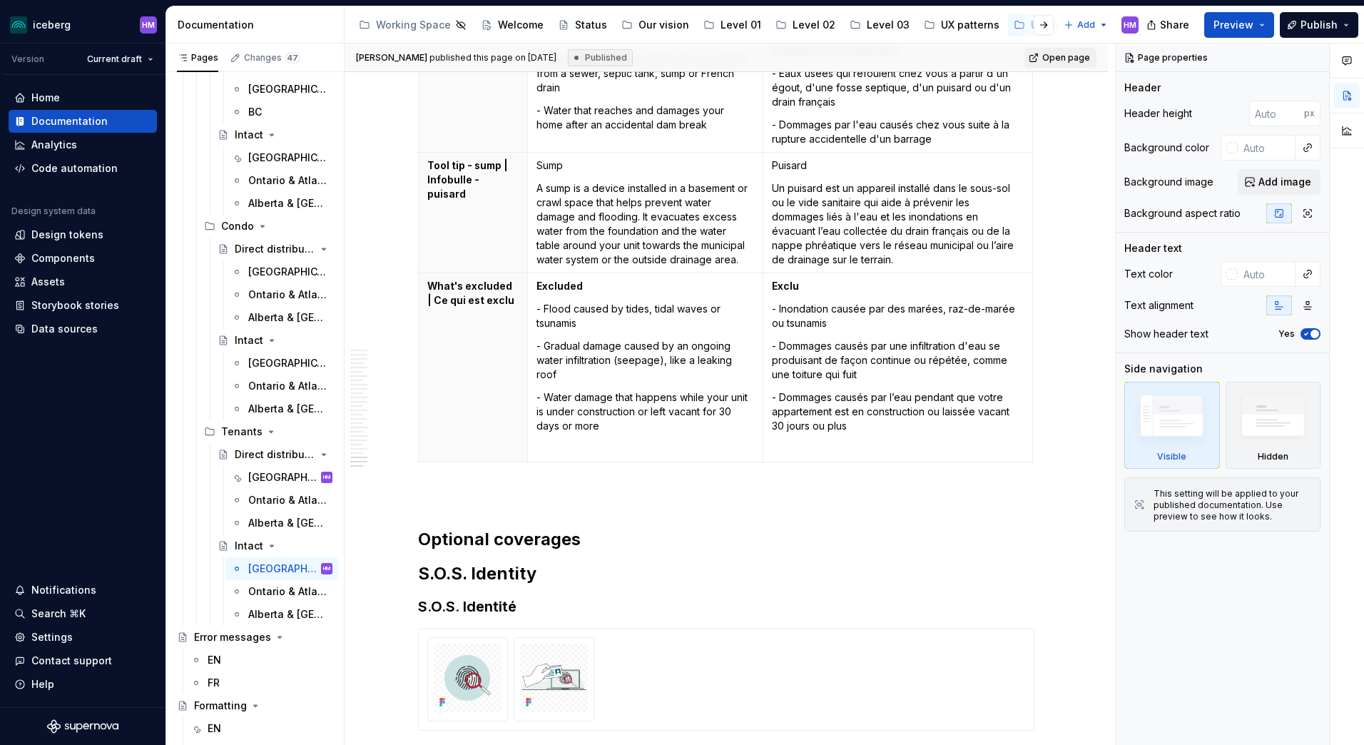
scroll to position [8631, 0]
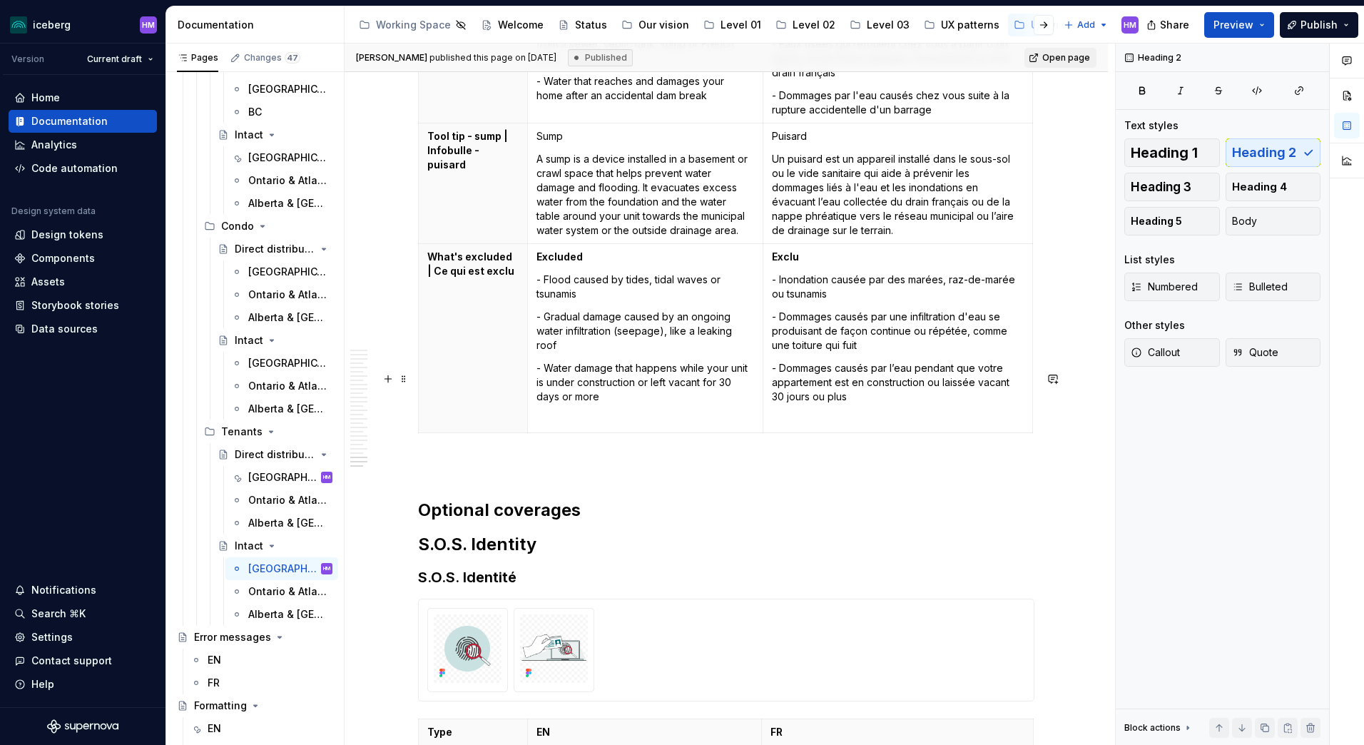
click at [418, 456] on p at bounding box center [726, 464] width 616 height 17
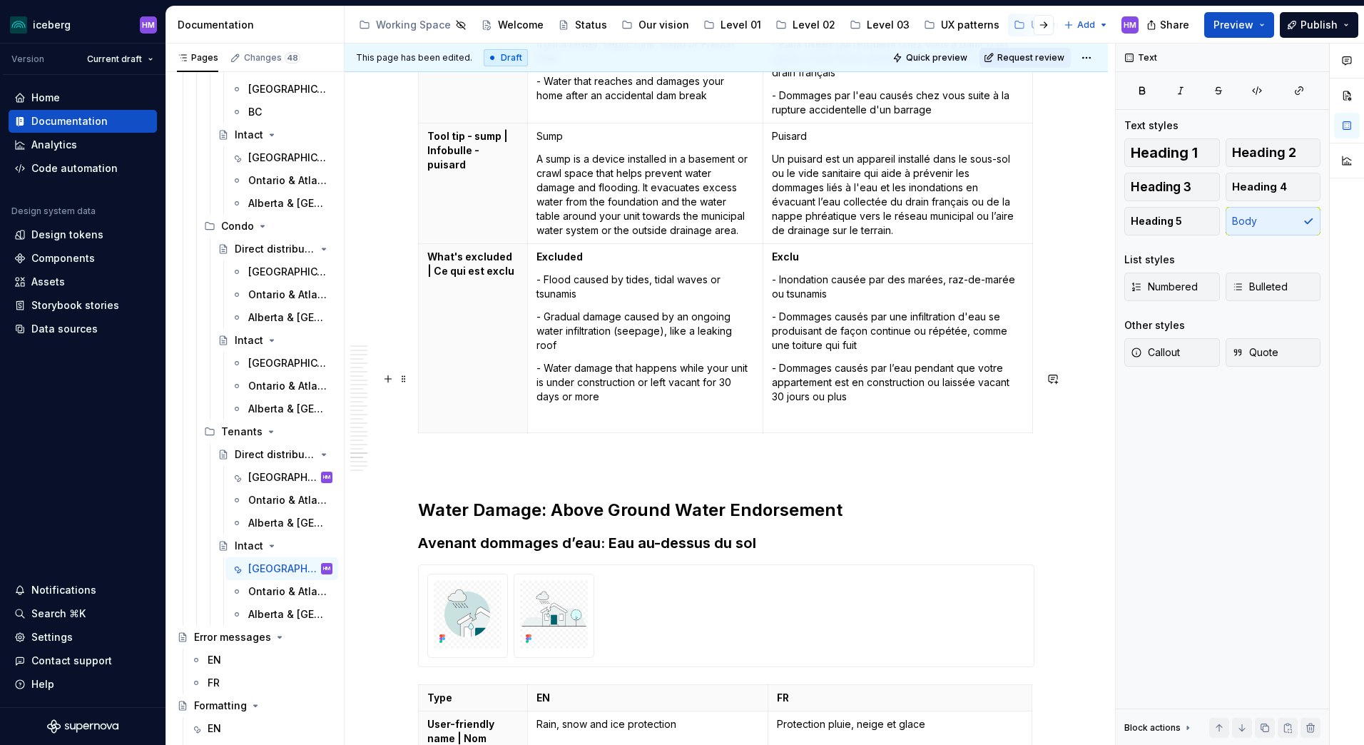
click at [463, 456] on p at bounding box center [726, 464] width 616 height 17
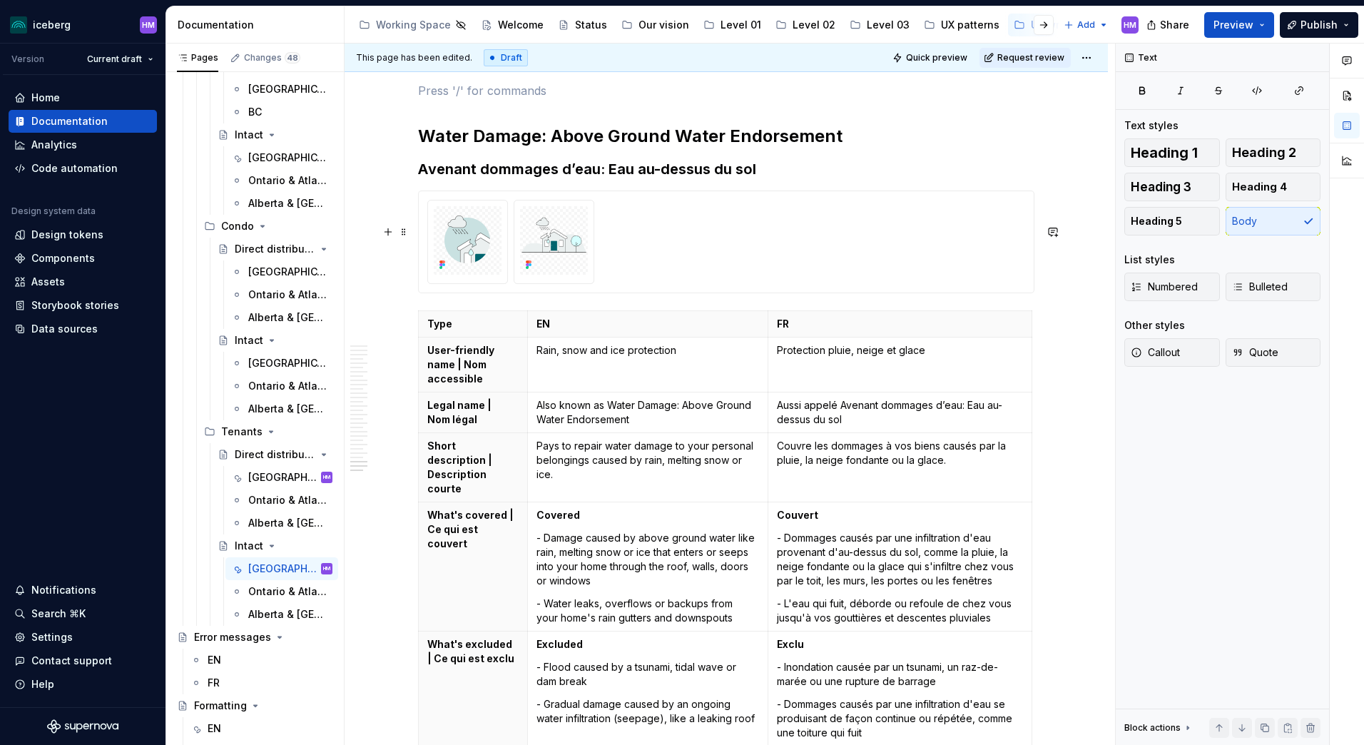
scroll to position [9201, 0]
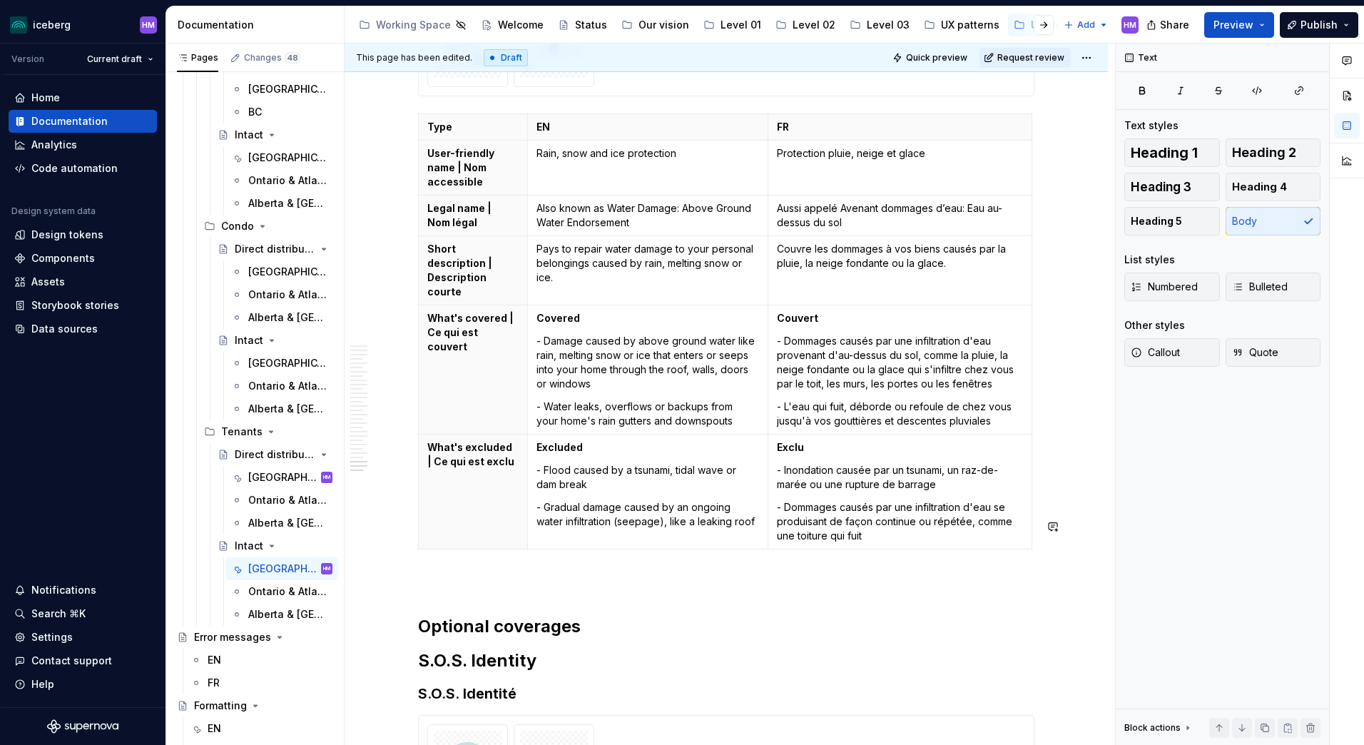
click at [445, 572] on p at bounding box center [726, 580] width 616 height 17
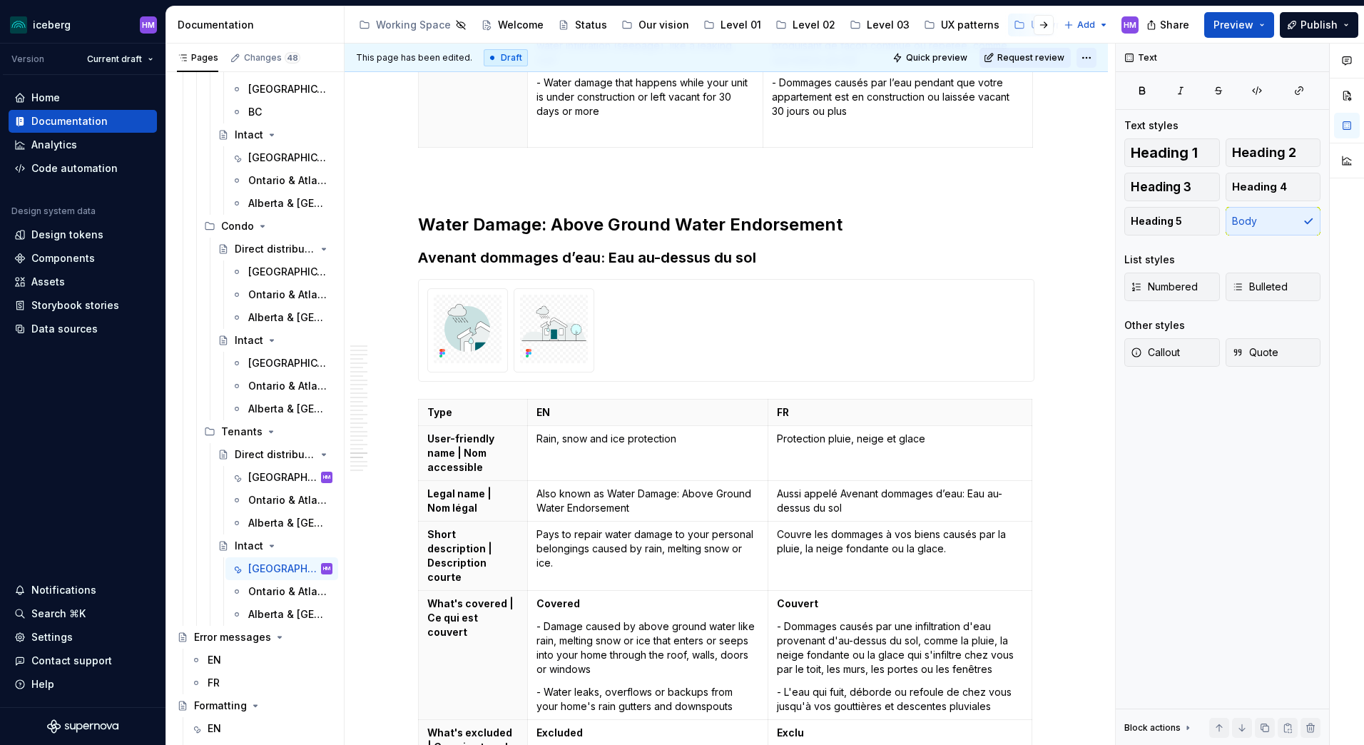
click at [1086, 56] on html "iceberg HM Version Current draft Home Documentation Analytics Code automation D…" at bounding box center [682, 372] width 1364 height 745
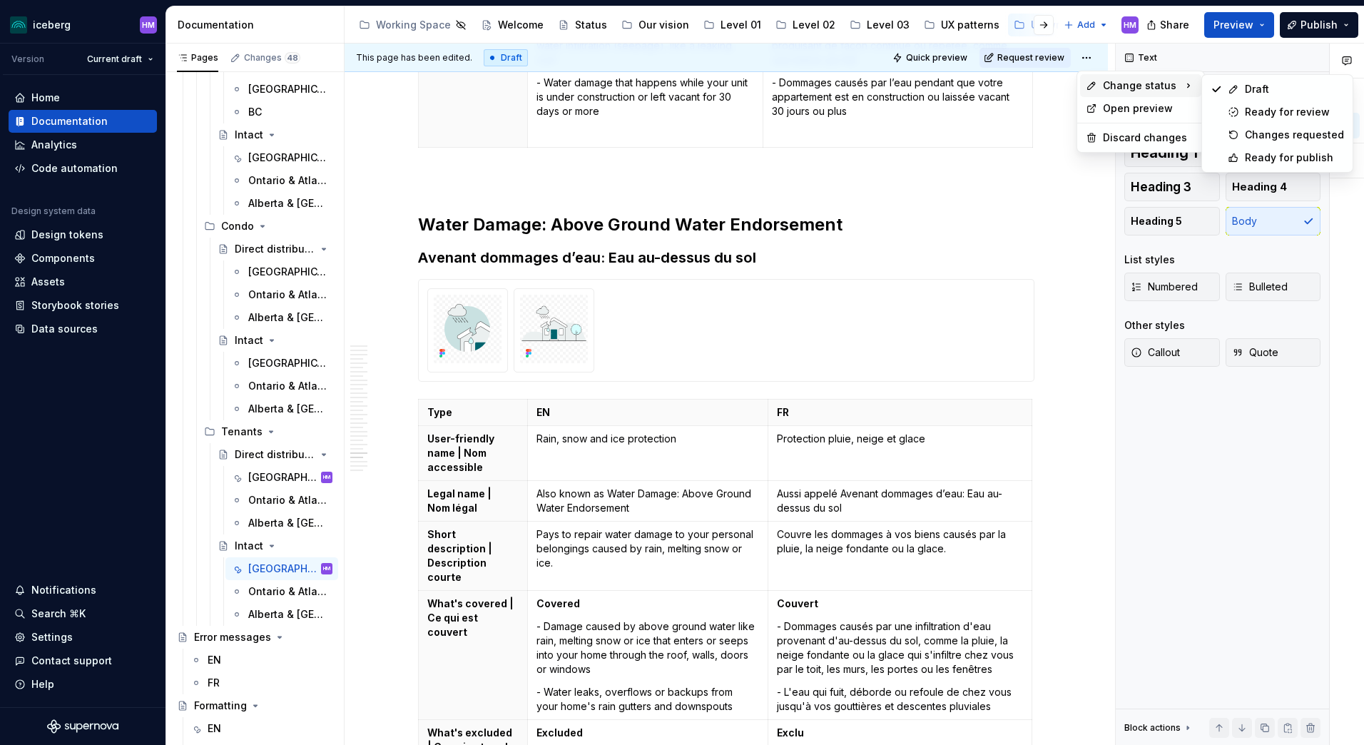
click at [1132, 80] on span "Change status" at bounding box center [1139, 85] width 73 height 14
click at [1284, 160] on div "Ready for publish" at bounding box center [1294, 158] width 99 height 14
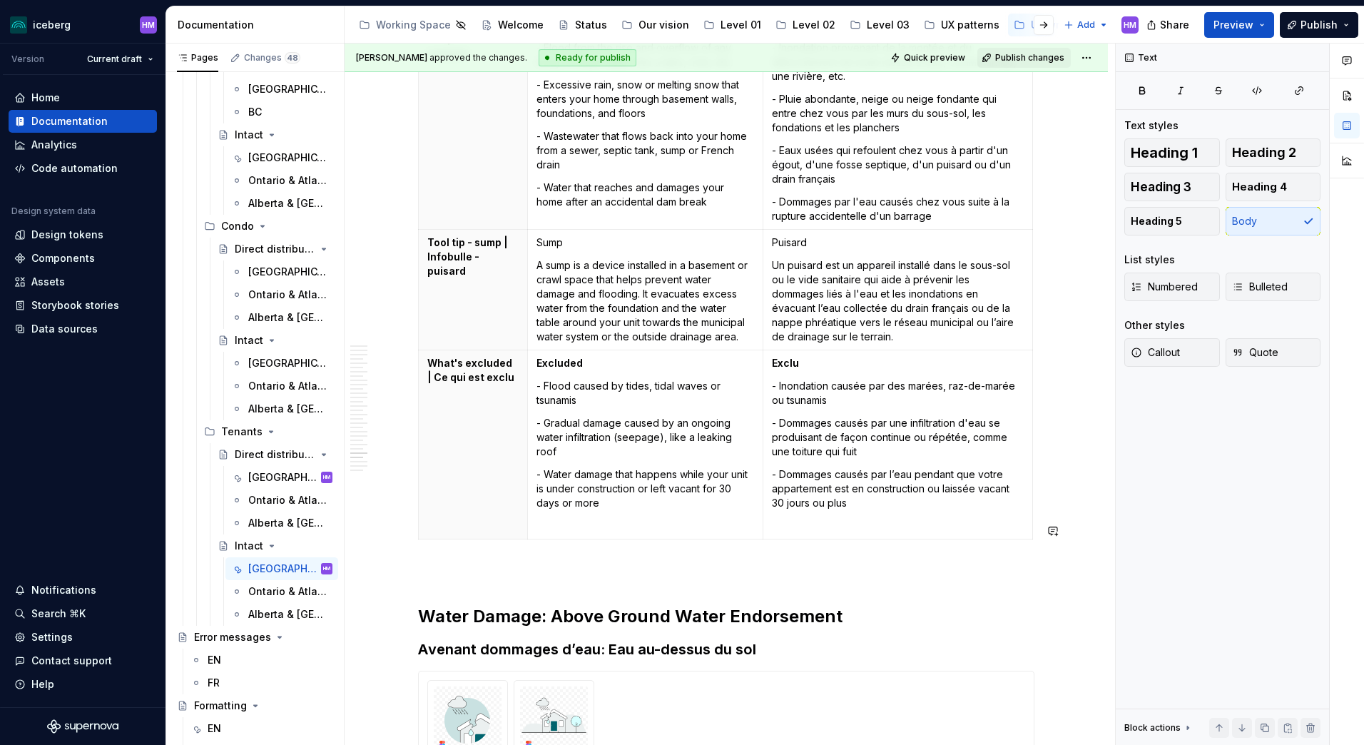
scroll to position [8508, 0]
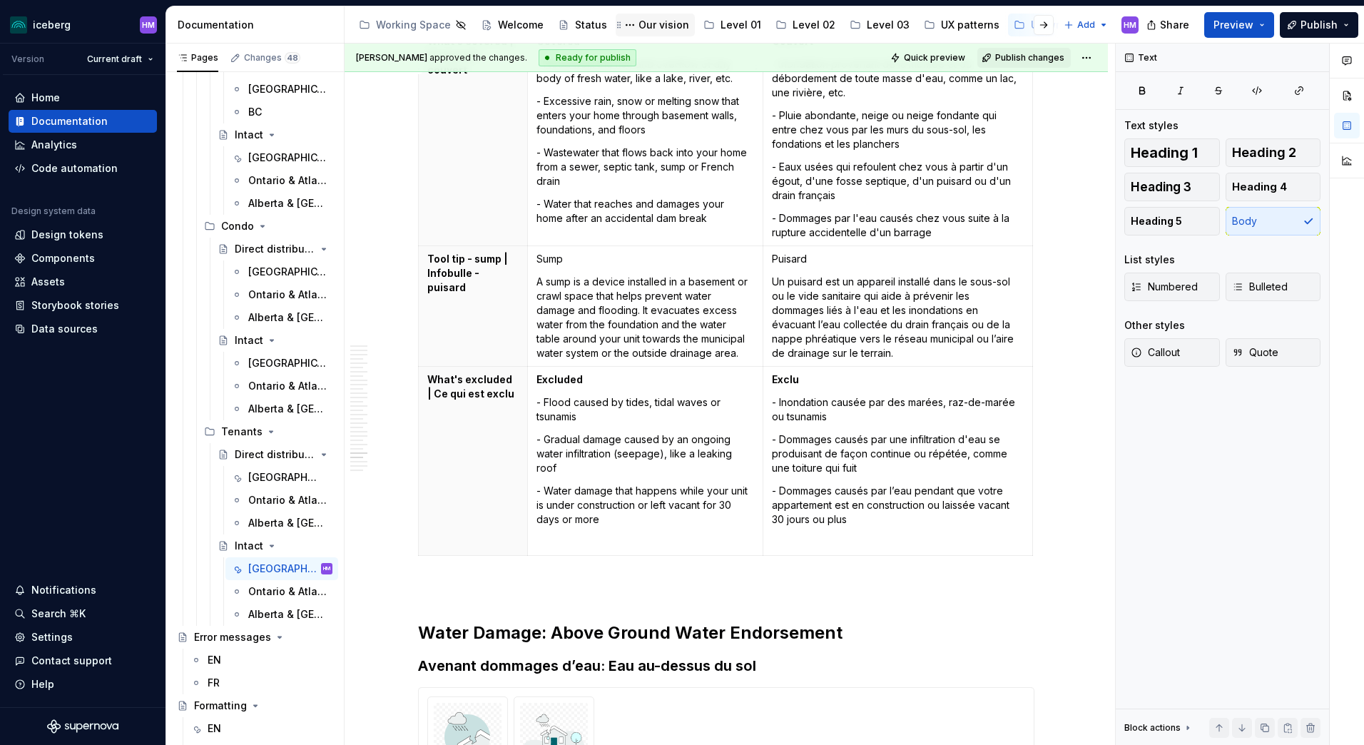
type textarea "*"
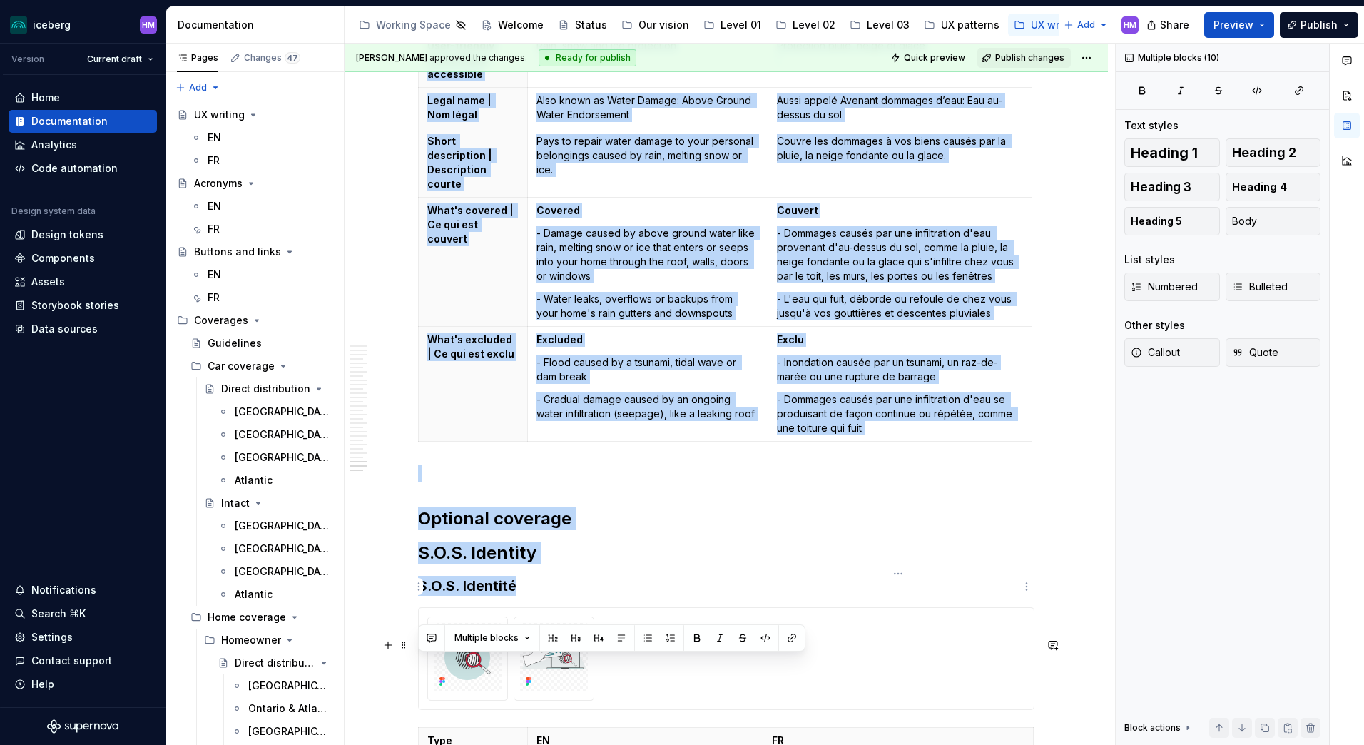
scroll to position [9342, 0]
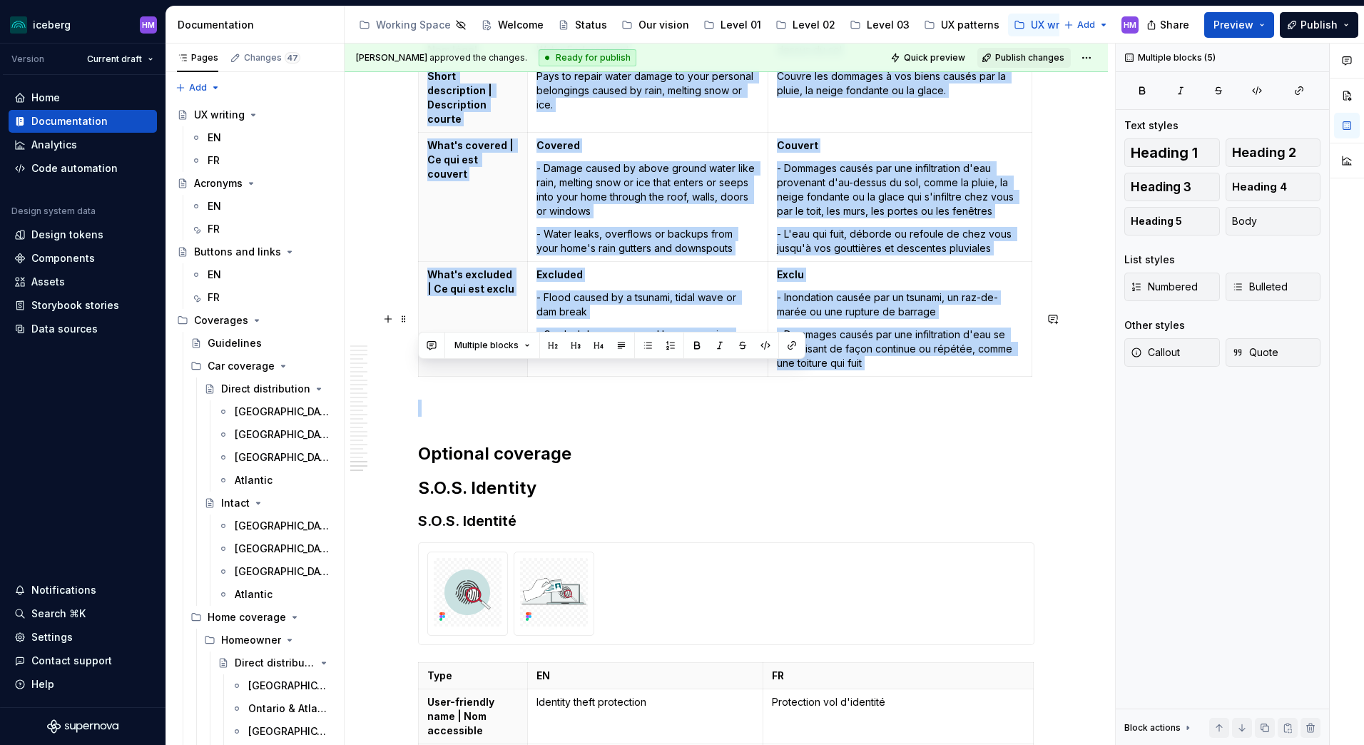
drag, startPoint x: 420, startPoint y: 120, endPoint x: 857, endPoint y: 311, distance: 477.2
copy div "Lorem Ipsumd: Sitam Consec Adipi Elitseddoei Tempori utlabore e’dol: Mag al-eni…"
type textarea "*"
